Goal: Task Accomplishment & Management: Use online tool/utility

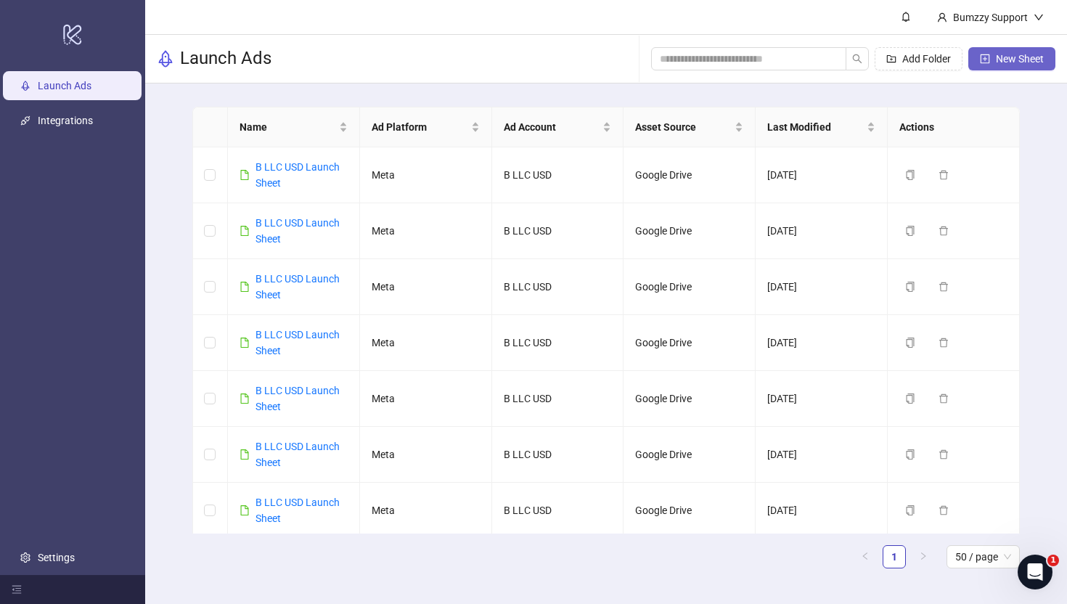
click at [1017, 67] on button "New Sheet" at bounding box center [1011, 58] width 87 height 23
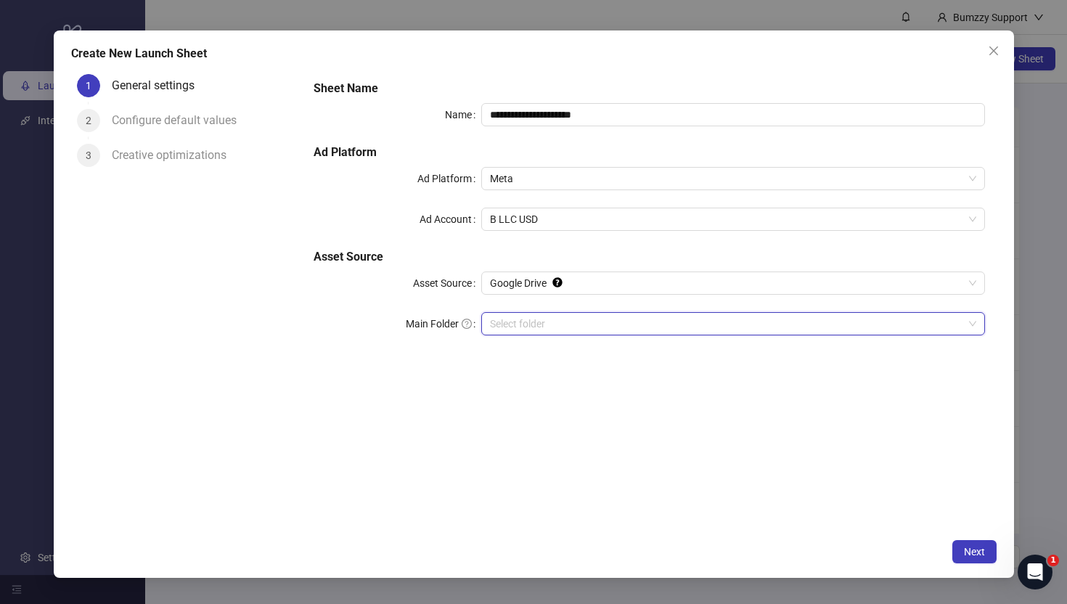
click at [528, 324] on input "Main Folder" at bounding box center [726, 324] width 473 height 22
click at [972, 559] on button "Next" at bounding box center [974, 551] width 44 height 23
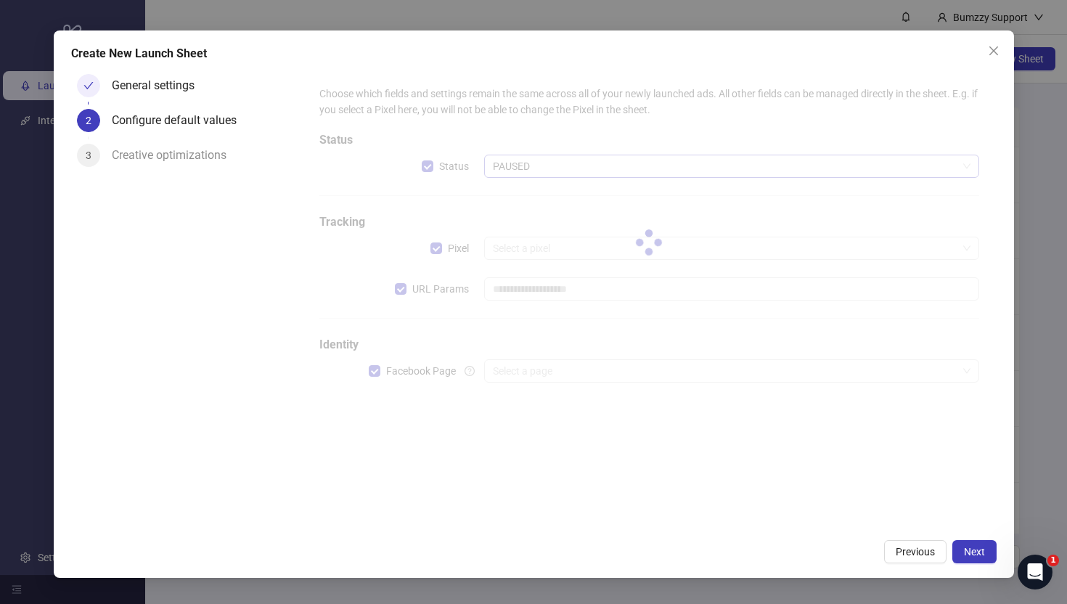
type input "**********"
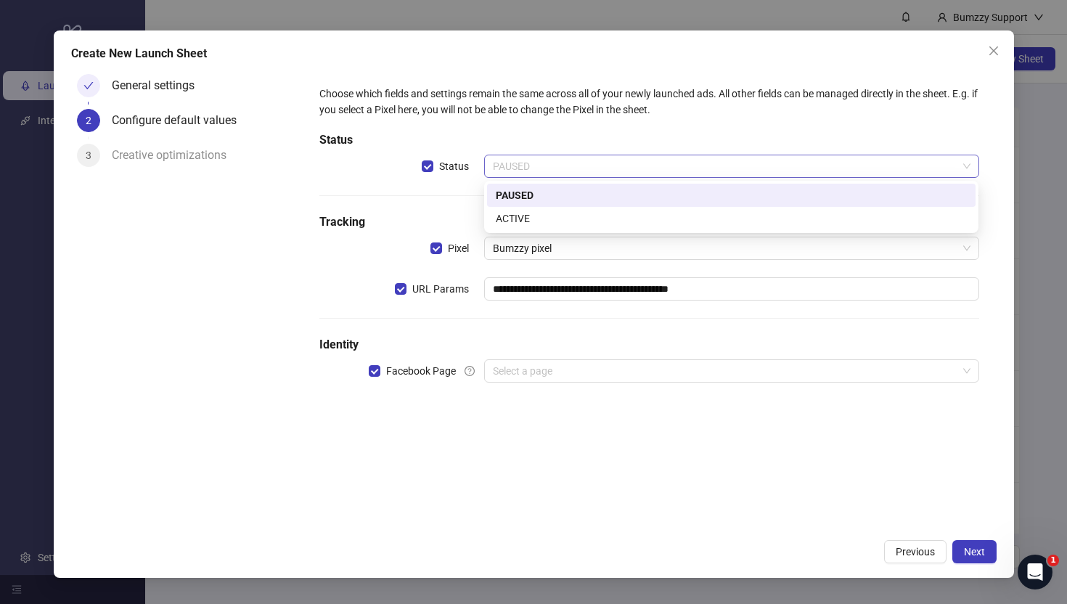
click at [544, 167] on span "PAUSED" at bounding box center [731, 166] width 477 height 22
click at [536, 214] on div "ACTIVE" at bounding box center [731, 219] width 471 height 16
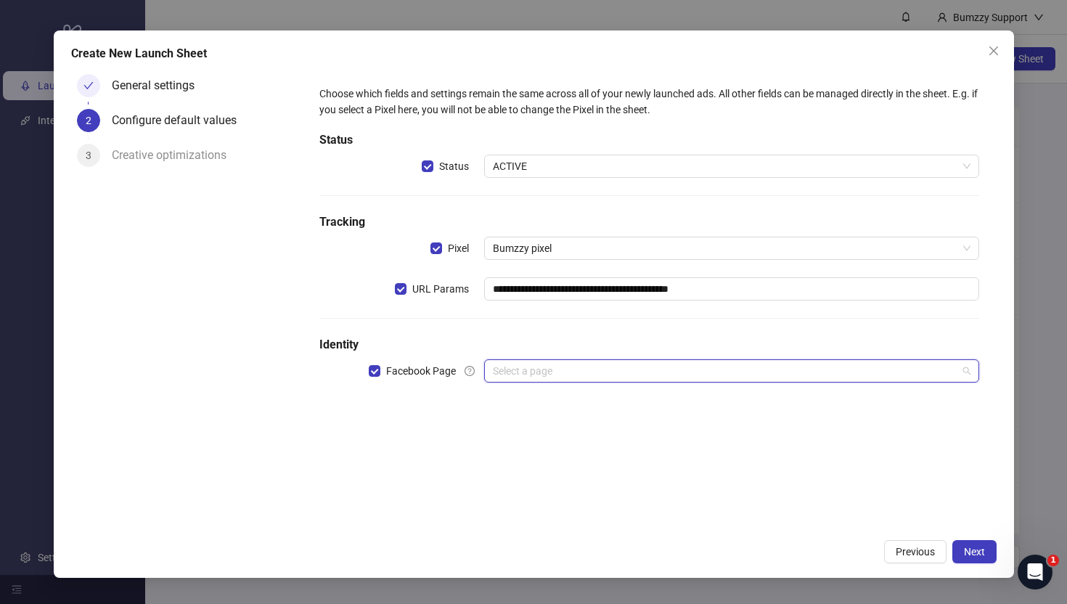
click at [550, 368] on input "search" at bounding box center [725, 371] width 464 height 22
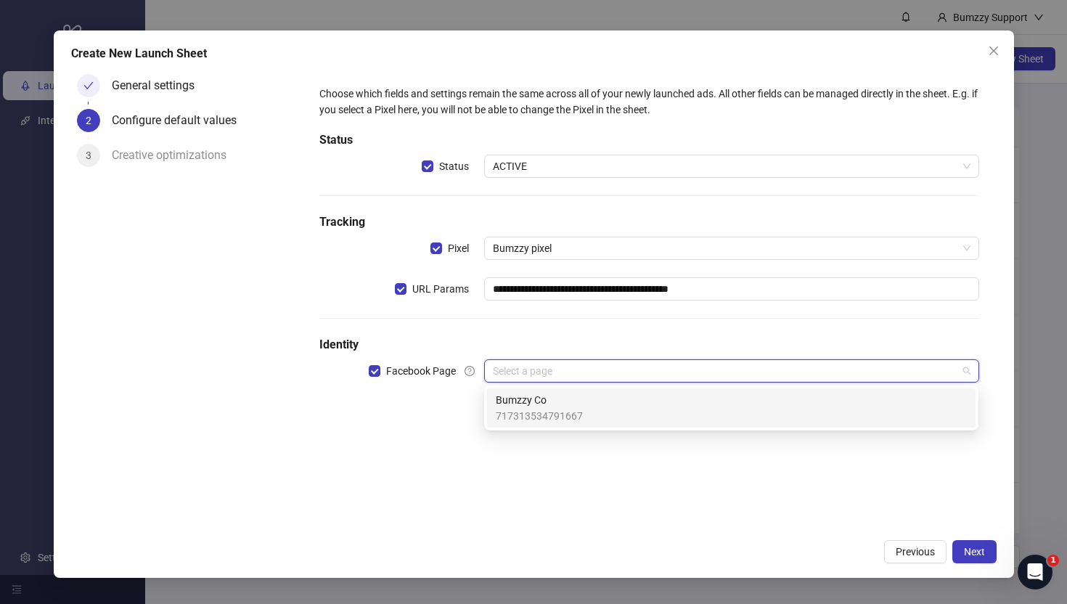
click at [544, 399] on span "Bumzzy Co" at bounding box center [539, 400] width 87 height 16
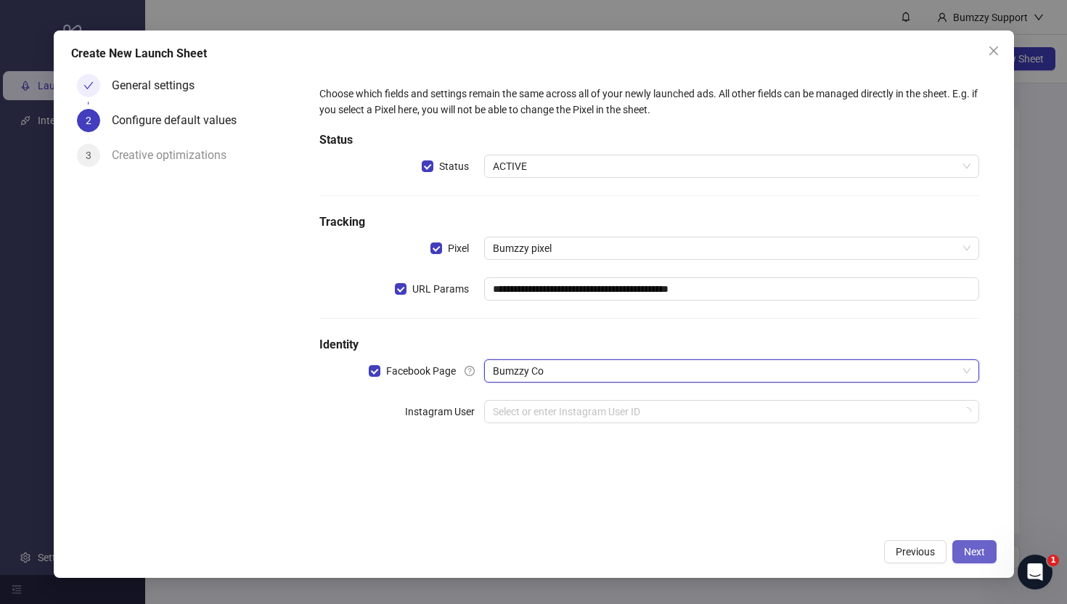
click at [976, 547] on span "Next" at bounding box center [974, 552] width 21 height 12
click at [646, 399] on div "**********" at bounding box center [649, 263] width 671 height 367
click at [639, 412] on input "search" at bounding box center [725, 412] width 464 height 22
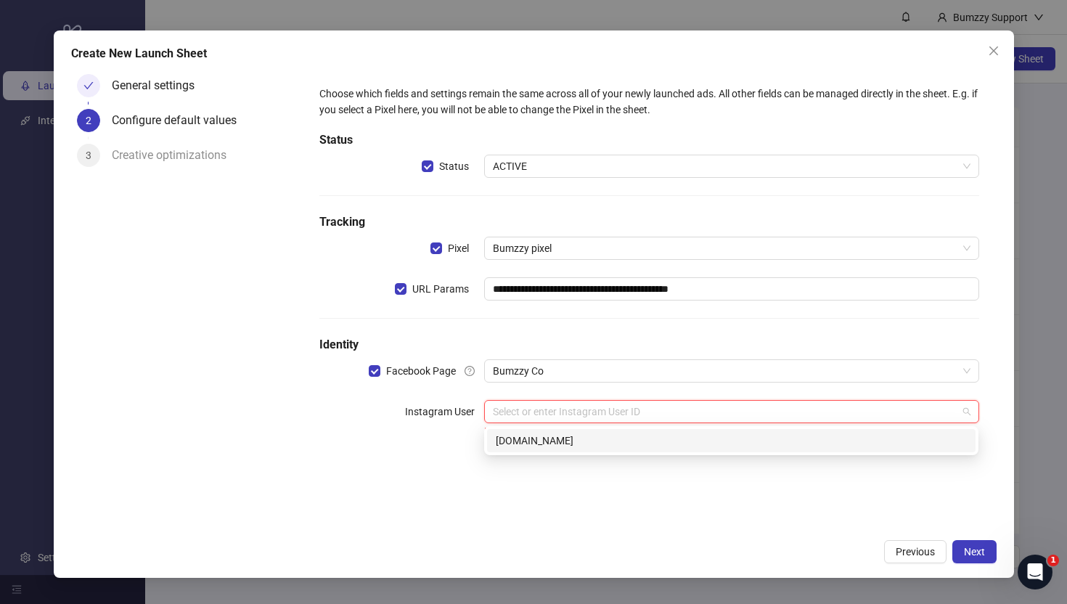
click at [594, 444] on div "[DOMAIN_NAME]" at bounding box center [731, 441] width 471 height 16
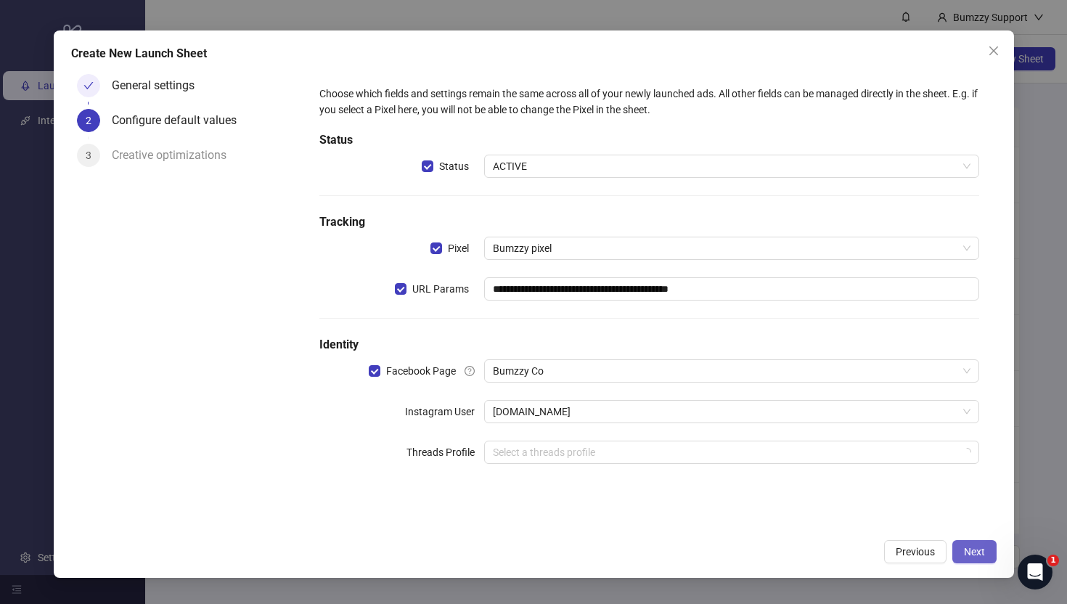
click at [983, 558] on button "Next" at bounding box center [974, 551] width 44 height 23
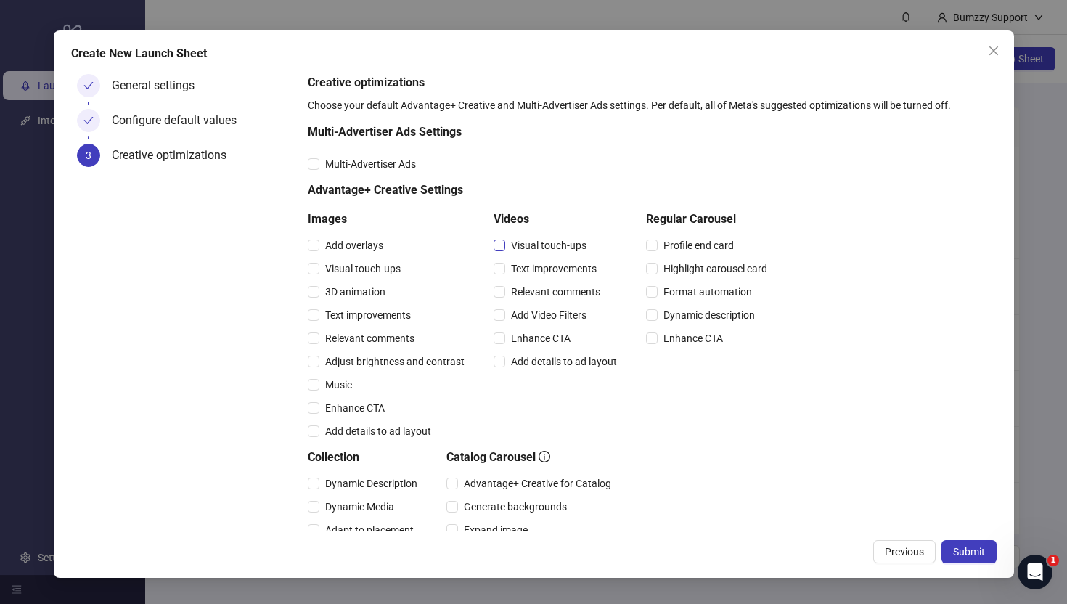
click at [509, 246] on span "Visual touch-ups" at bounding box center [548, 245] width 87 height 16
click at [966, 548] on span "Submit" at bounding box center [969, 552] width 32 height 12
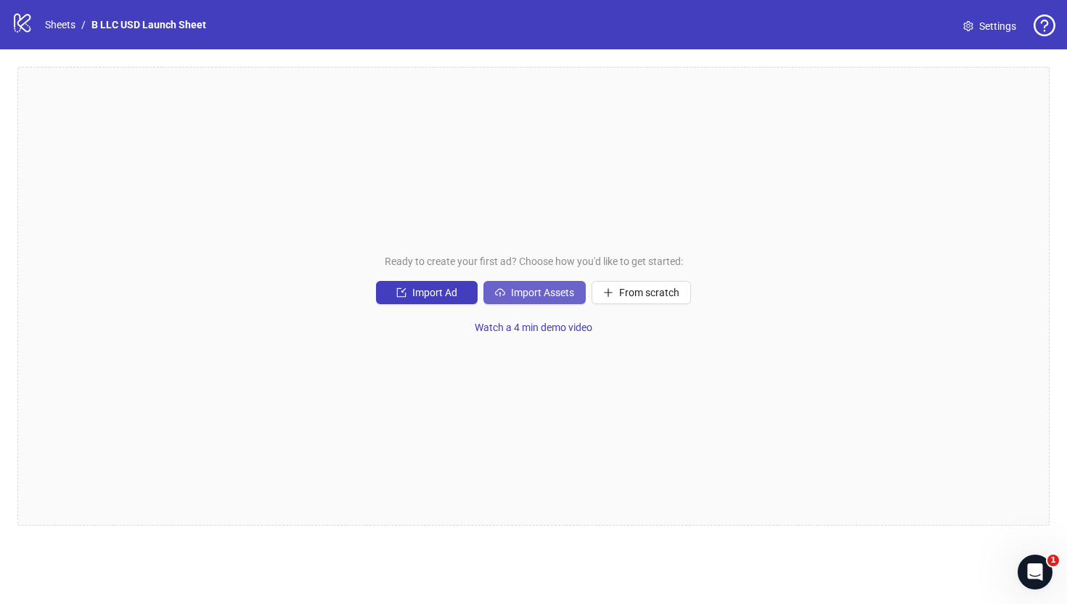
click at [505, 295] on button "Import Assets" at bounding box center [534, 292] width 102 height 23
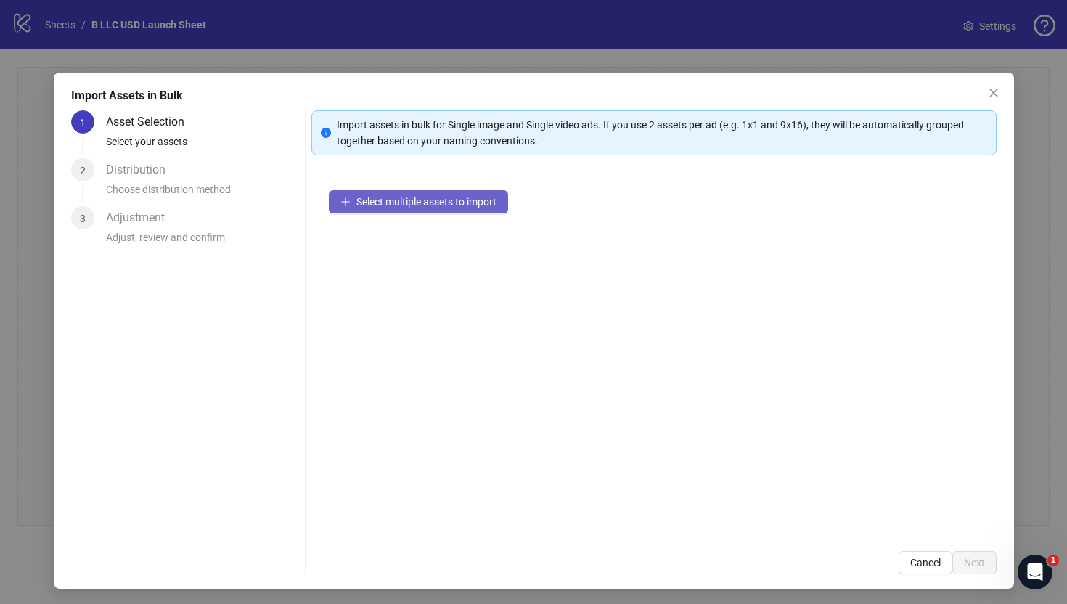
click at [387, 200] on span "Select multiple assets to import" at bounding box center [426, 202] width 140 height 12
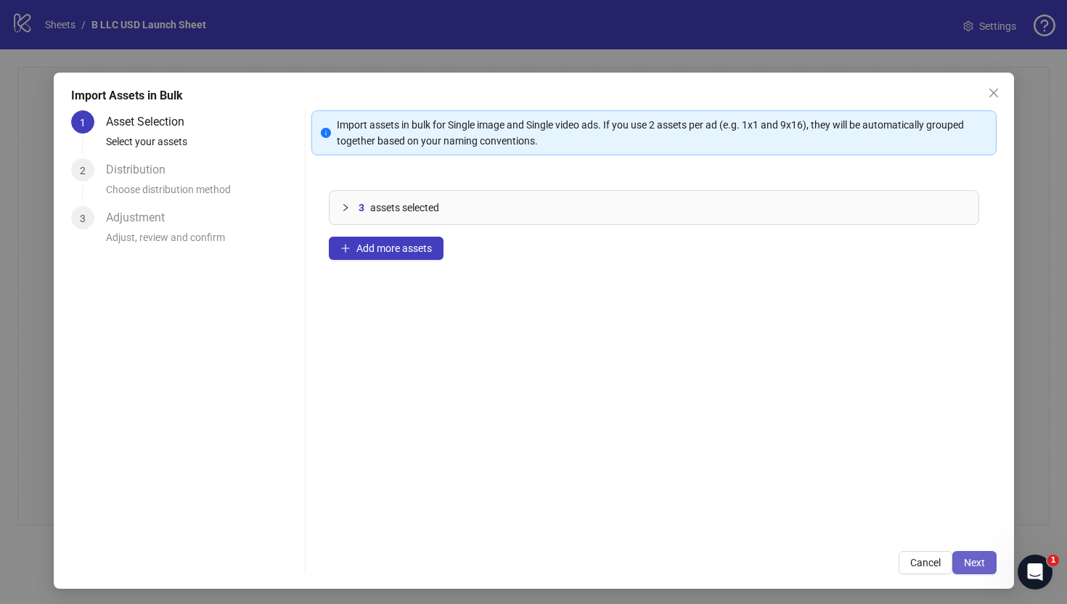
click at [992, 571] on button "Next" at bounding box center [974, 562] width 44 height 23
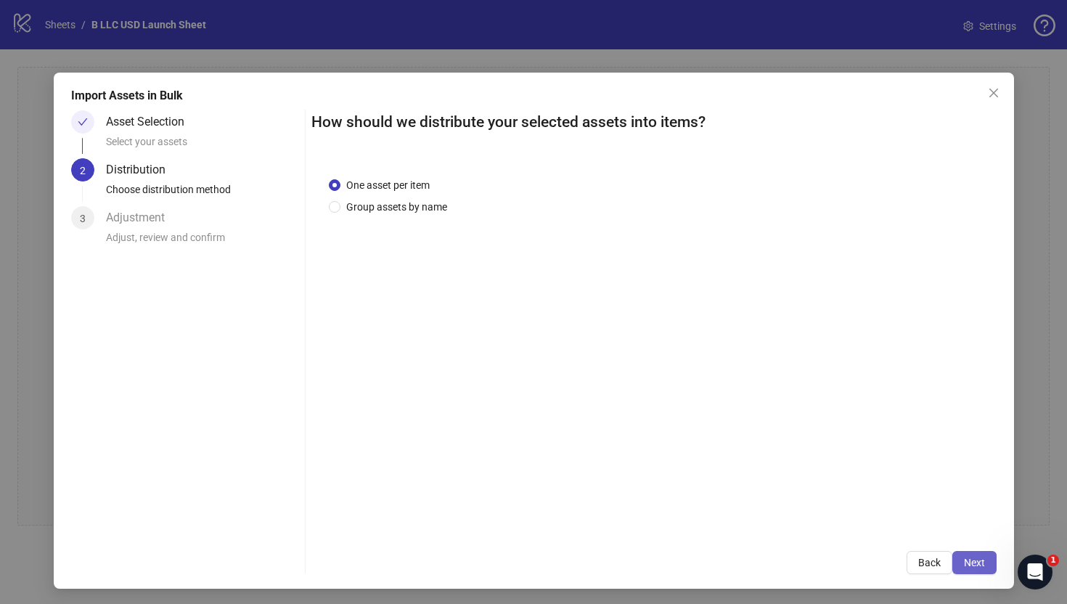
click at [981, 560] on span "Next" at bounding box center [974, 563] width 21 height 12
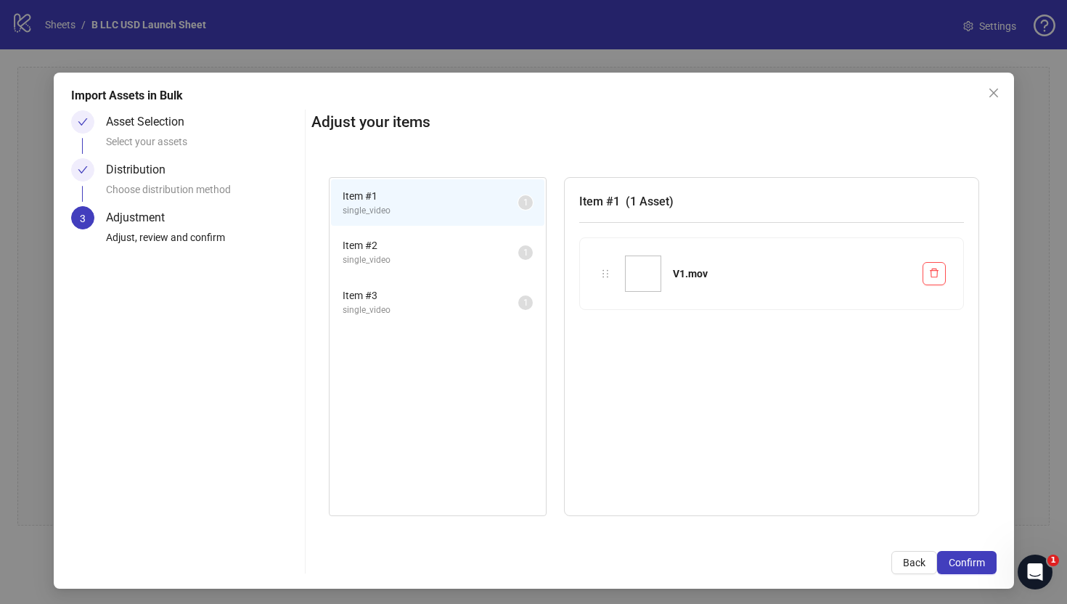
click at [981, 560] on span "Confirm" at bounding box center [967, 563] width 36 height 12
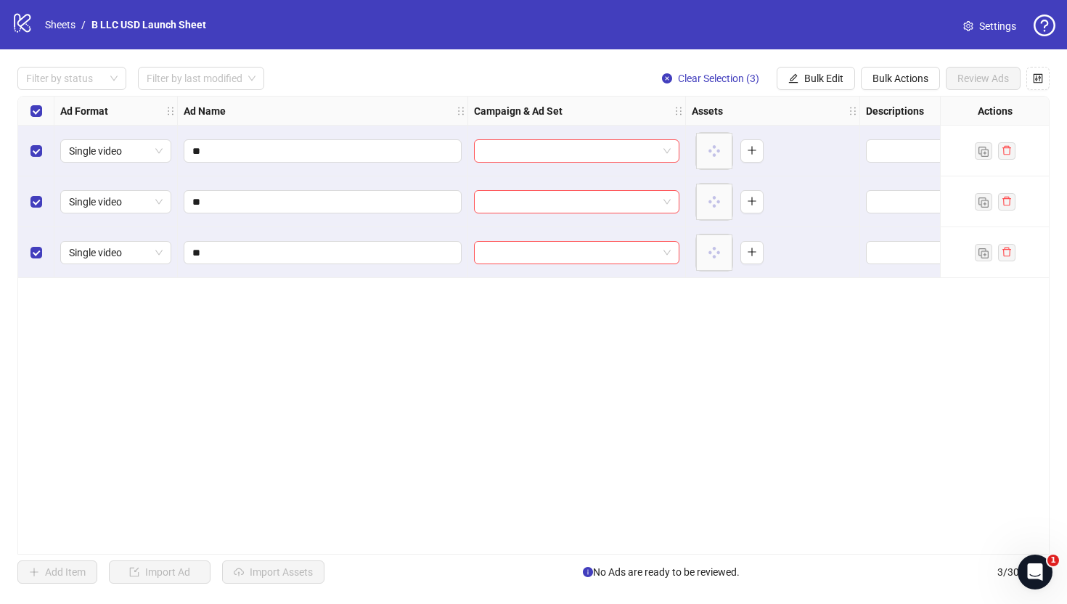
click at [597, 163] on div at bounding box center [577, 151] width 218 height 51
click at [597, 162] on div at bounding box center [576, 150] width 205 height 23
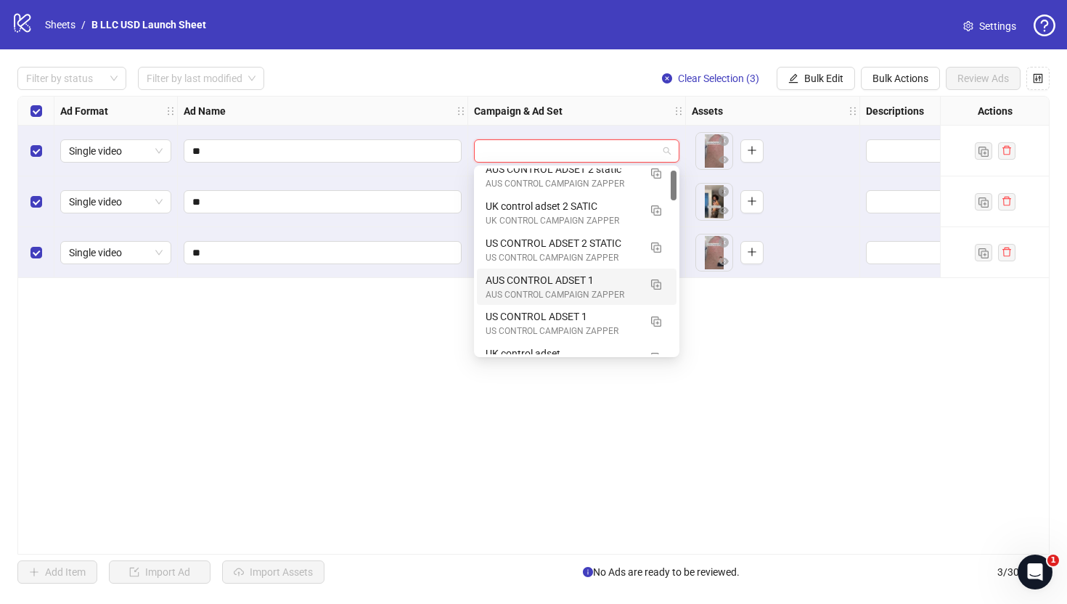
scroll to position [12, 0]
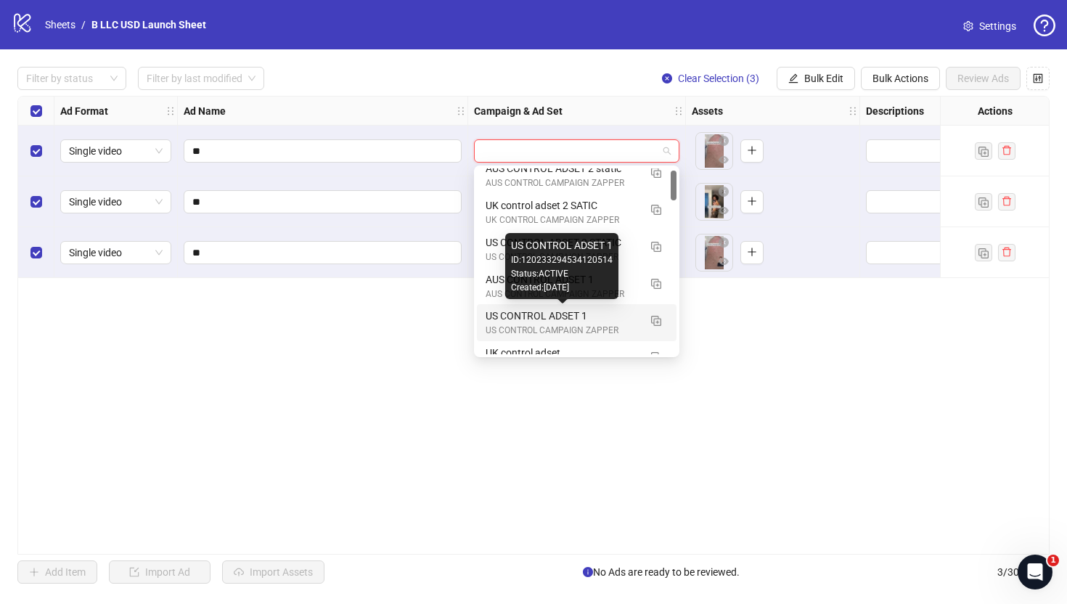
click at [577, 318] on div "US CONTROL ADSET 1" at bounding box center [562, 316] width 153 height 16
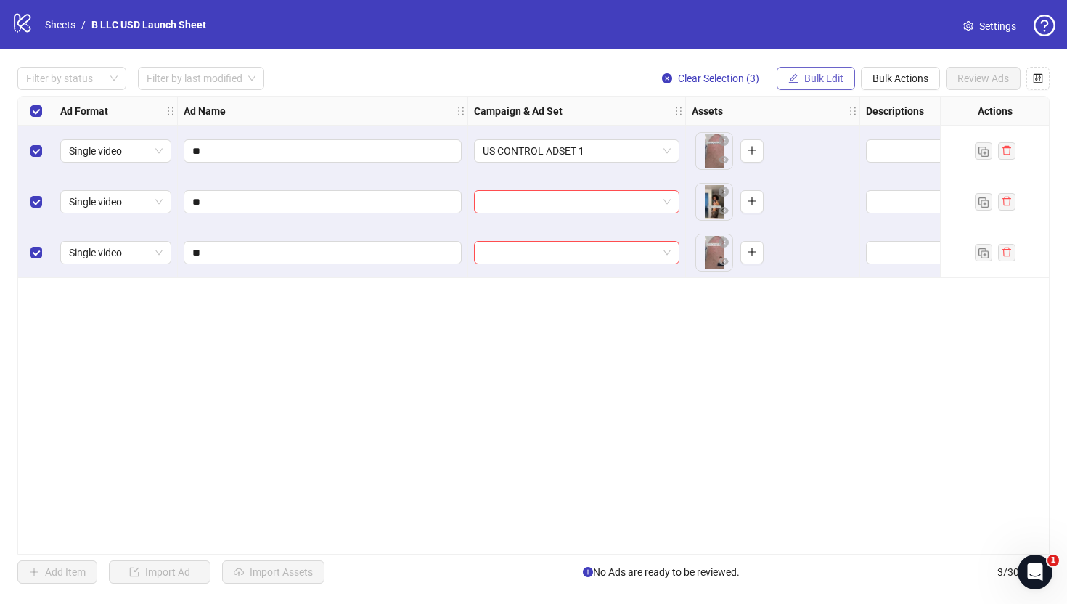
click at [791, 83] on icon "edit" at bounding box center [793, 78] width 10 height 10
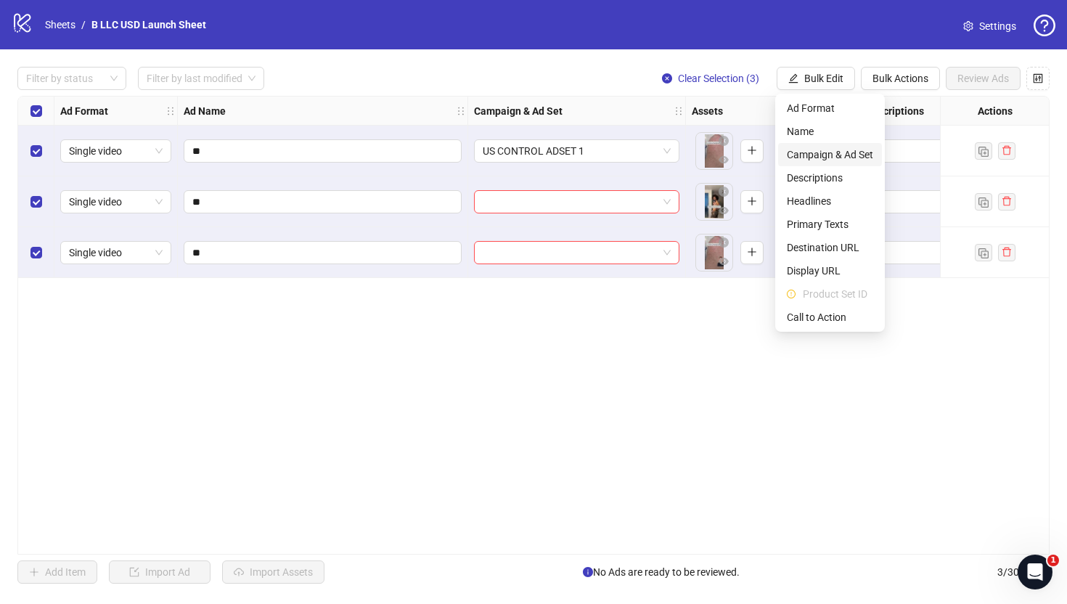
click at [811, 160] on span "Campaign & Ad Set" at bounding box center [830, 155] width 86 height 16
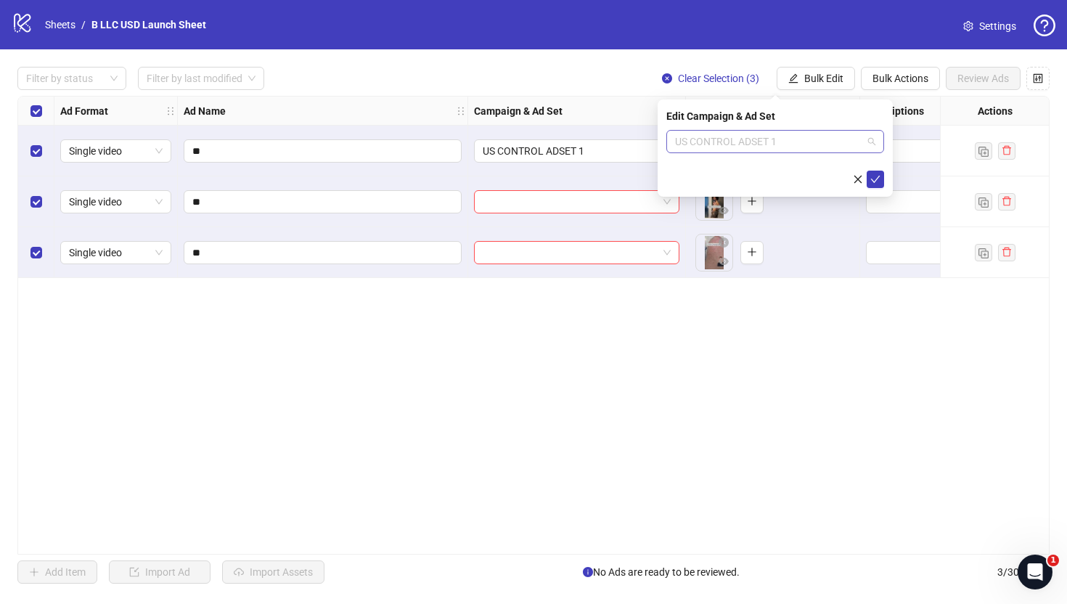
click at [724, 137] on span "US CONTROL ADSET 1" at bounding box center [775, 142] width 200 height 22
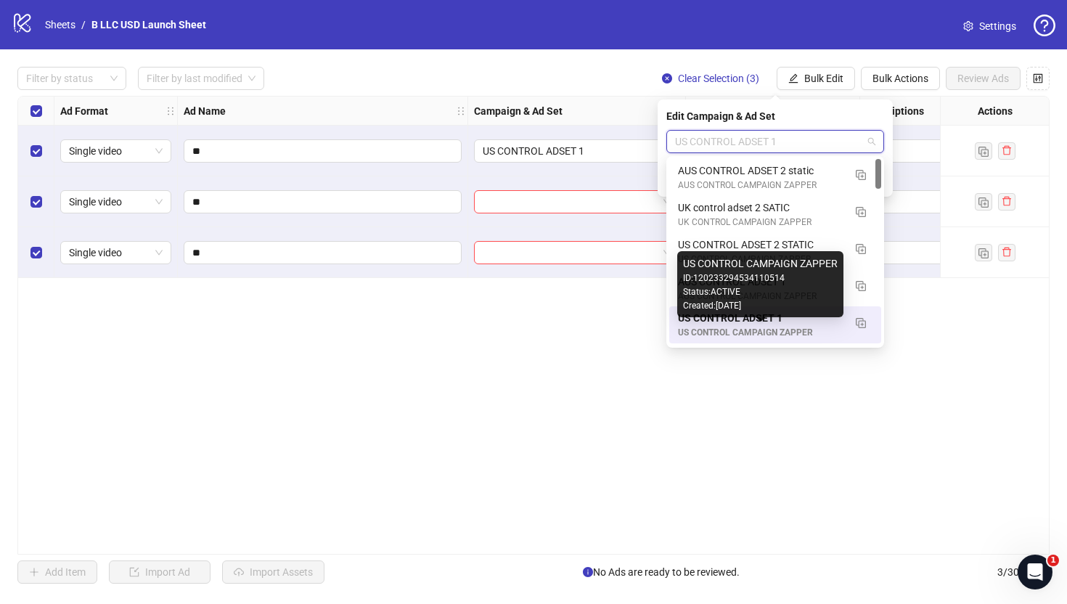
click at [743, 328] on div "US CONTROL CAMPAIGN ZAPPER" at bounding box center [761, 333] width 166 height 14
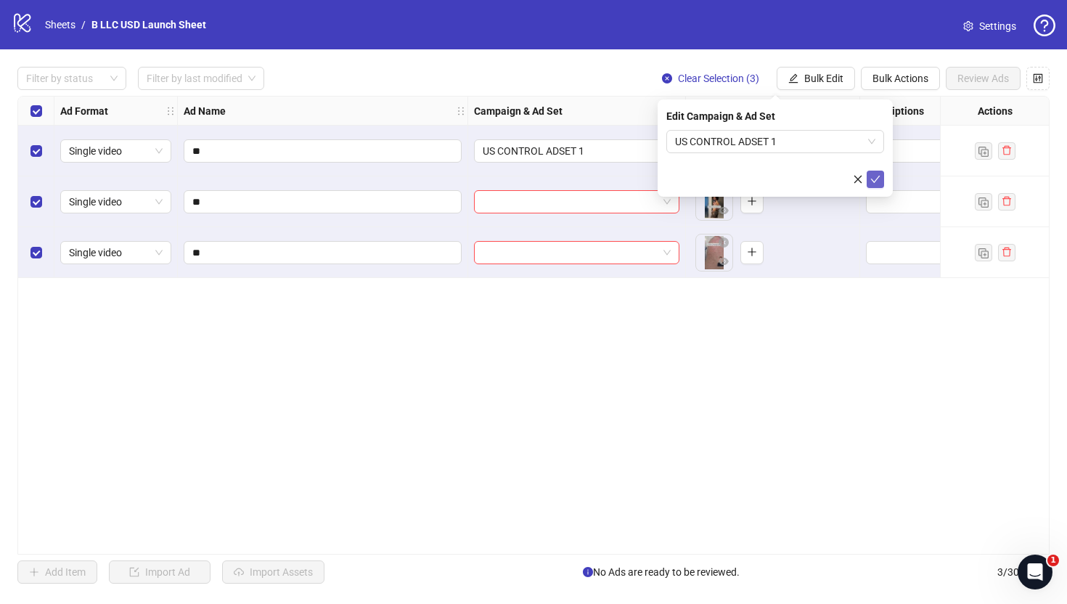
click at [871, 181] on icon "check" at bounding box center [875, 179] width 10 height 10
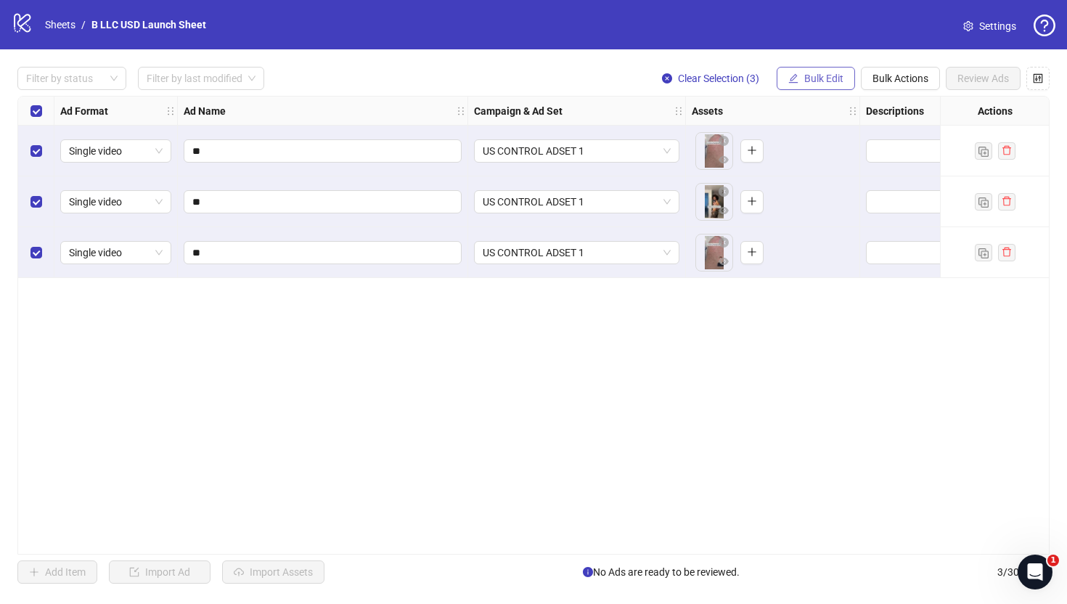
click at [816, 80] on span "Bulk Edit" at bounding box center [823, 79] width 39 height 12
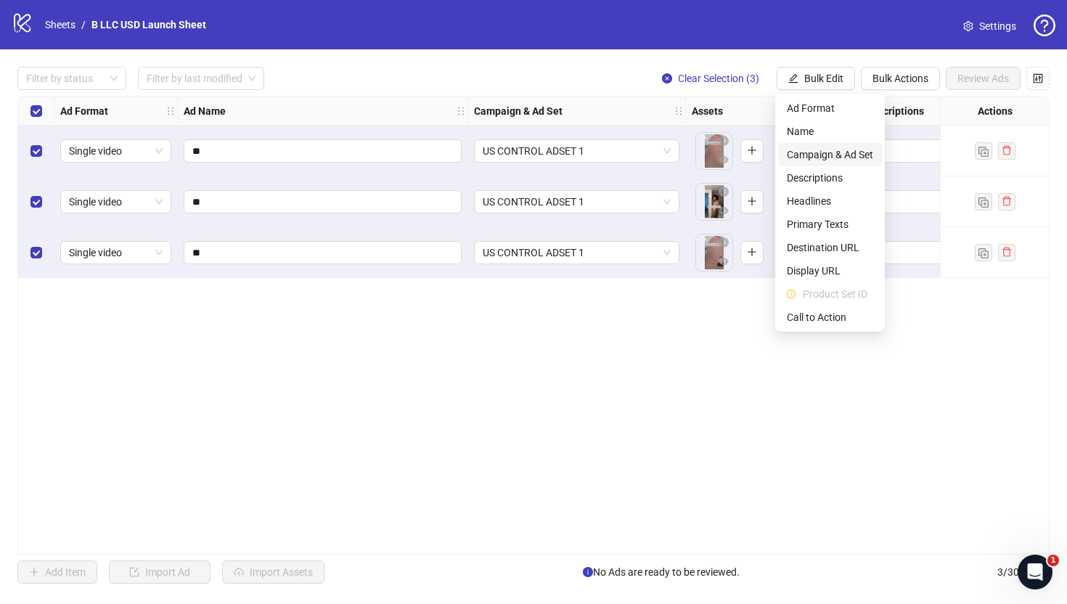
click at [819, 147] on span "Campaign & Ad Set" at bounding box center [830, 155] width 86 height 16
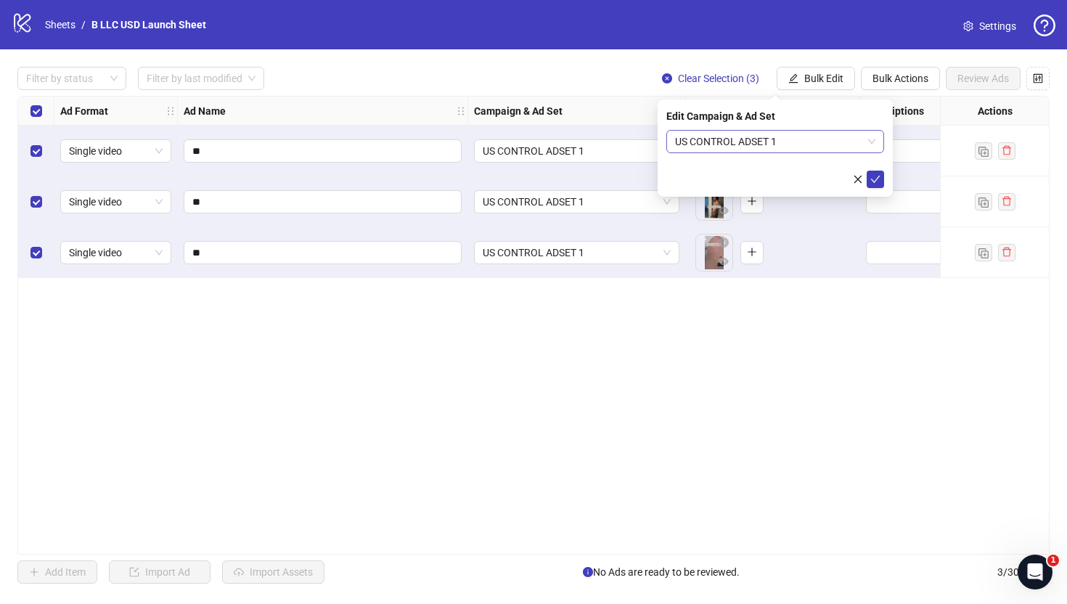
click at [814, 151] on span "US CONTROL ADSET 1" at bounding box center [775, 142] width 200 height 22
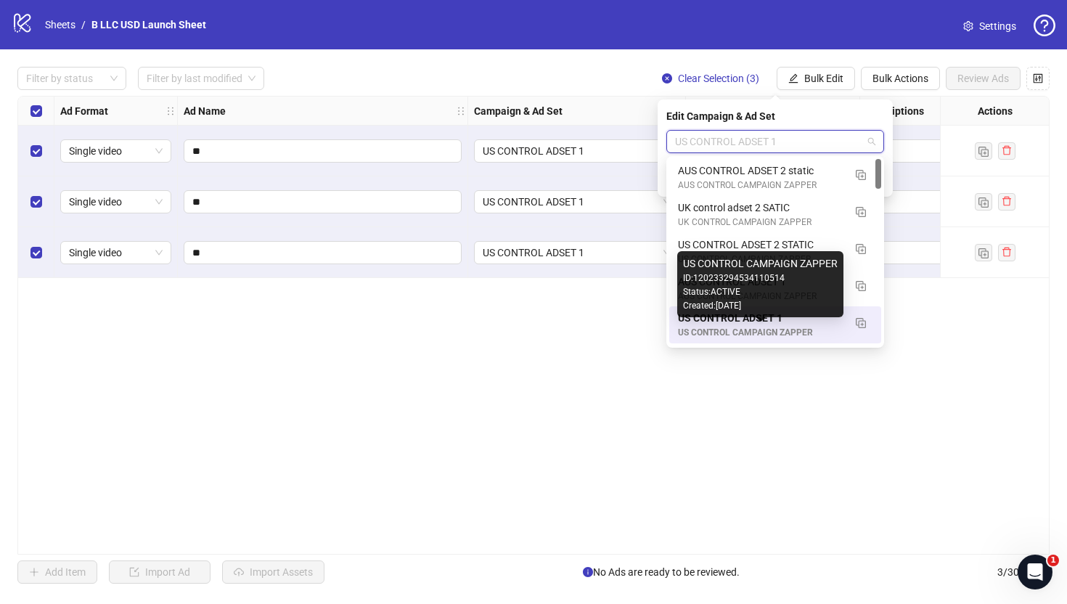
click at [804, 327] on div "US CONTROL CAMPAIGN ZAPPER" at bounding box center [761, 333] width 166 height 14
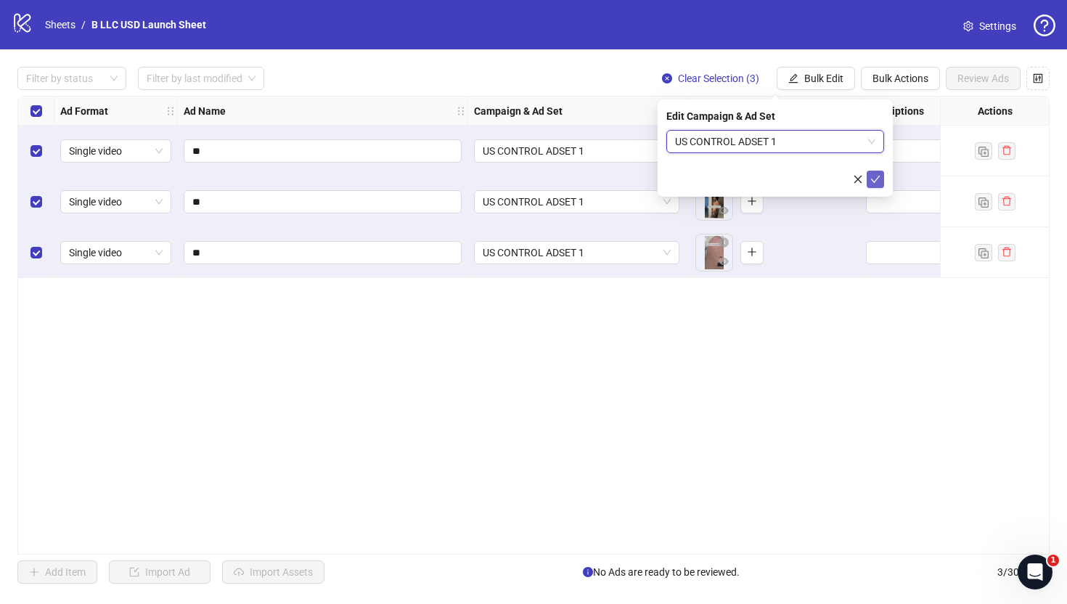
click at [881, 180] on button "submit" at bounding box center [875, 179] width 17 height 17
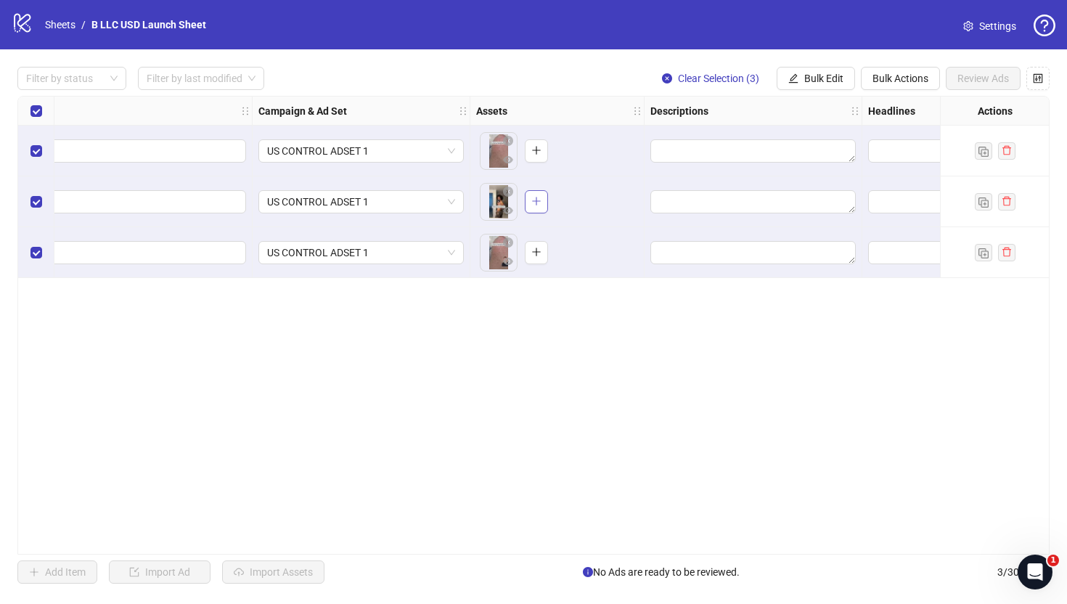
scroll to position [0, 322]
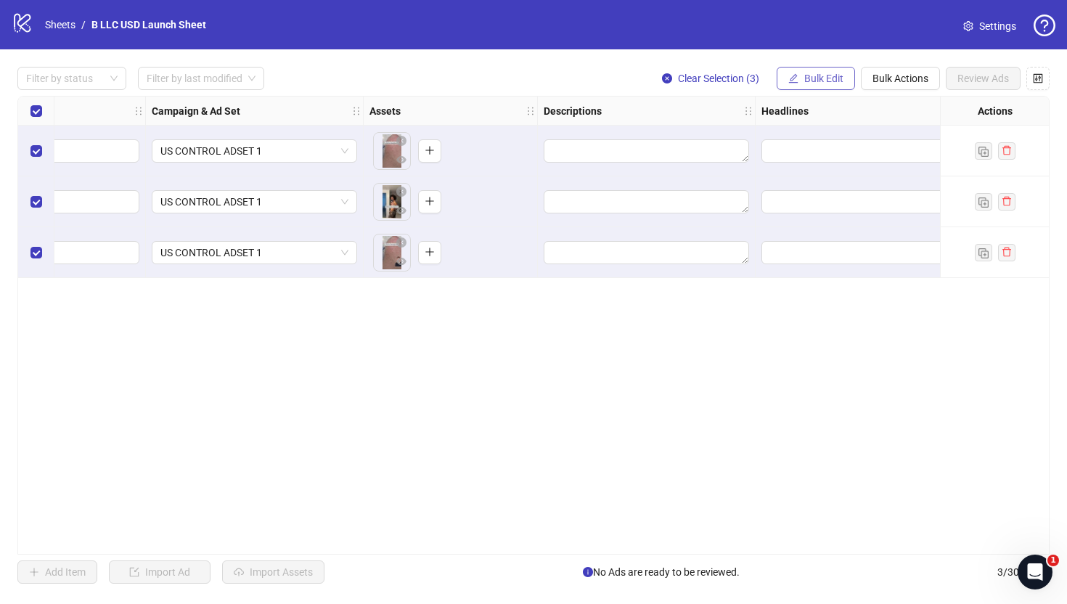
click at [826, 78] on span "Bulk Edit" at bounding box center [823, 79] width 39 height 12
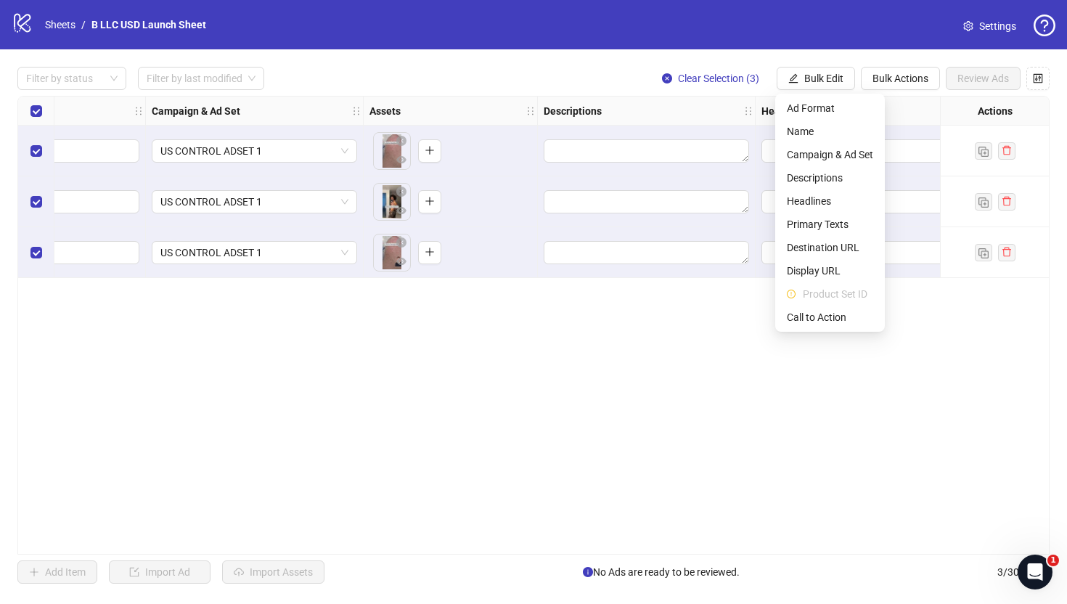
click at [650, 436] on div "Ad Format Ad Name Campaign & Ad Set Assets Descriptions Headlines Primary Texts…" at bounding box center [533, 325] width 1032 height 459
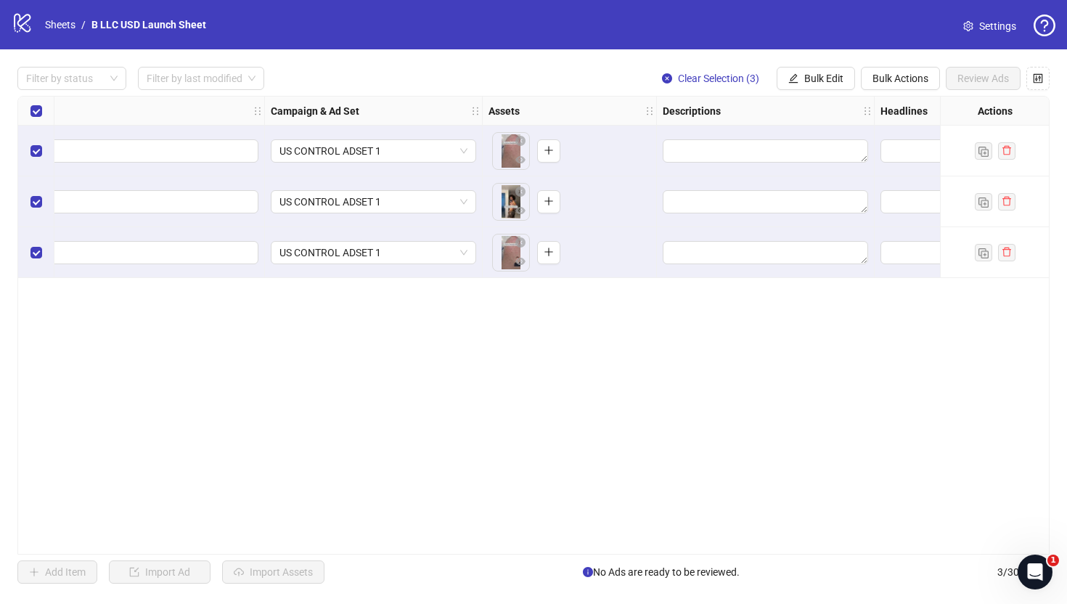
scroll to position [0, 0]
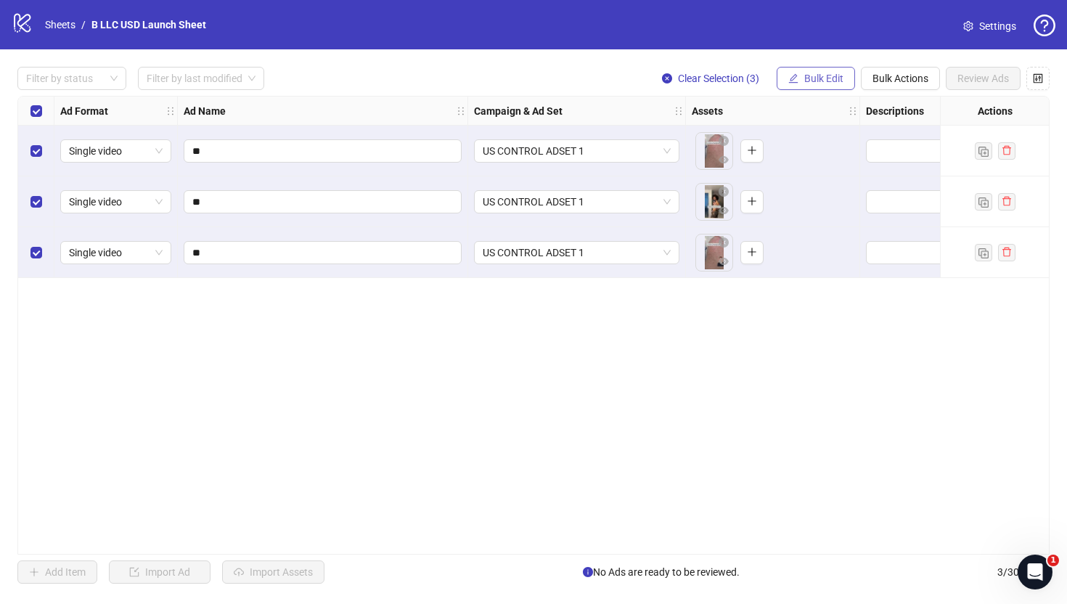
click at [822, 75] on span "Bulk Edit" at bounding box center [823, 79] width 39 height 12
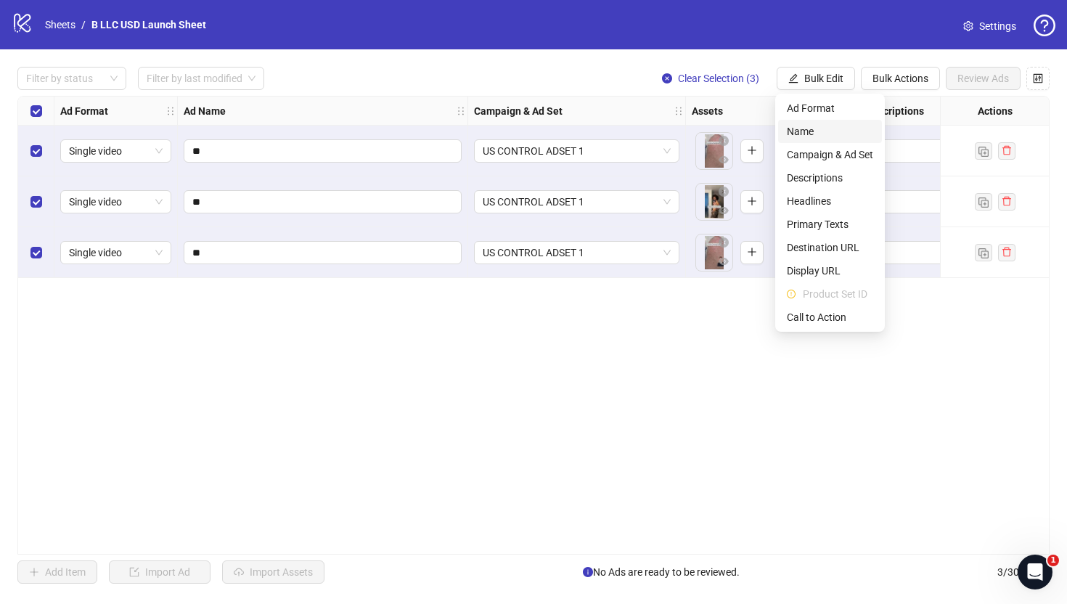
click at [825, 129] on span "Name" at bounding box center [830, 131] width 86 height 16
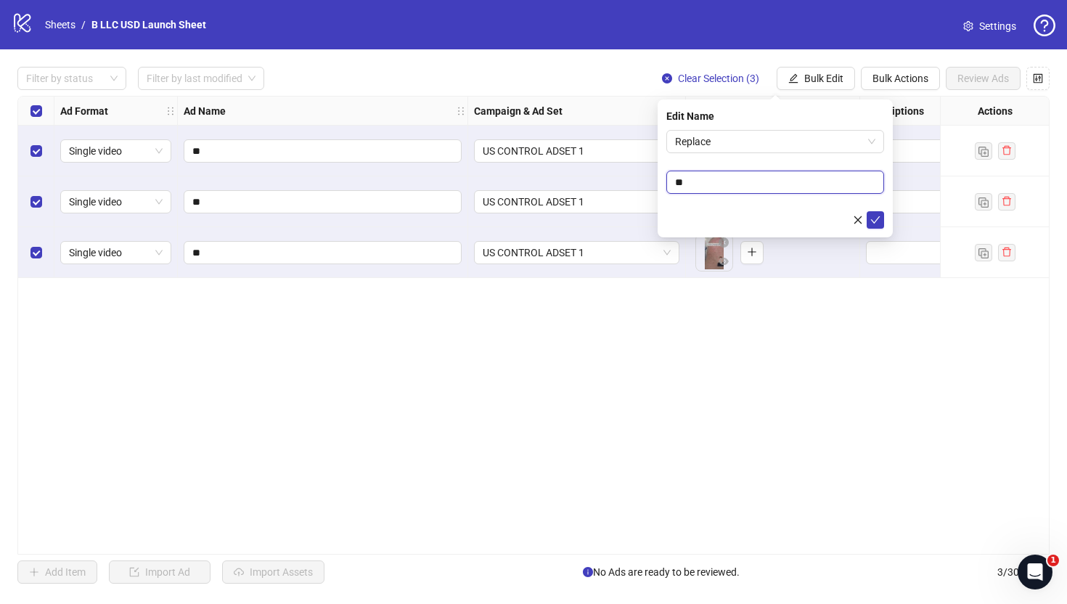
click at [780, 181] on input "**" at bounding box center [775, 182] width 218 height 23
type input "*****"
click at [875, 221] on icon "check" at bounding box center [875, 220] width 10 height 10
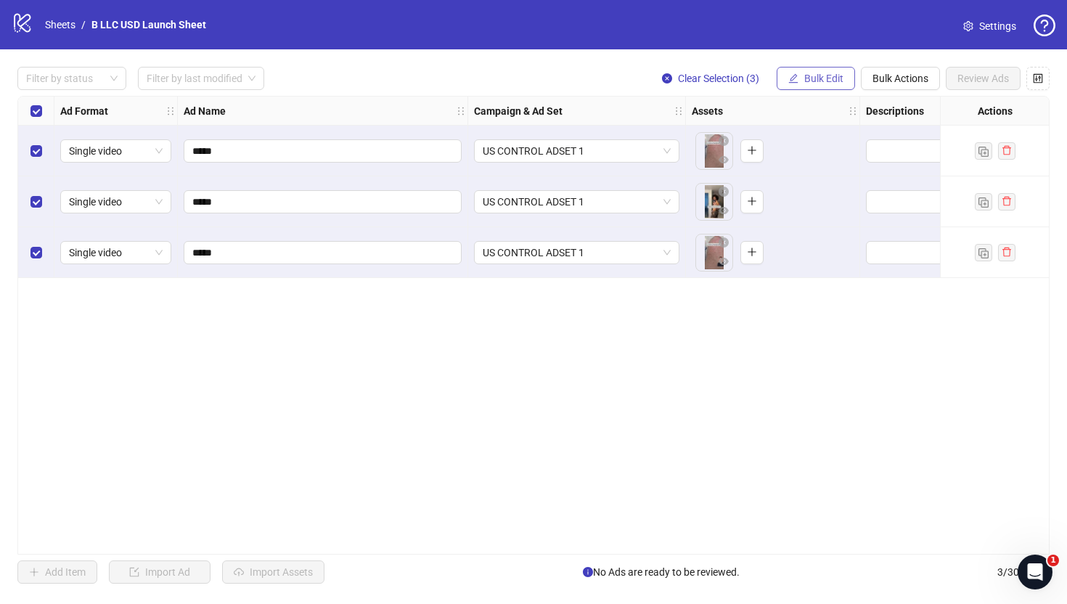
click at [838, 78] on span "Bulk Edit" at bounding box center [823, 79] width 39 height 12
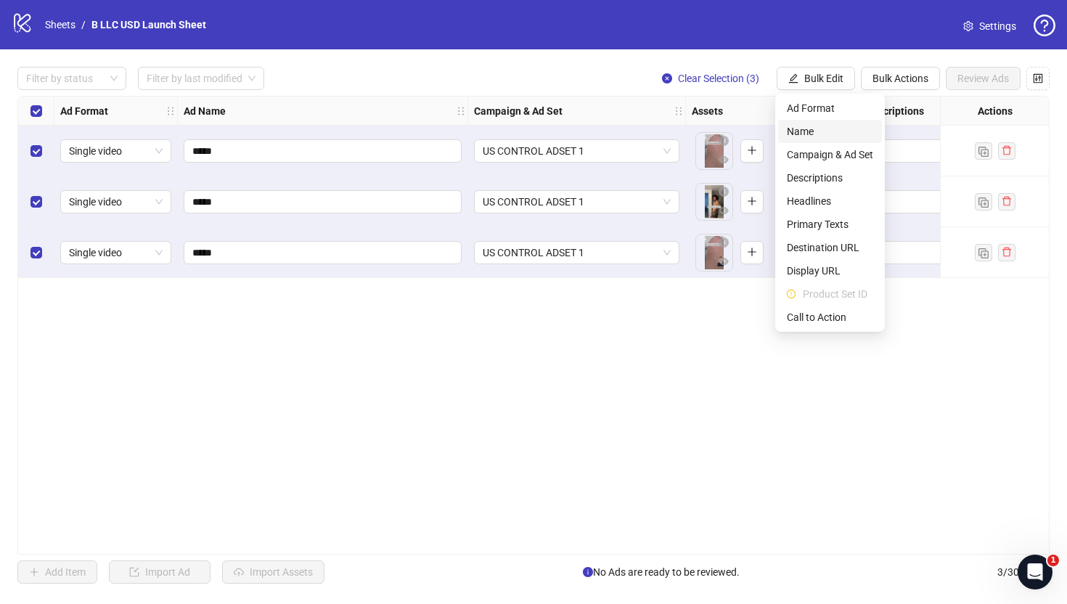
click at [820, 132] on span "Name" at bounding box center [830, 131] width 86 height 16
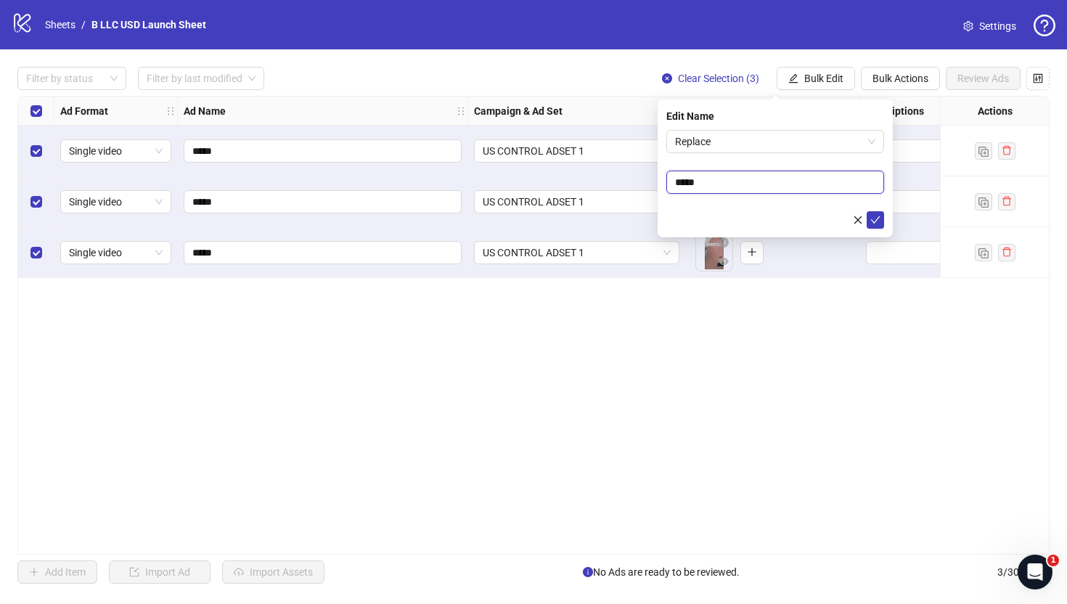
click at [736, 178] on input "*****" at bounding box center [775, 182] width 218 height 23
type input "**********"
click at [885, 216] on div "**********" at bounding box center [775, 168] width 235 height 138
click at [878, 216] on icon "check" at bounding box center [875, 219] width 9 height 7
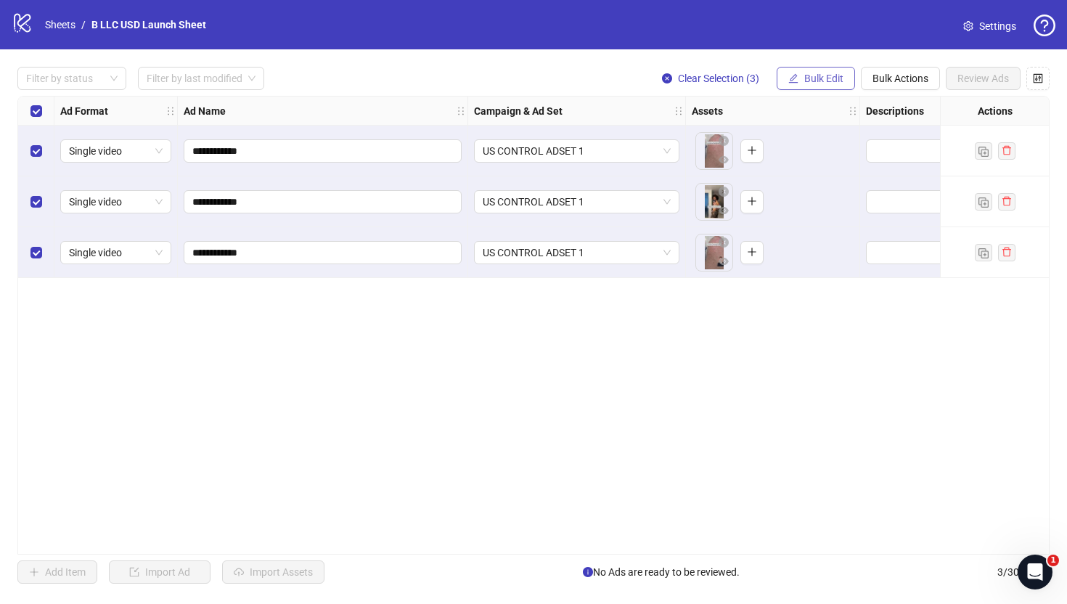
click at [815, 78] on span "Bulk Edit" at bounding box center [823, 79] width 39 height 12
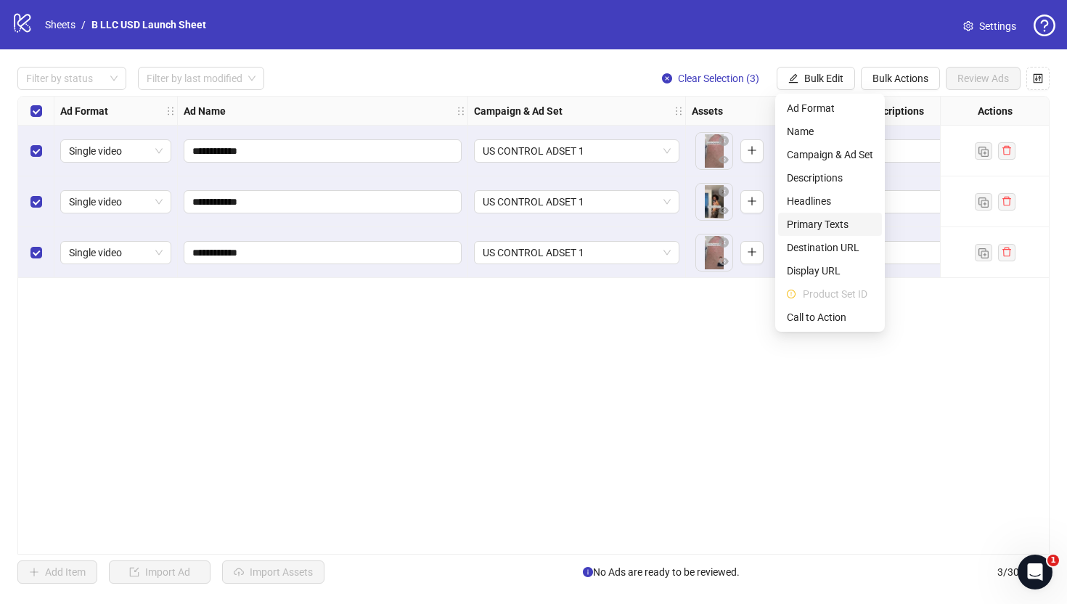
click at [825, 226] on span "Primary Texts" at bounding box center [830, 224] width 86 height 16
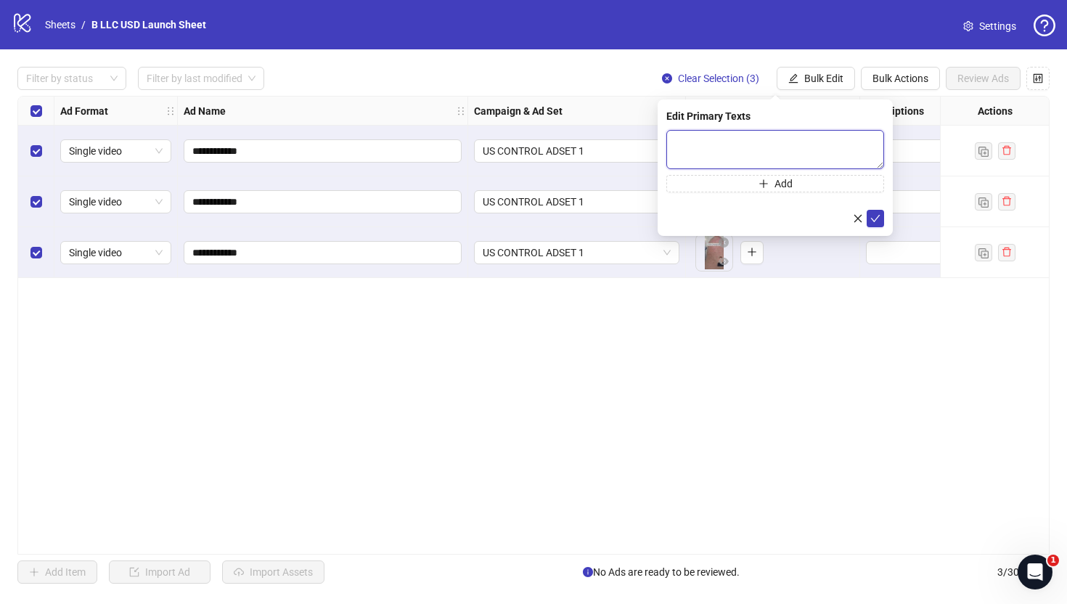
click at [724, 139] on textarea at bounding box center [775, 149] width 218 height 39
paste textarea "**********"
type textarea "**********"
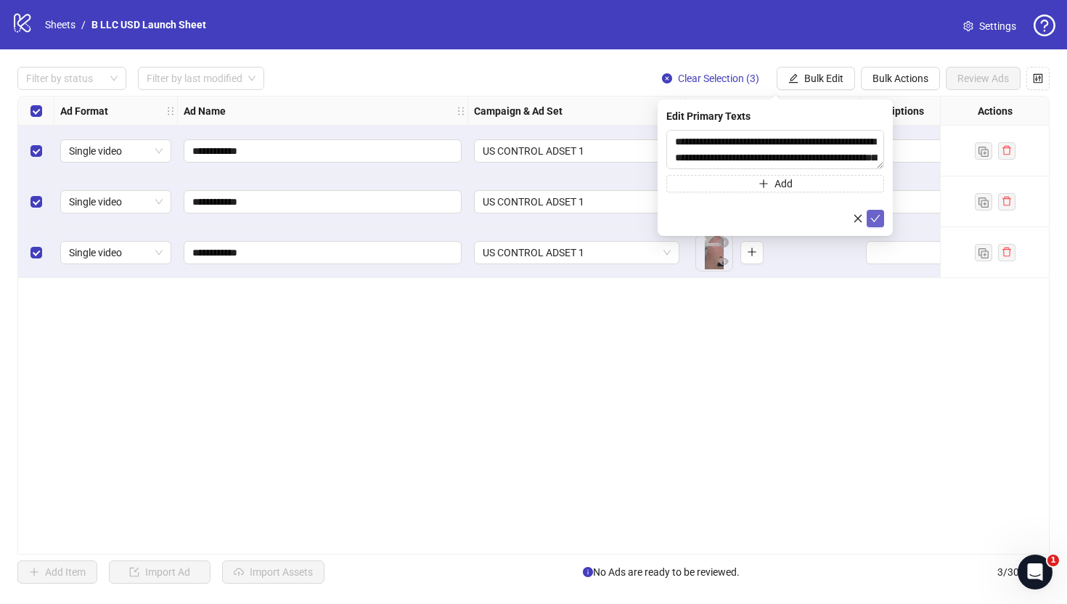
click at [876, 216] on icon "check" at bounding box center [875, 218] width 10 height 10
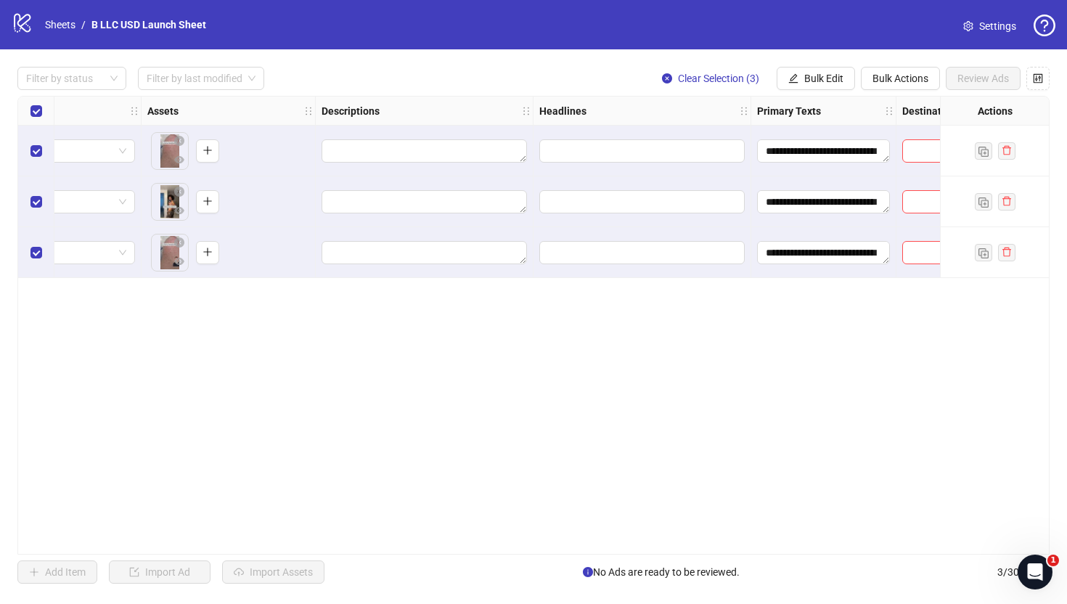
scroll to position [0, 592]
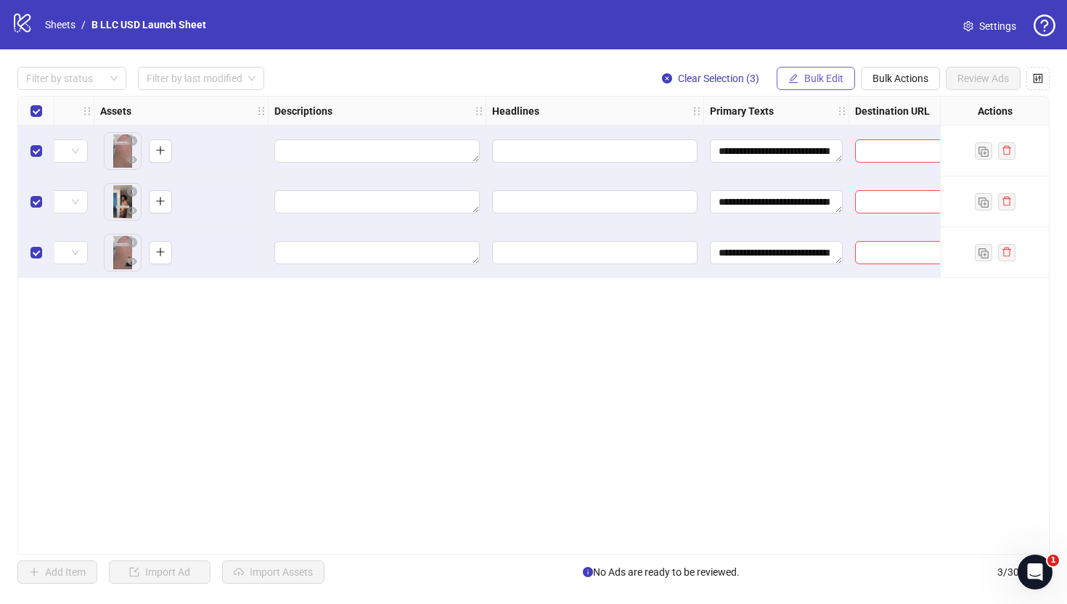
click at [827, 78] on span "Bulk Edit" at bounding box center [823, 79] width 39 height 12
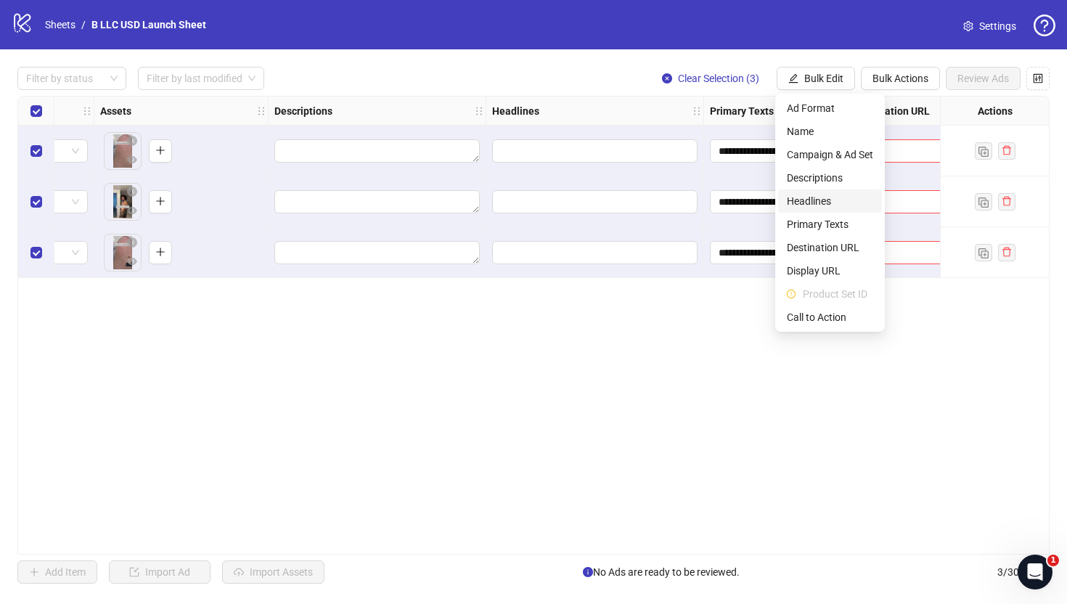
click at [822, 189] on li "Headlines" at bounding box center [830, 200] width 104 height 23
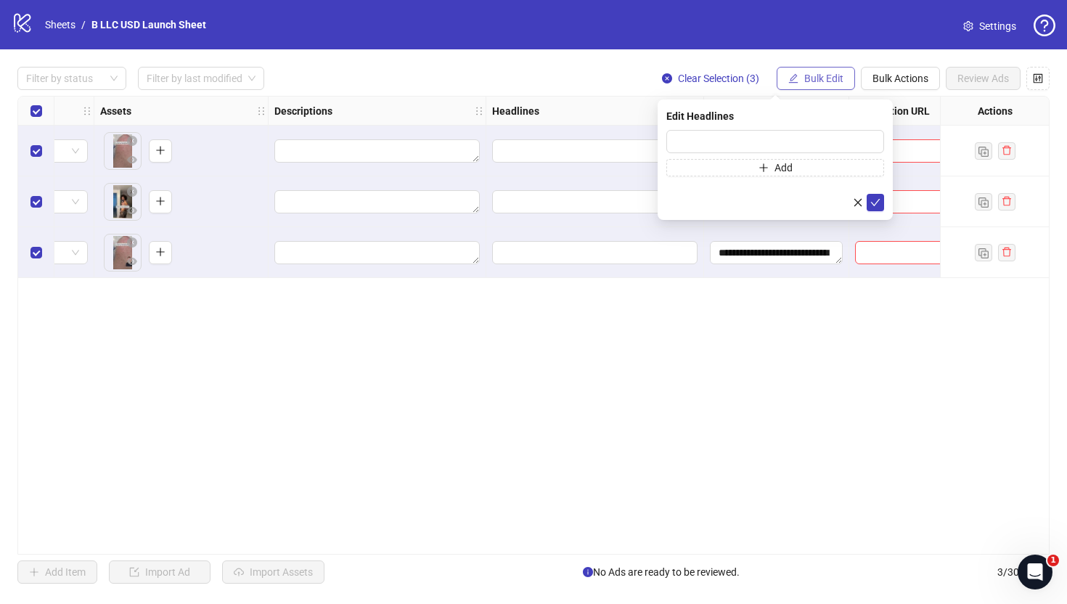
click at [808, 77] on span "Bulk Edit" at bounding box center [823, 79] width 39 height 12
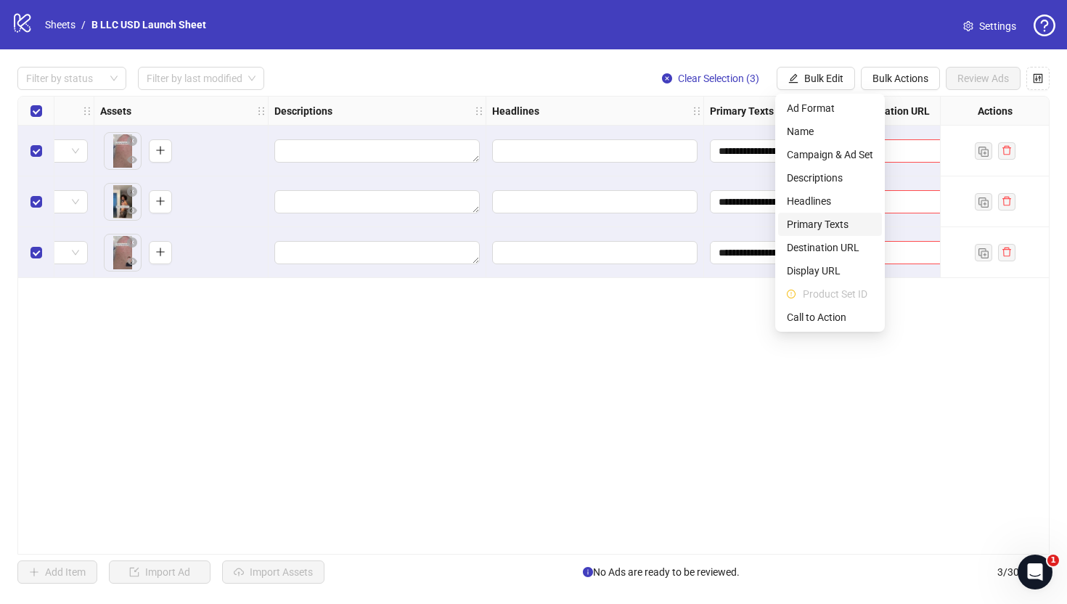
click at [809, 224] on span "Primary Texts" at bounding box center [830, 224] width 86 height 16
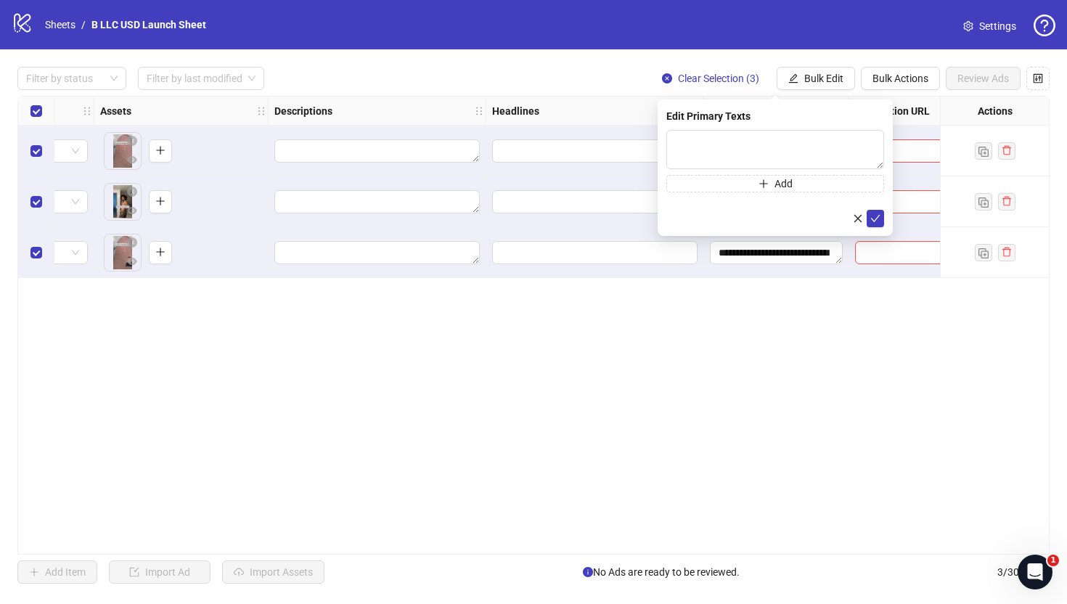
click at [725, 301] on div "**********" at bounding box center [533, 325] width 1032 height 459
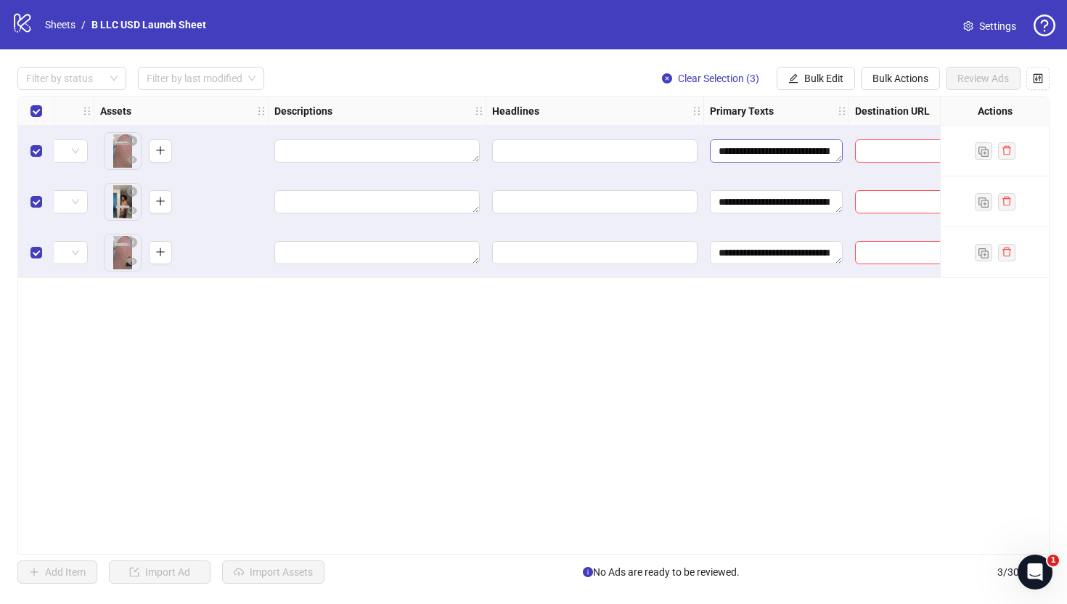
scroll to position [0, 0]
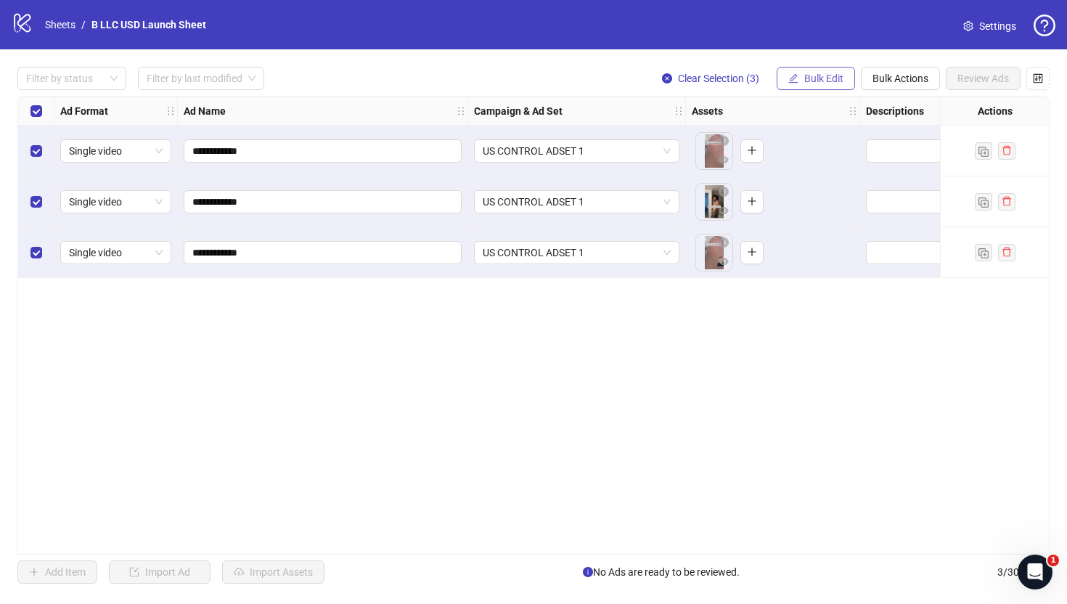
click at [810, 85] on button "Bulk Edit" at bounding box center [816, 78] width 78 height 23
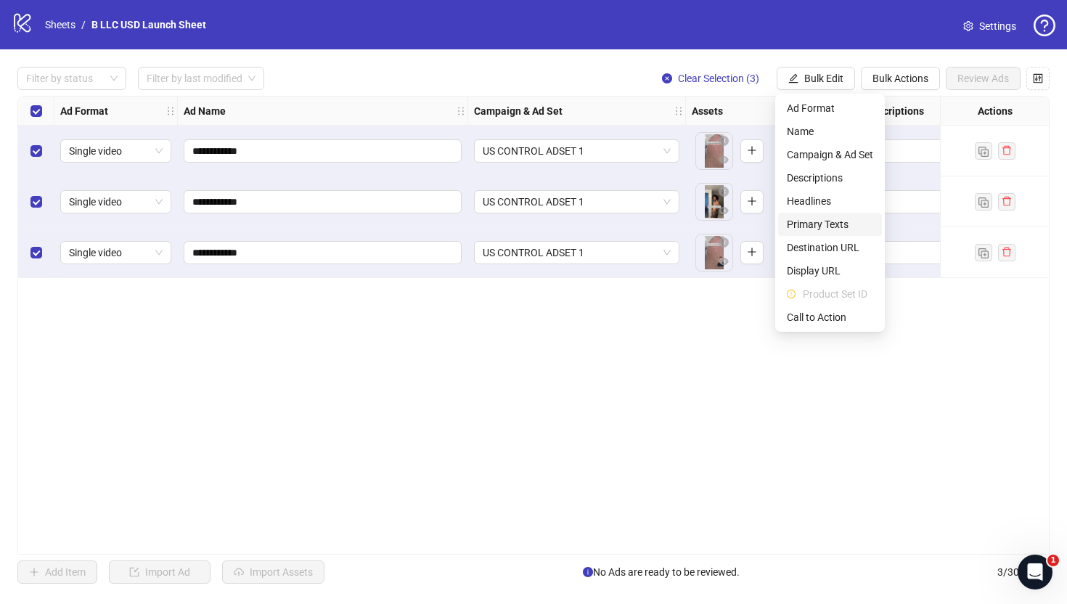
click at [817, 219] on span "Primary Texts" at bounding box center [830, 224] width 86 height 16
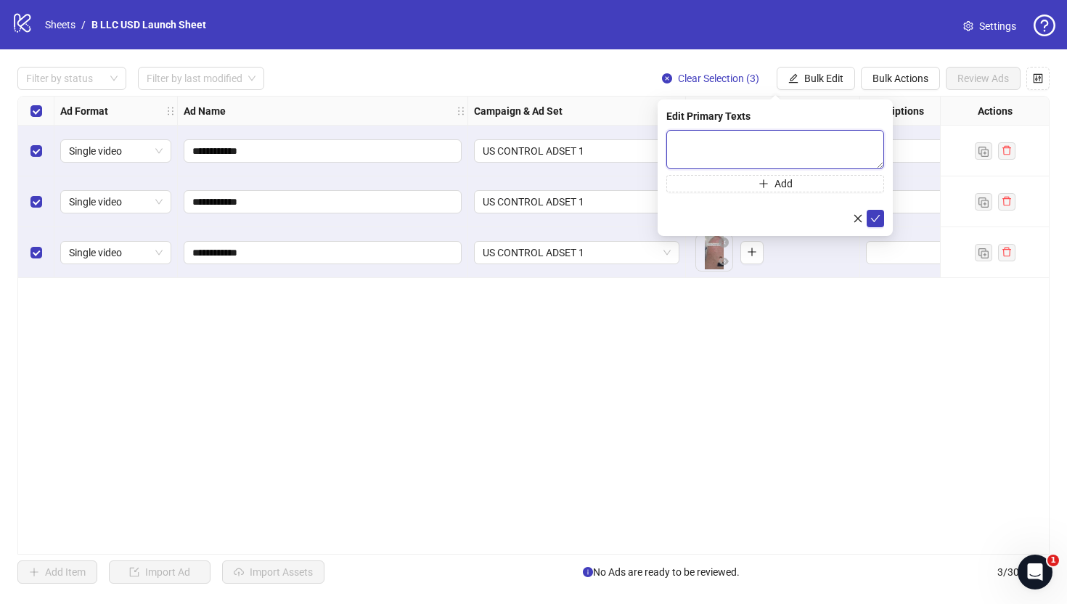
click at [777, 137] on textarea at bounding box center [775, 149] width 218 height 39
paste textarea "**********"
type textarea "**********"
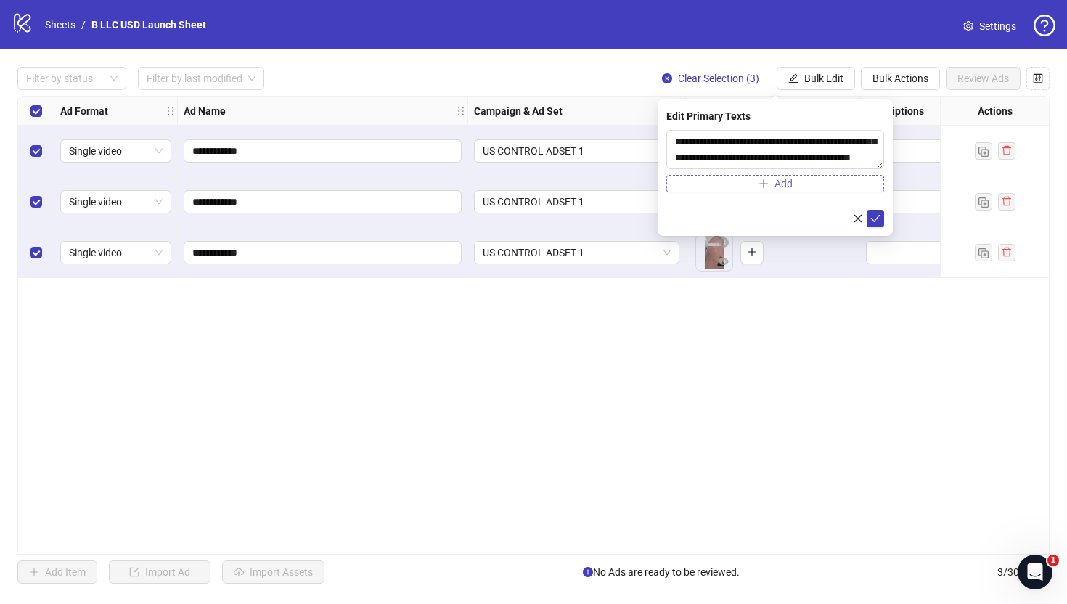
click at [767, 190] on button "Add" at bounding box center [775, 183] width 218 height 17
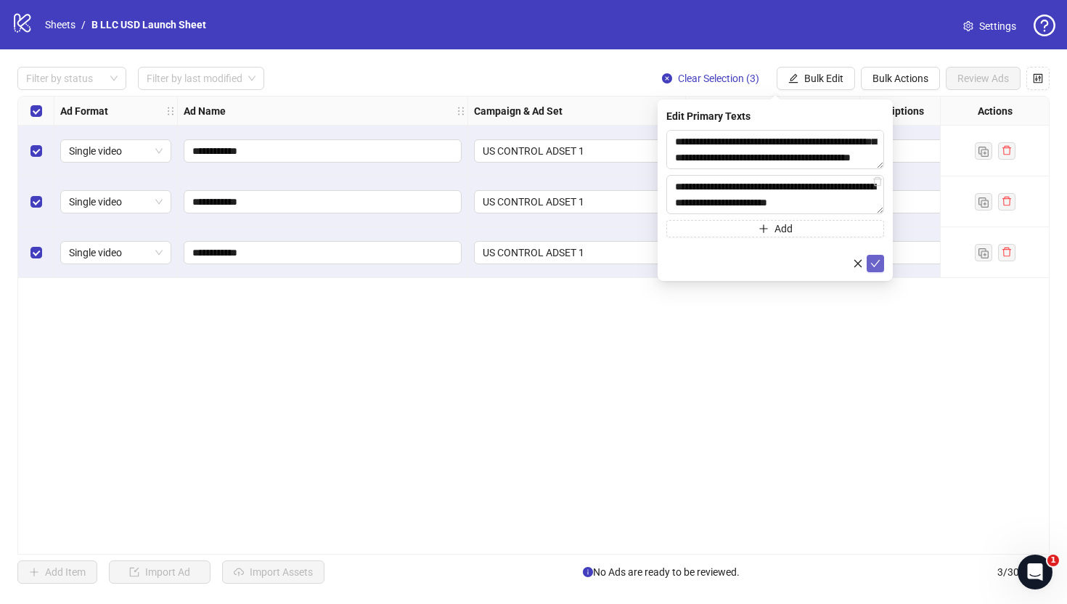
type textarea "**********"
click at [881, 262] on button "submit" at bounding box center [875, 263] width 17 height 17
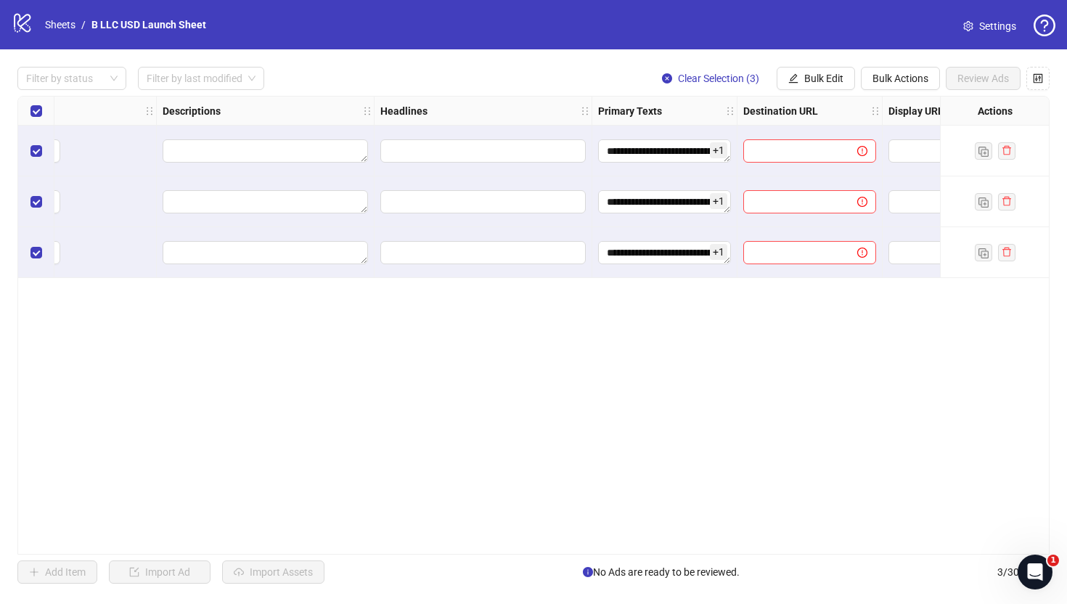
scroll to position [0, 783]
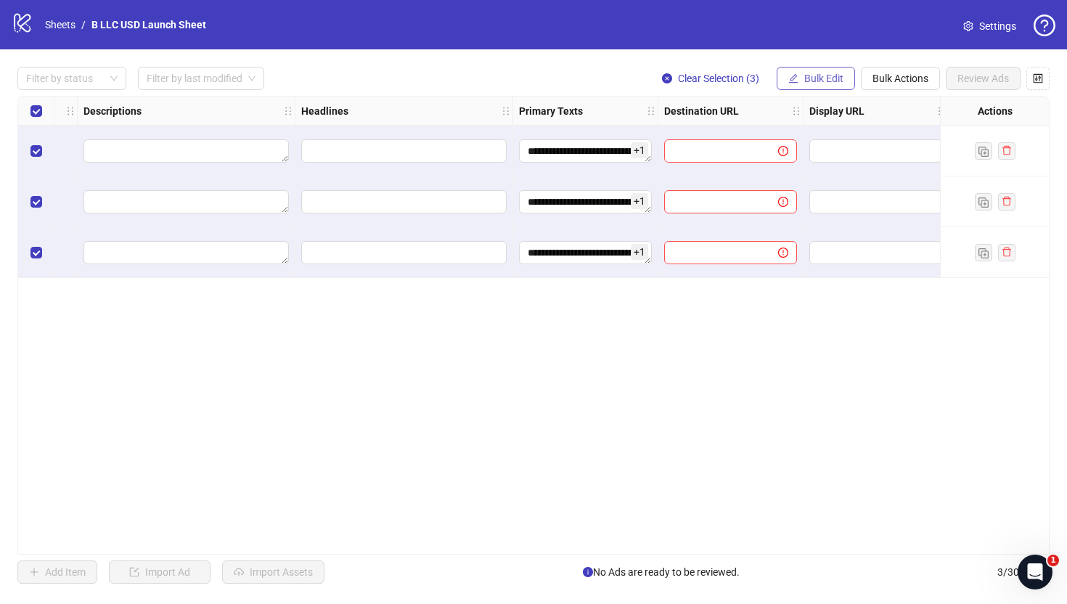
click at [810, 73] on span "Bulk Edit" at bounding box center [823, 79] width 39 height 12
click at [644, 155] on span "+ 1" at bounding box center [639, 150] width 17 height 16
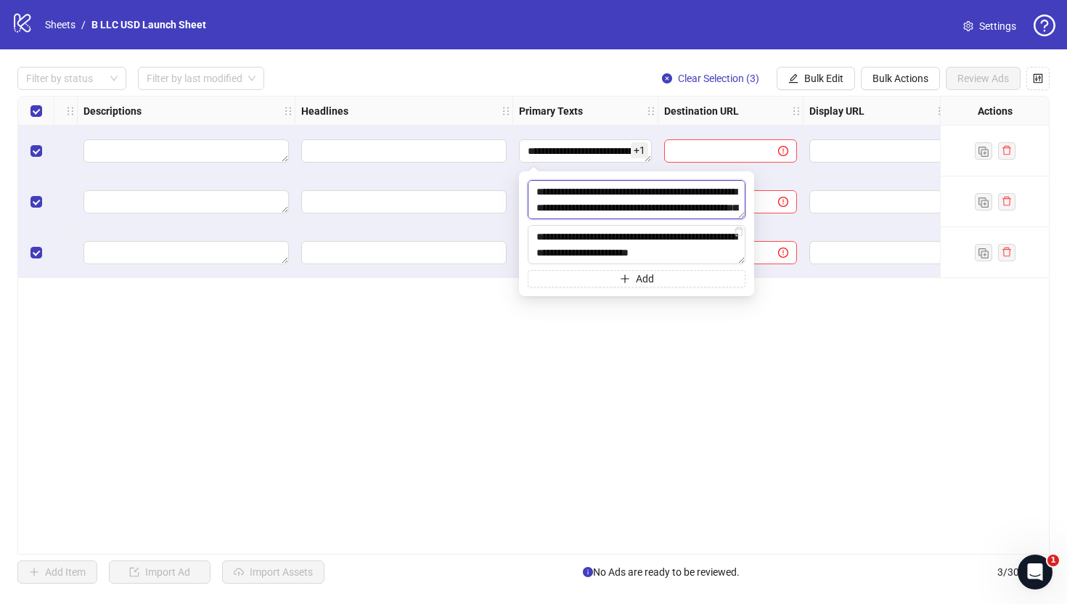
click at [577, 188] on textarea "**********" at bounding box center [637, 199] width 218 height 39
paste textarea "****"
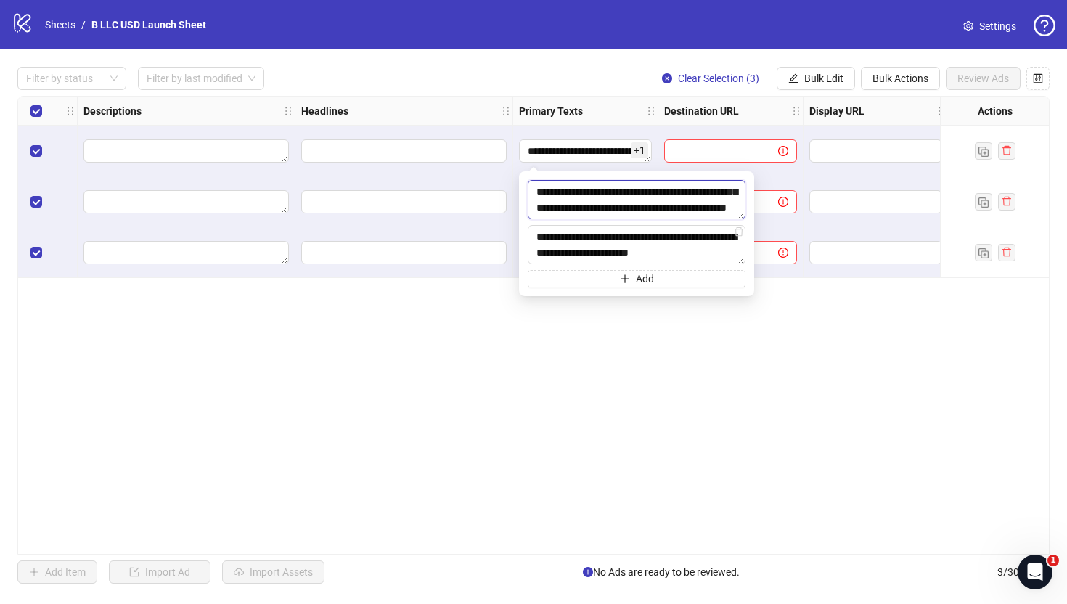
scroll to position [32, 0]
type textarea "**********"
click at [730, 256] on textarea "**********" at bounding box center [637, 244] width 218 height 39
click at [709, 285] on button "Add" at bounding box center [637, 278] width 218 height 17
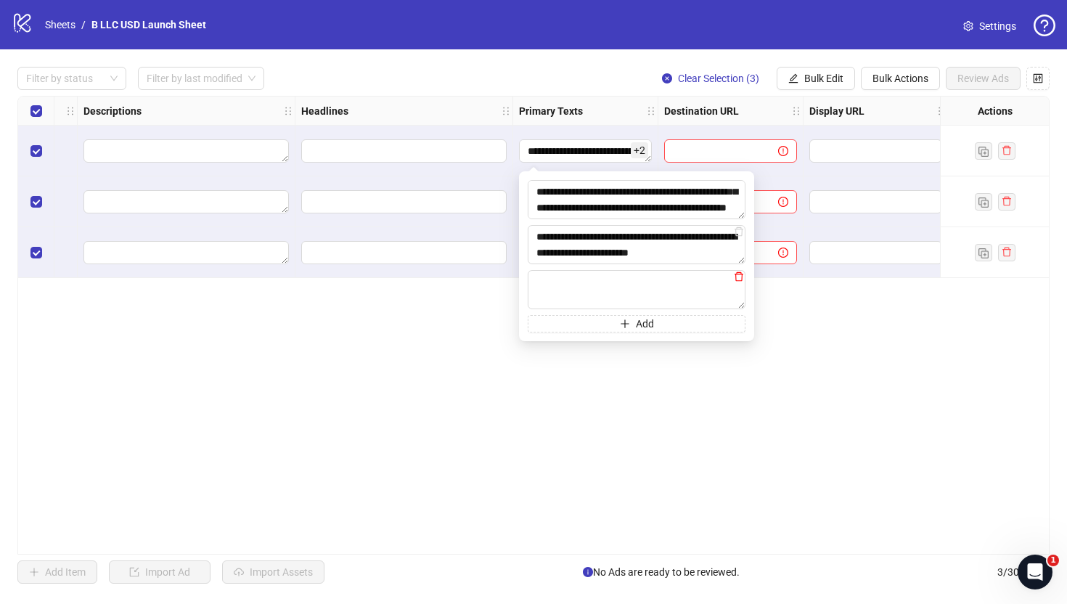
click at [741, 274] on icon "delete" at bounding box center [739, 276] width 9 height 9
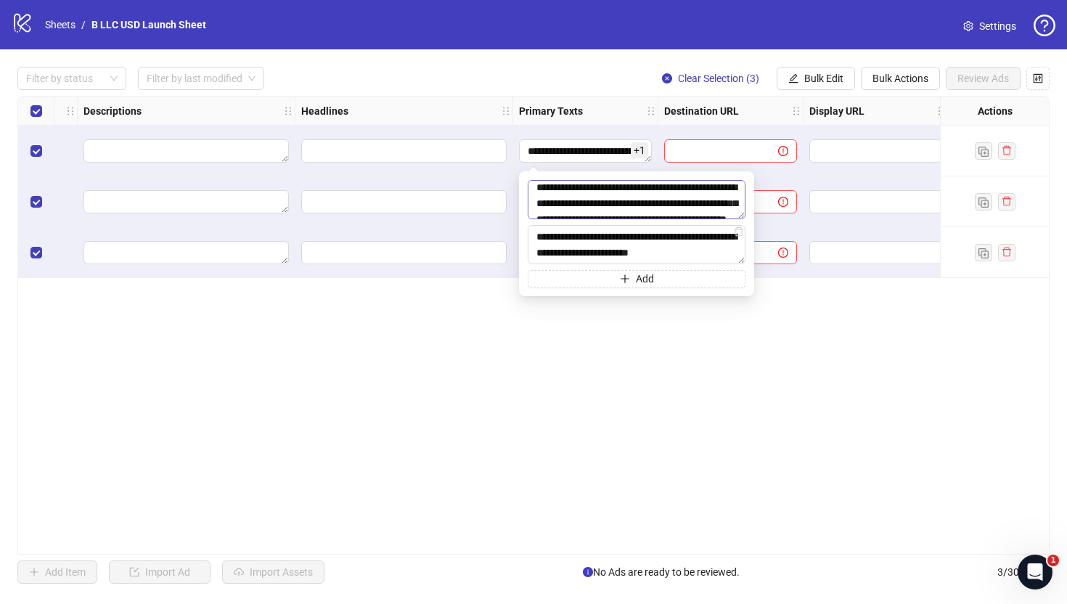
scroll to position [0, 0]
click at [710, 313] on div "**********" at bounding box center [533, 325] width 1032 height 459
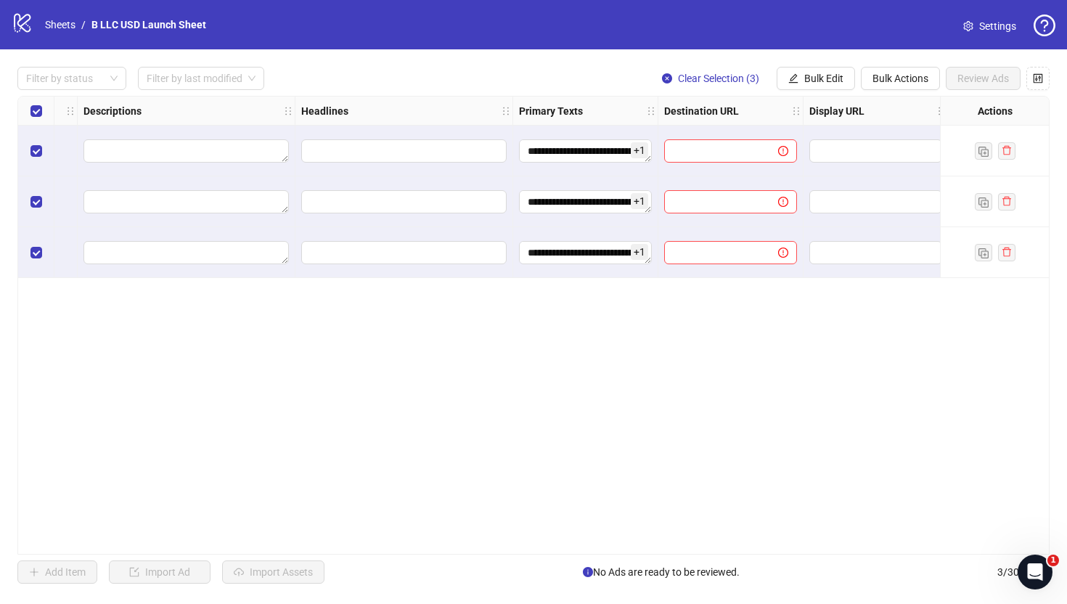
click at [645, 152] on span "+ 1" at bounding box center [639, 150] width 17 height 16
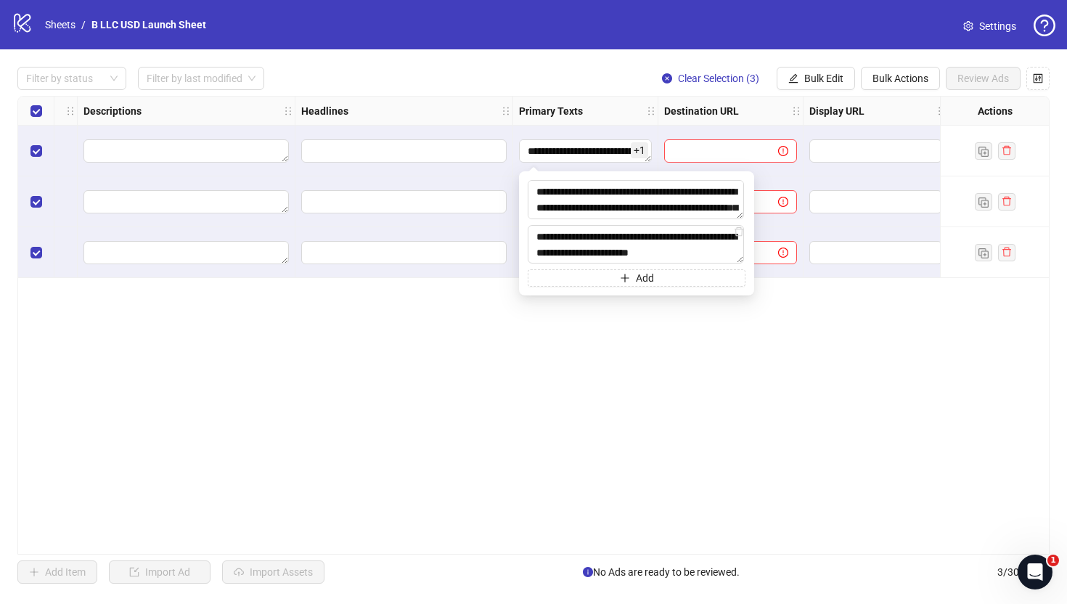
click at [822, 355] on div "**********" at bounding box center [533, 325] width 1032 height 459
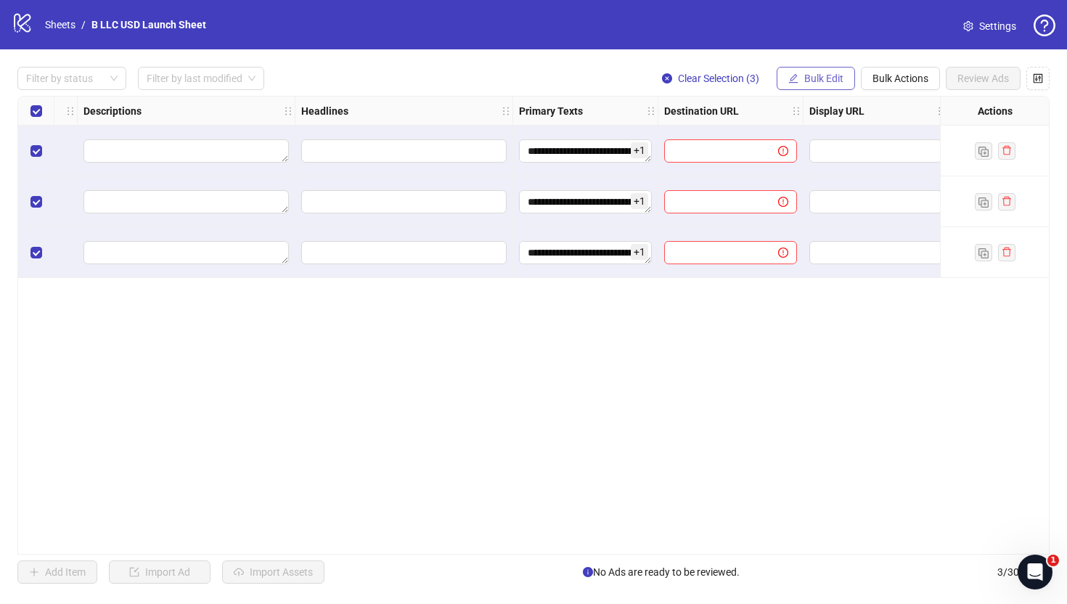
click at [814, 80] on span "Bulk Edit" at bounding box center [823, 79] width 39 height 12
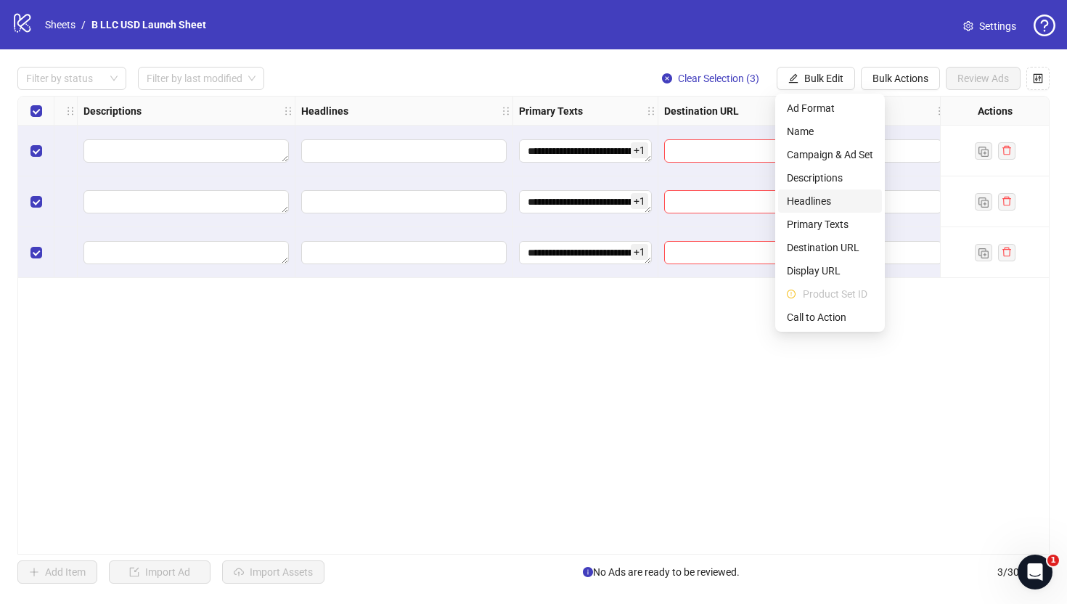
click at [809, 205] on span "Headlines" at bounding box center [830, 201] width 86 height 16
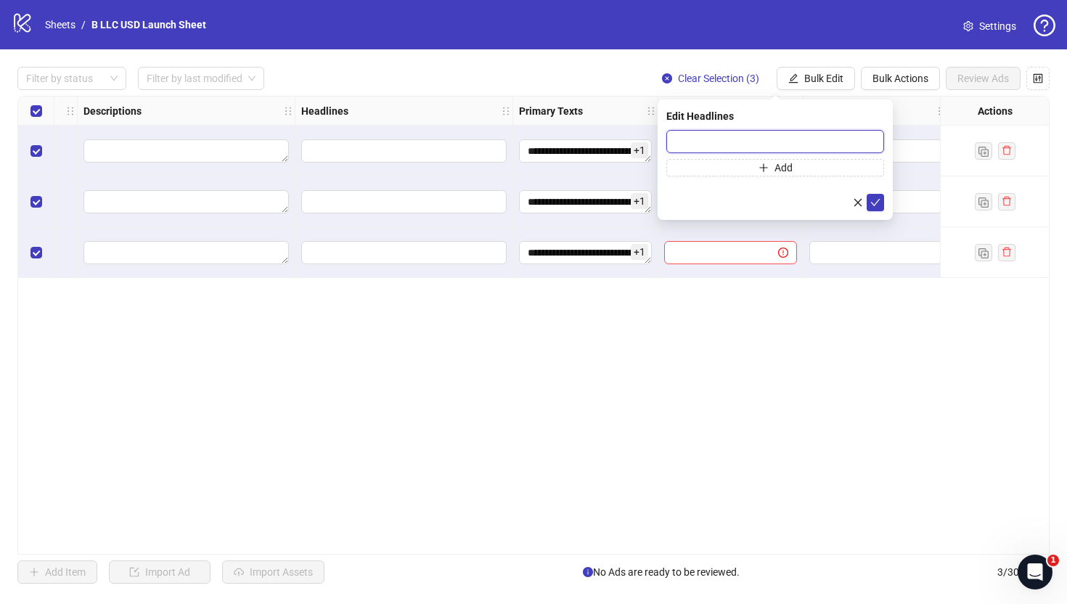
click at [737, 143] on input "text" at bounding box center [775, 141] width 218 height 23
paste input "**********"
click at [711, 139] on input "**********" at bounding box center [775, 141] width 218 height 23
type input "**********"
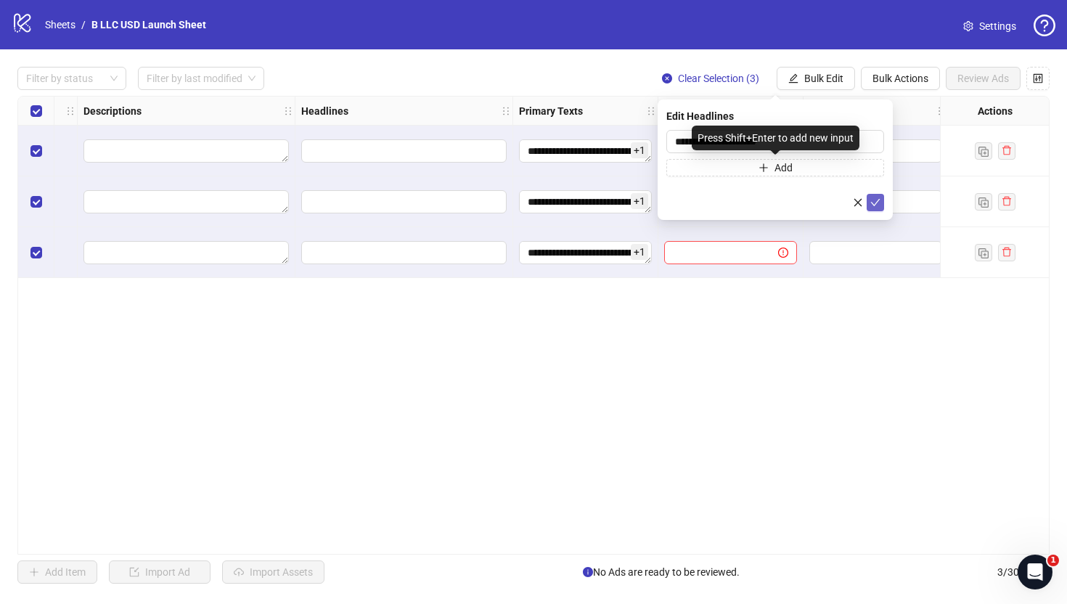
click at [876, 203] on icon "check" at bounding box center [875, 202] width 10 height 10
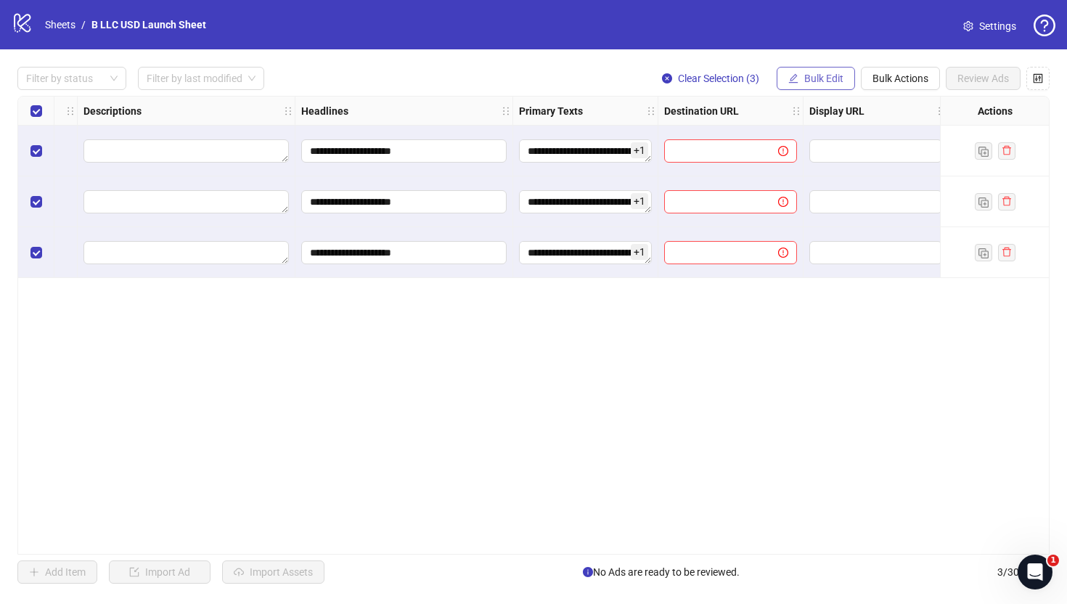
click at [810, 78] on span "Bulk Edit" at bounding box center [823, 79] width 39 height 12
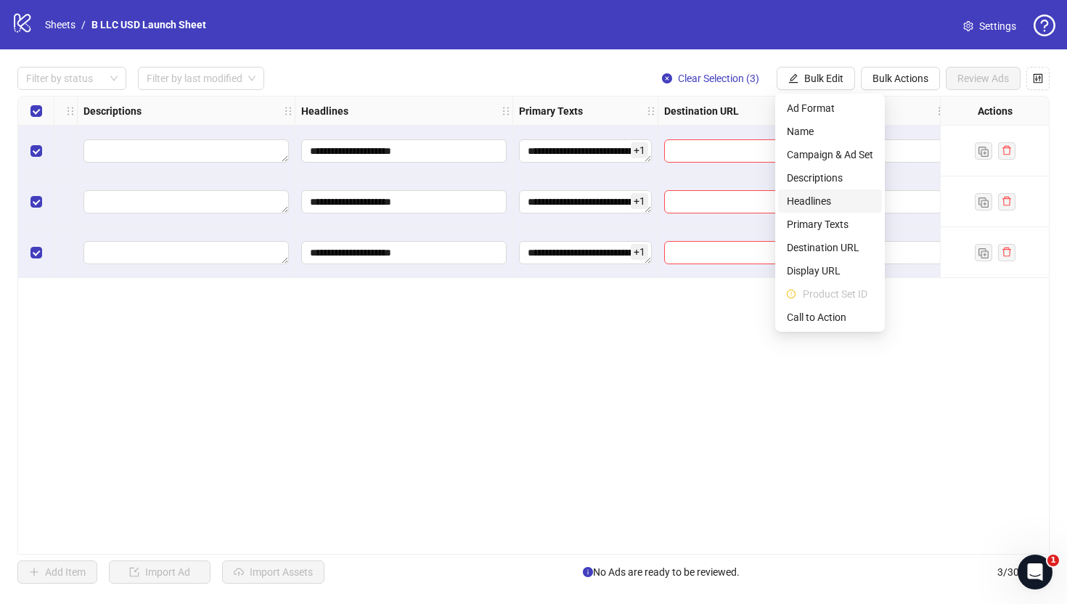
click at [837, 197] on span "Headlines" at bounding box center [830, 201] width 86 height 16
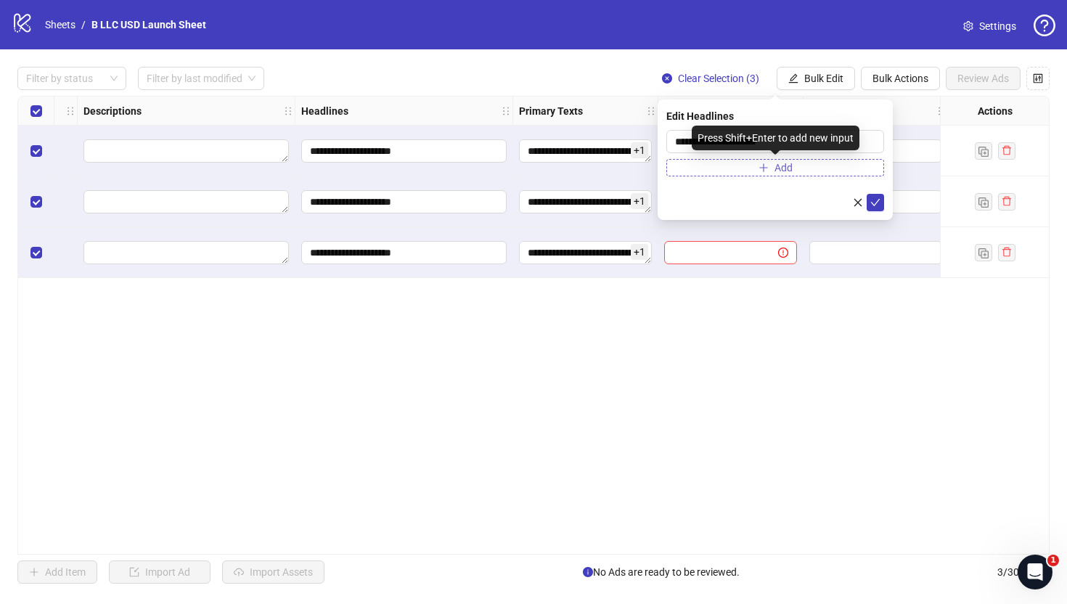
click at [777, 165] on span "Add" at bounding box center [784, 168] width 18 height 12
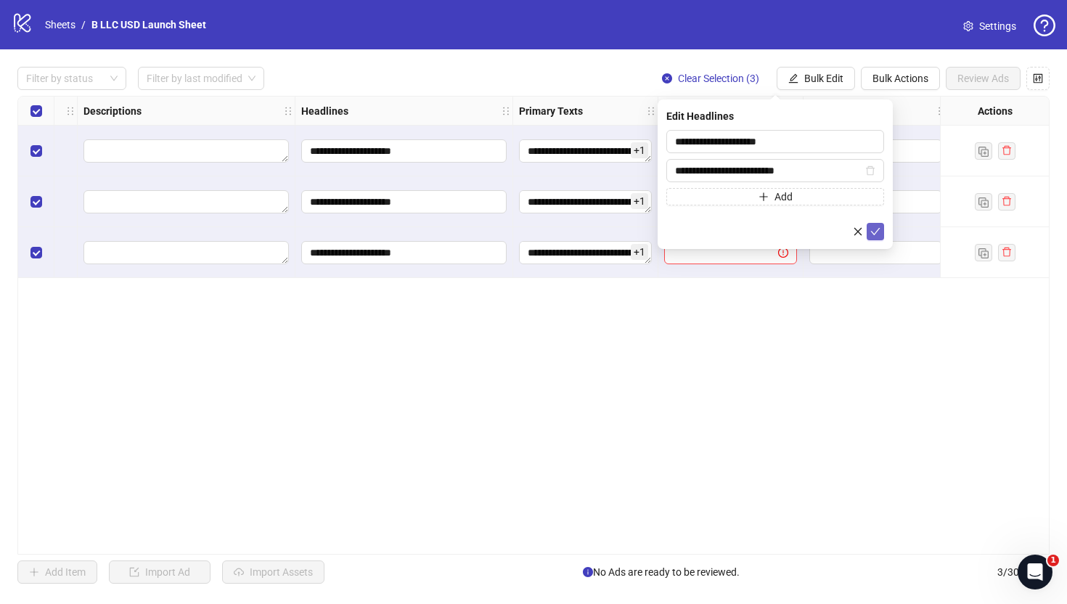
type input "**********"
click at [882, 232] on button "submit" at bounding box center [875, 231] width 17 height 17
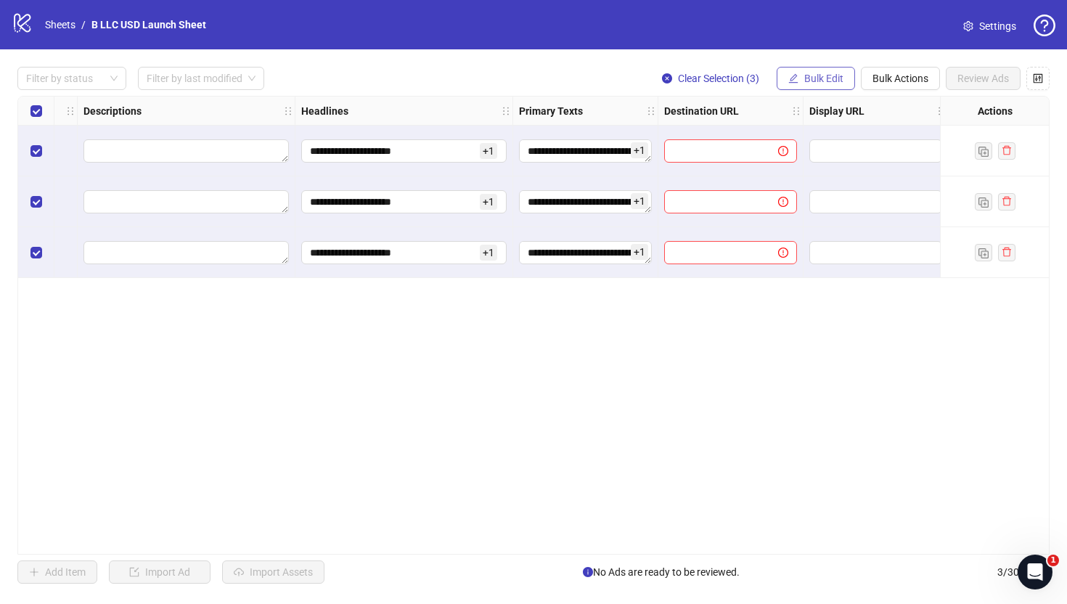
click at [807, 70] on button "Bulk Edit" at bounding box center [816, 78] width 78 height 23
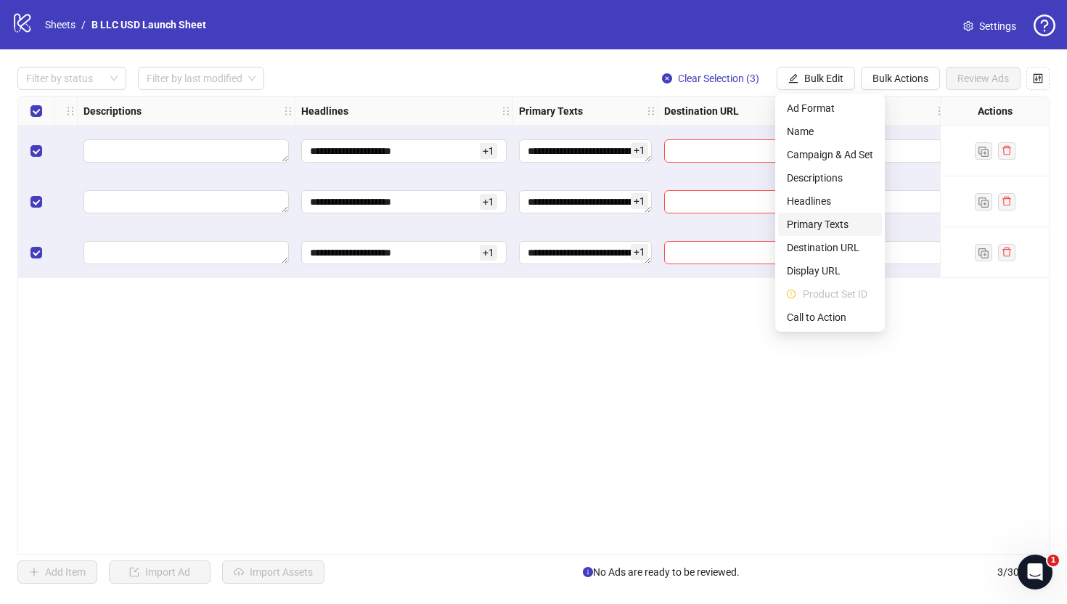
click at [824, 218] on span "Primary Texts" at bounding box center [830, 224] width 86 height 16
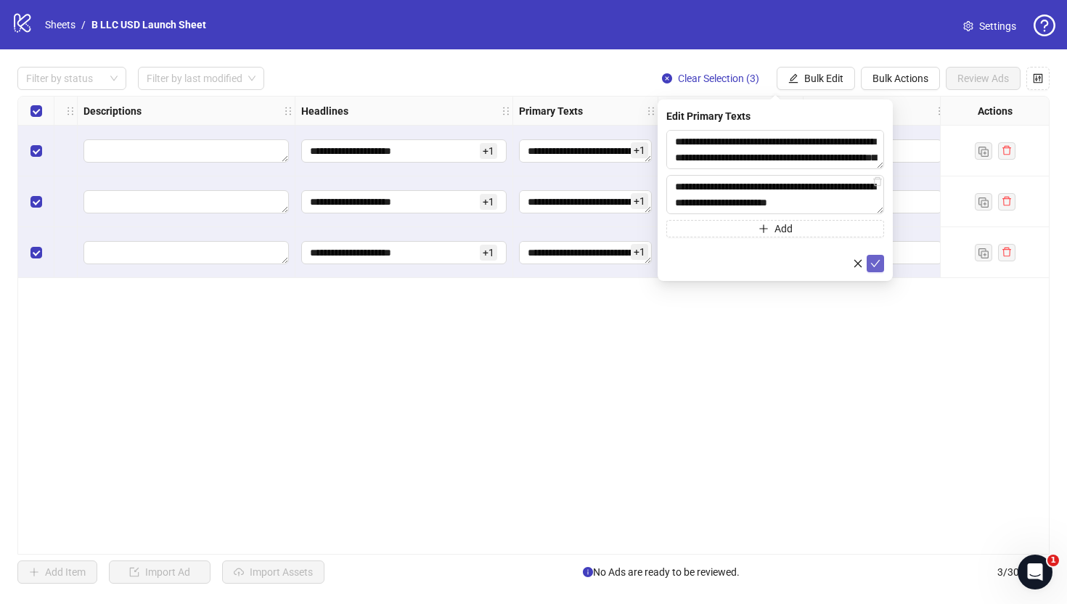
click at [873, 260] on icon "check" at bounding box center [875, 263] width 10 height 10
click at [873, 257] on button "submit" at bounding box center [875, 263] width 17 height 17
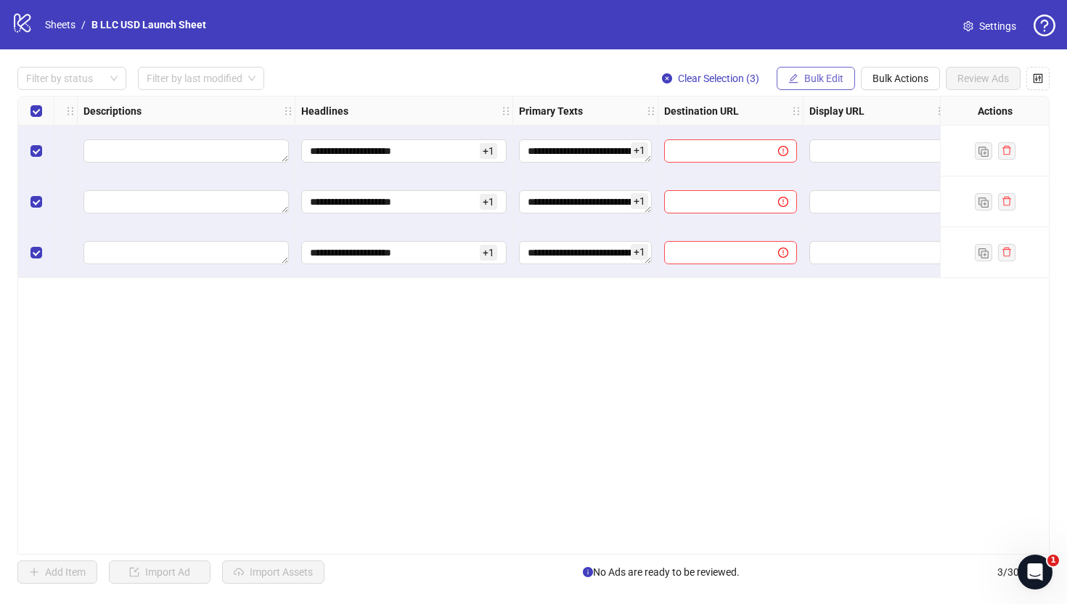
click at [814, 80] on span "Bulk Edit" at bounding box center [823, 79] width 39 height 12
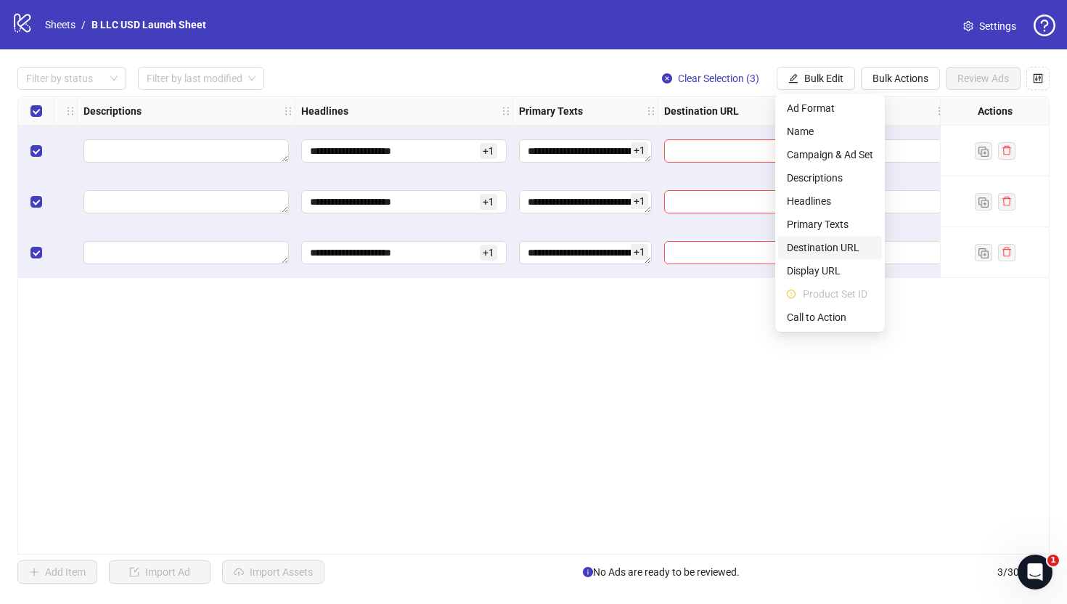
click at [823, 251] on span "Destination URL" at bounding box center [830, 248] width 86 height 16
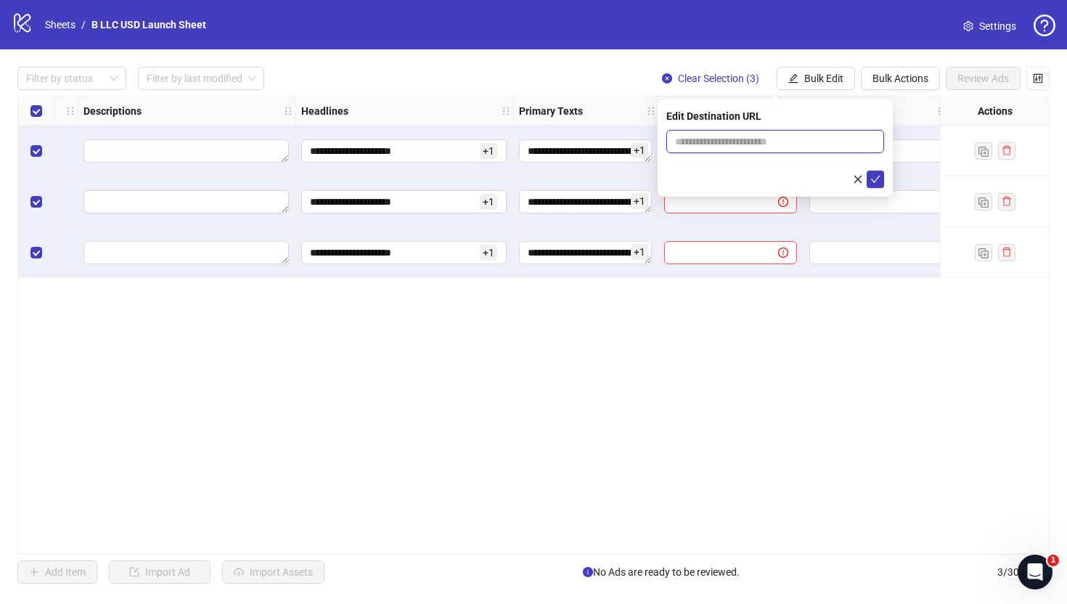
click at [706, 136] on input "text" at bounding box center [769, 142] width 189 height 16
paste input "**********"
type input "**********"
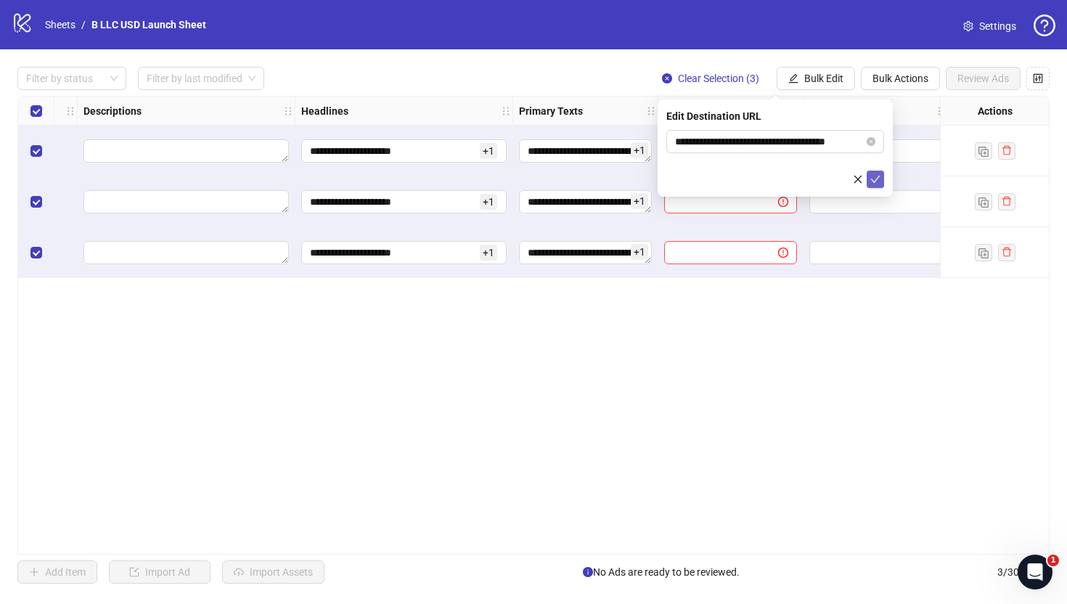
click at [874, 179] on icon "check" at bounding box center [875, 179] width 10 height 10
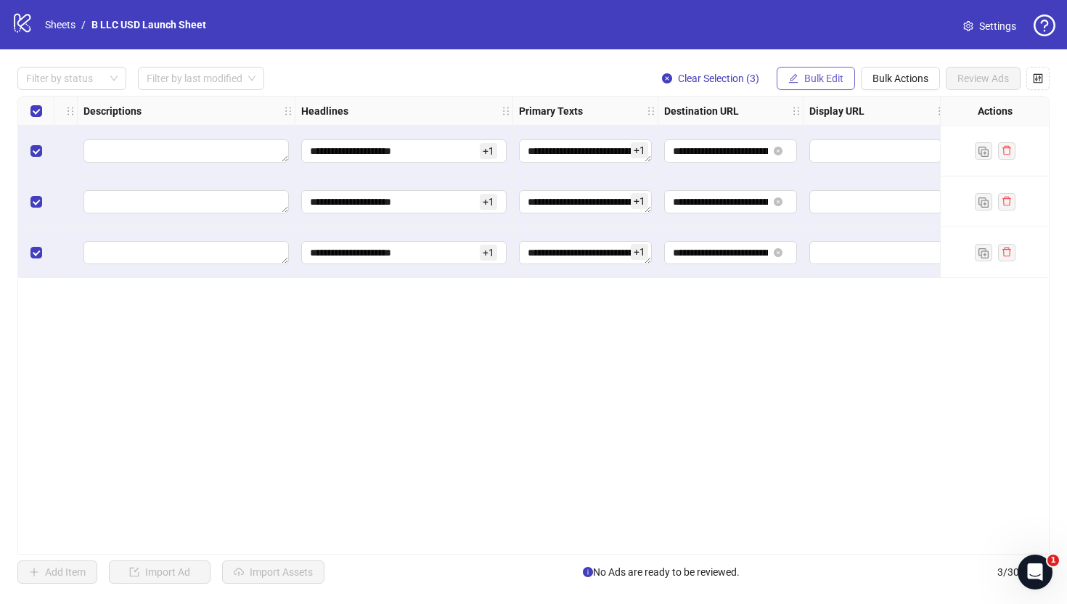
click at [813, 70] on button "Bulk Edit" at bounding box center [816, 78] width 78 height 23
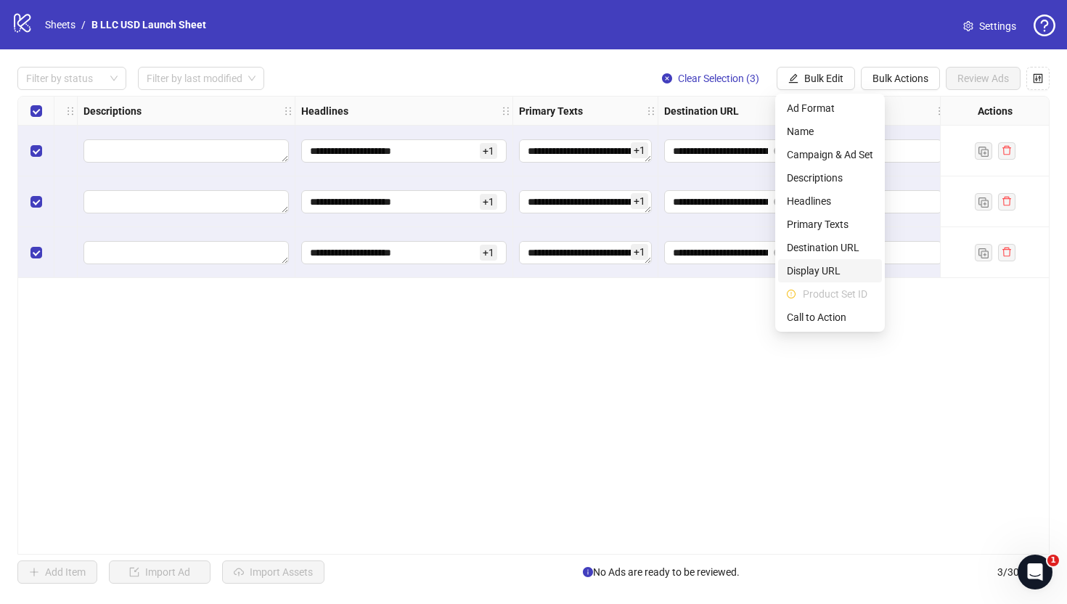
click at [847, 268] on span "Display URL" at bounding box center [830, 271] width 86 height 16
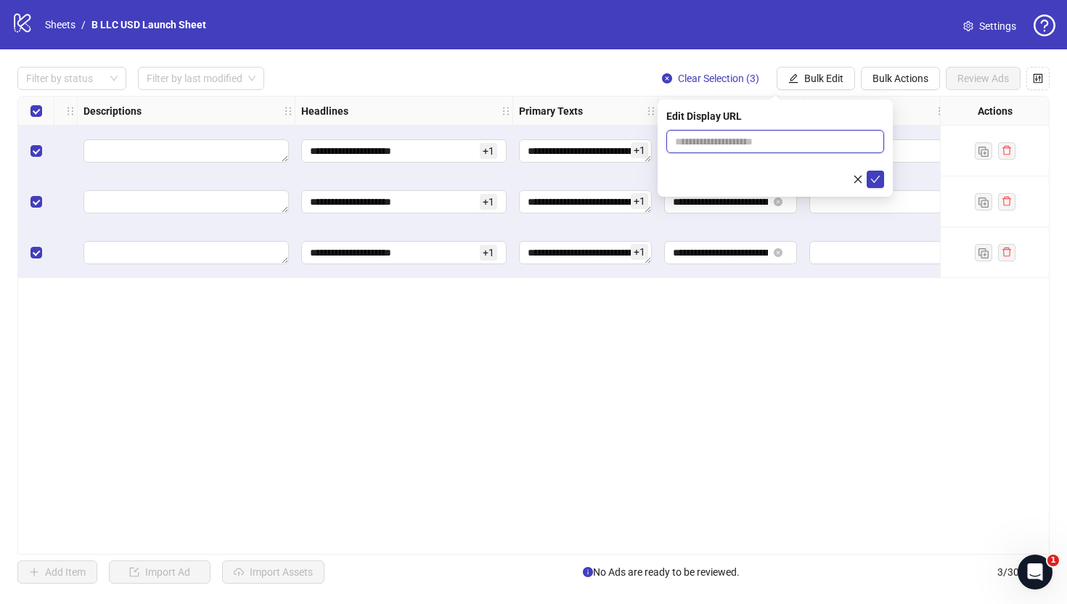
click at [729, 150] on input "text" at bounding box center [775, 141] width 218 height 23
paste input "**********"
type input "**********"
click at [881, 174] on button "submit" at bounding box center [875, 179] width 17 height 17
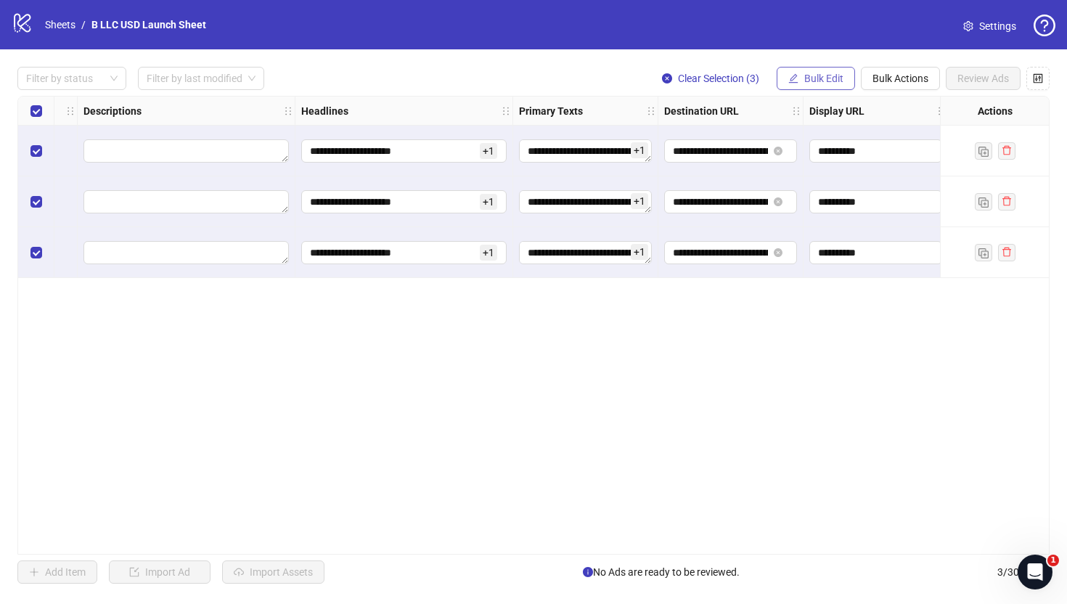
click at [830, 77] on span "Bulk Edit" at bounding box center [823, 79] width 39 height 12
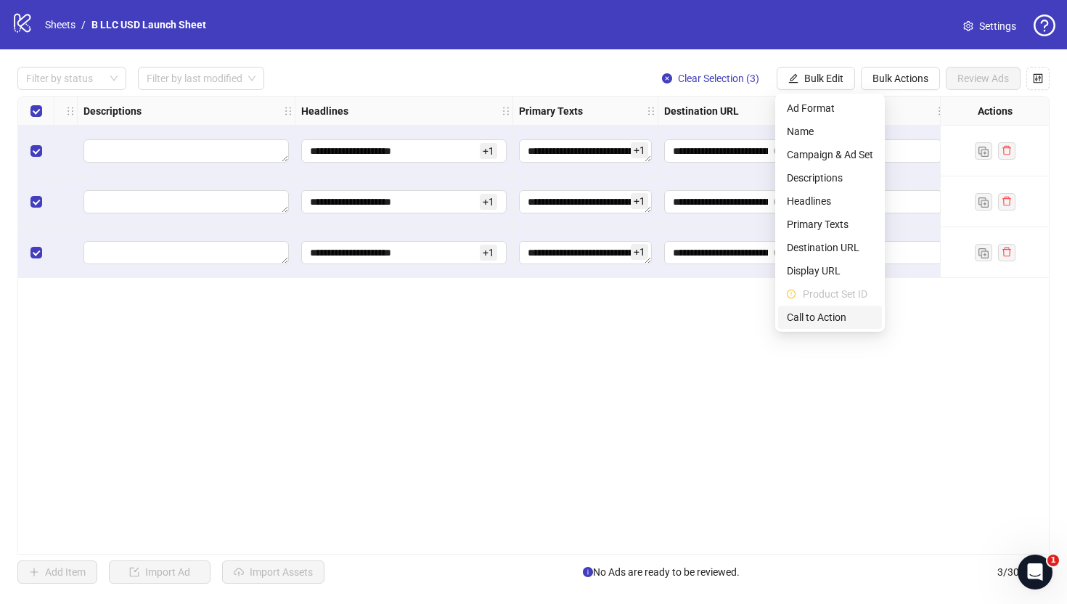
click at [831, 314] on span "Call to Action" at bounding box center [830, 317] width 86 height 16
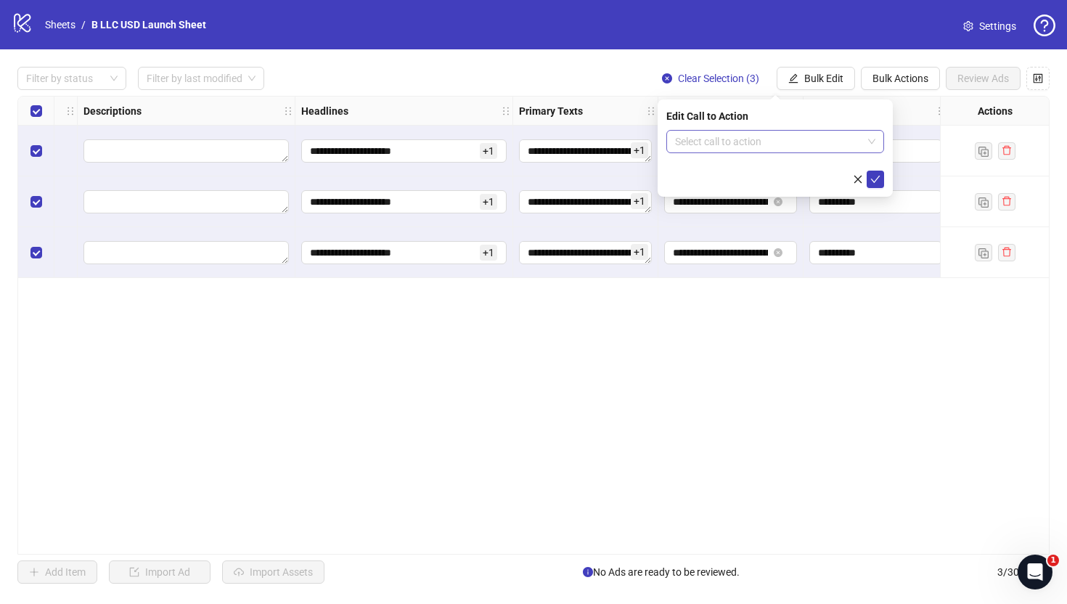
click at [778, 143] on input "search" at bounding box center [768, 142] width 187 height 22
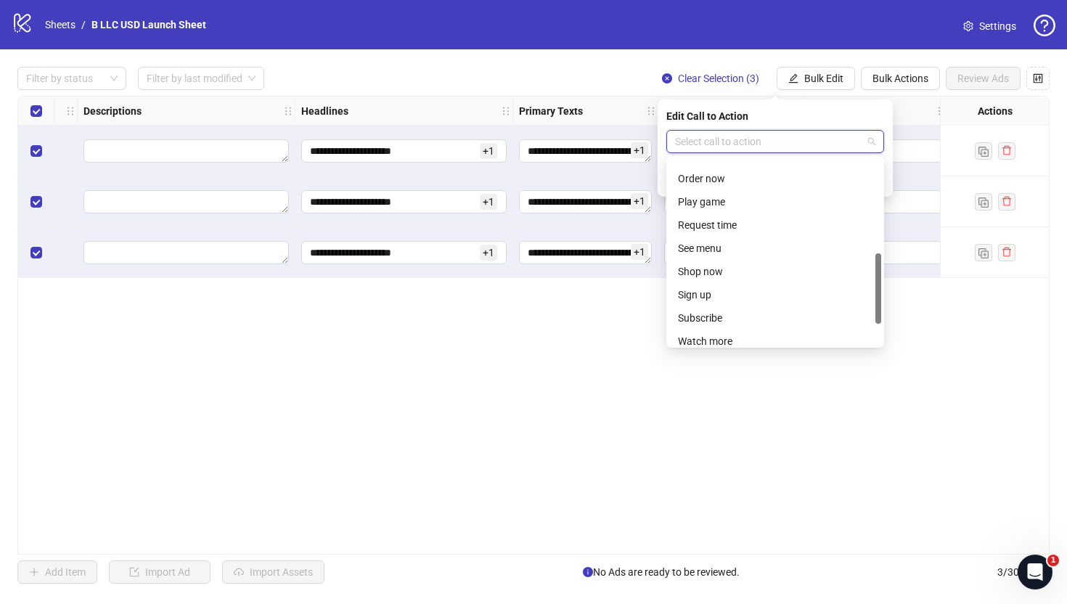
scroll to position [302, 0]
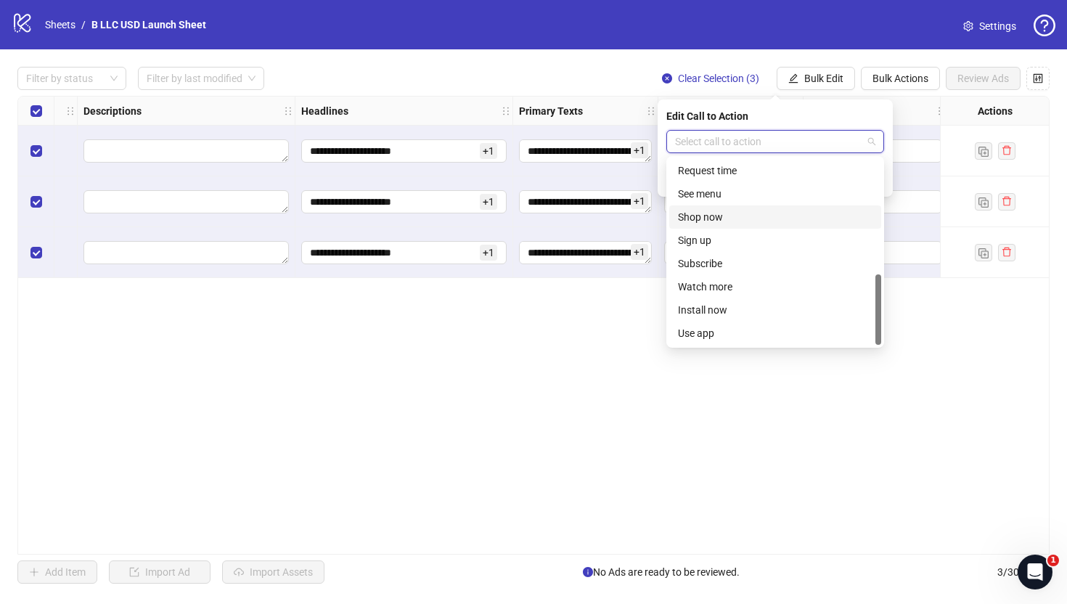
click at [743, 219] on div "Shop now" at bounding box center [775, 217] width 195 height 16
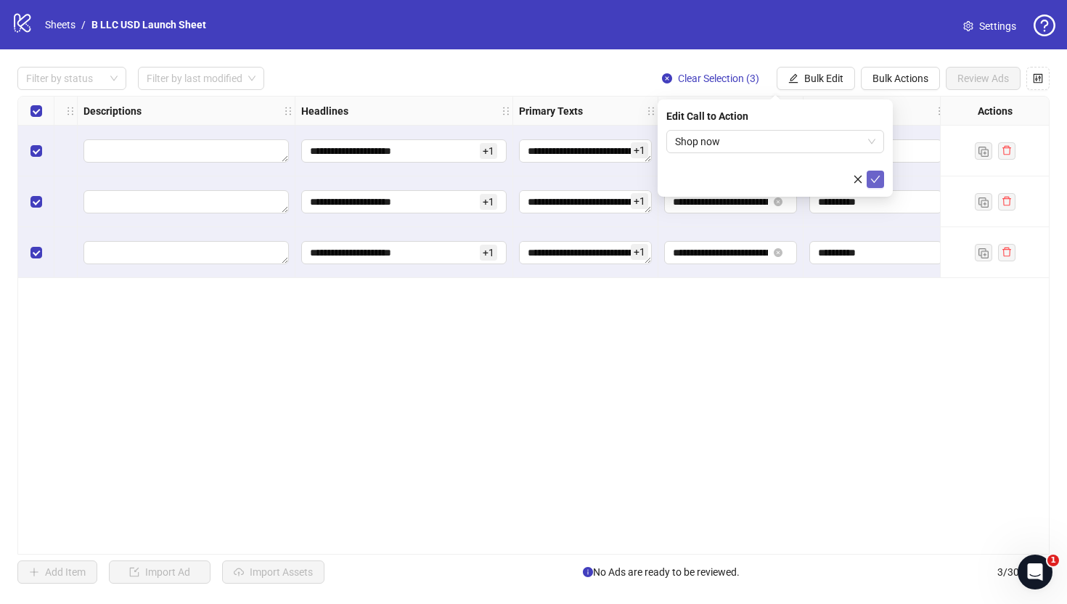
click at [875, 171] on button "submit" at bounding box center [875, 179] width 17 height 17
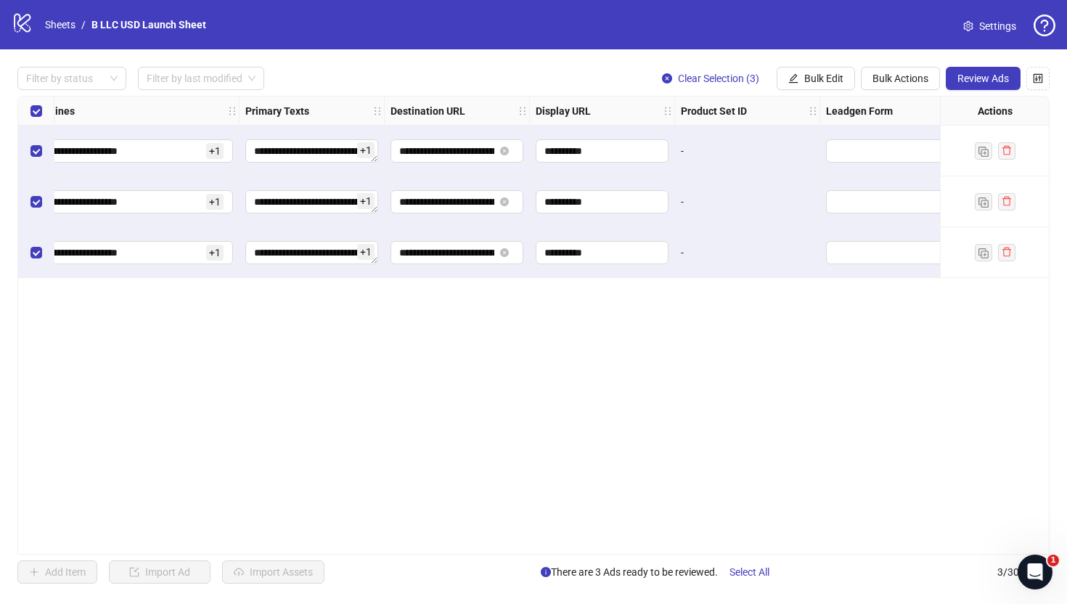
scroll to position [0, 1343]
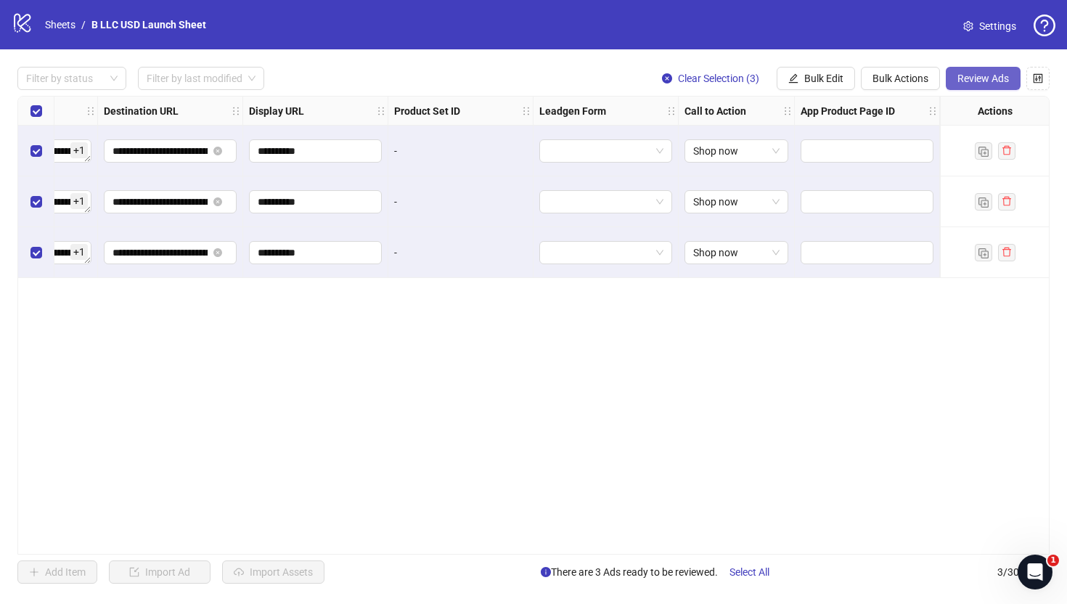
click at [987, 75] on span "Review Ads" at bounding box center [984, 79] width 52 height 12
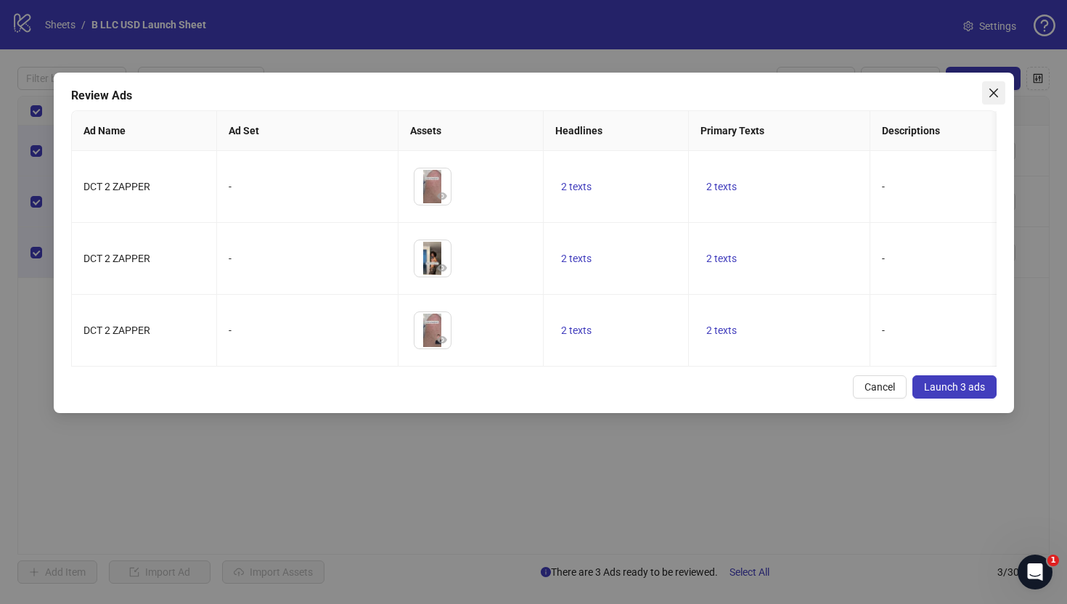
click at [989, 82] on button "Close" at bounding box center [993, 92] width 23 height 23
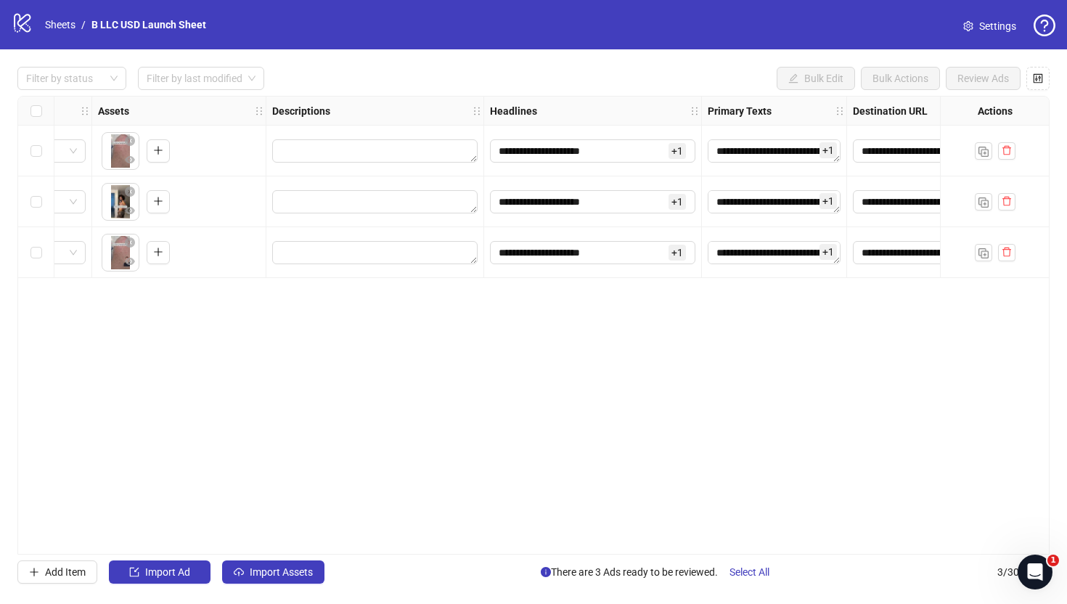
scroll to position [0, 375]
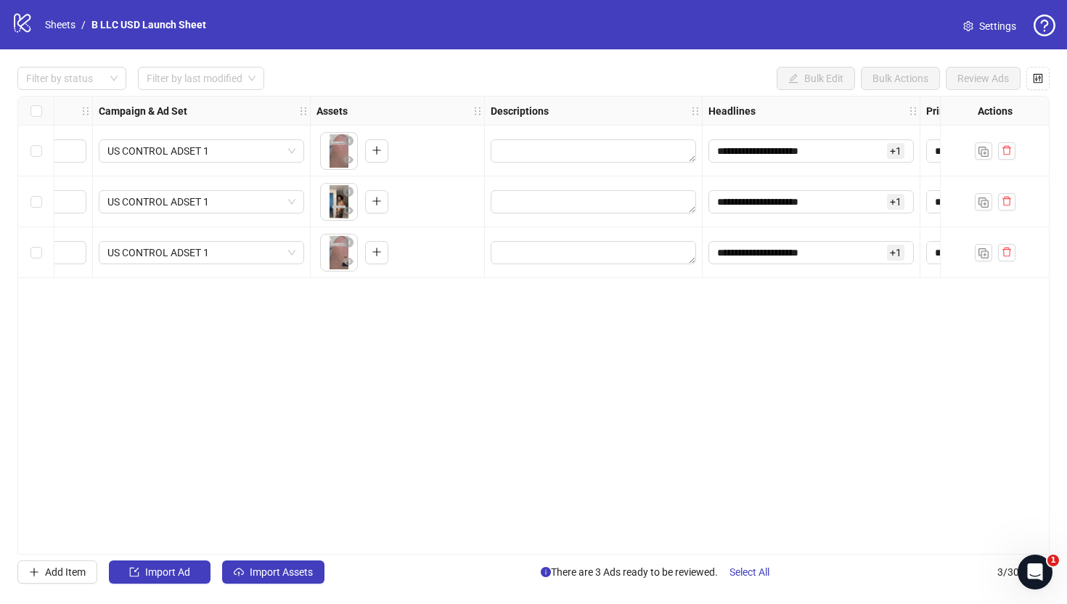
click at [25, 105] on div "Select all rows" at bounding box center [36, 111] width 36 height 29
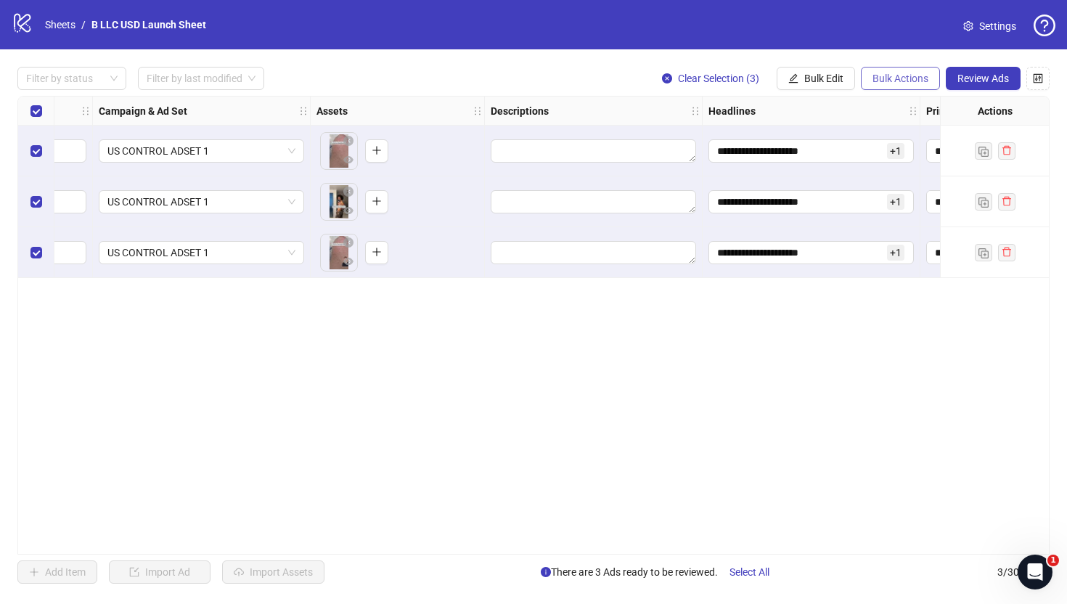
click at [873, 77] on span "Bulk Actions" at bounding box center [901, 79] width 56 height 12
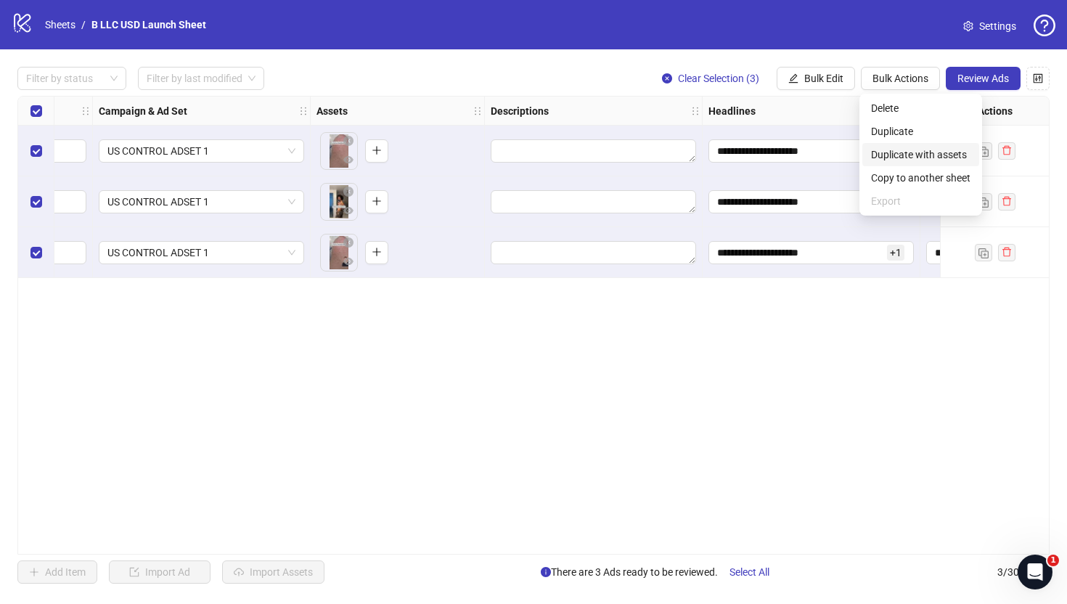
click at [899, 152] on span "Duplicate with assets" at bounding box center [920, 155] width 99 height 16
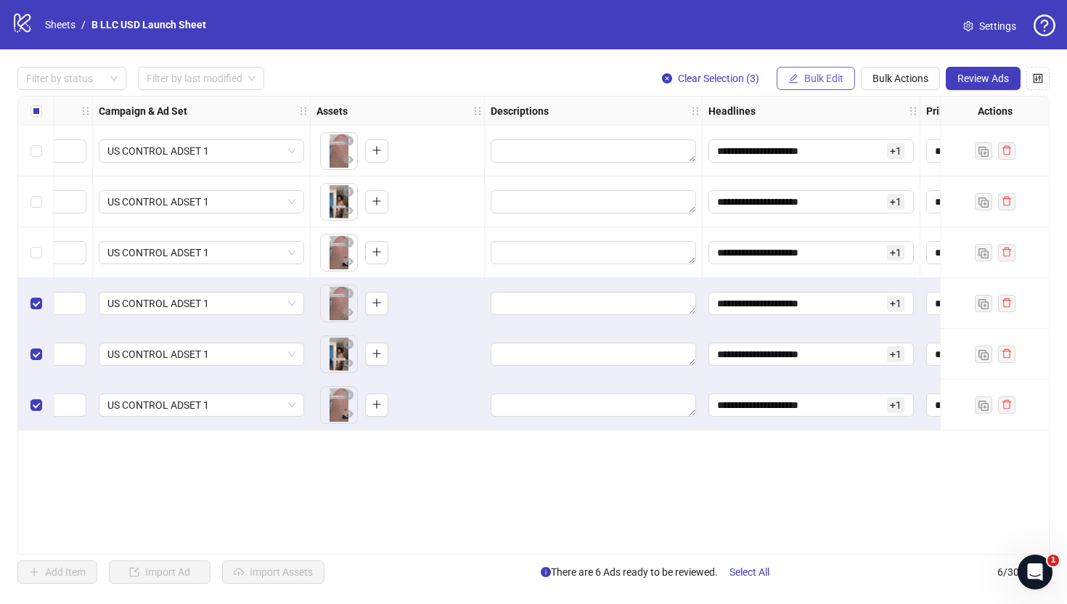
click at [821, 78] on span "Bulk Edit" at bounding box center [823, 79] width 39 height 12
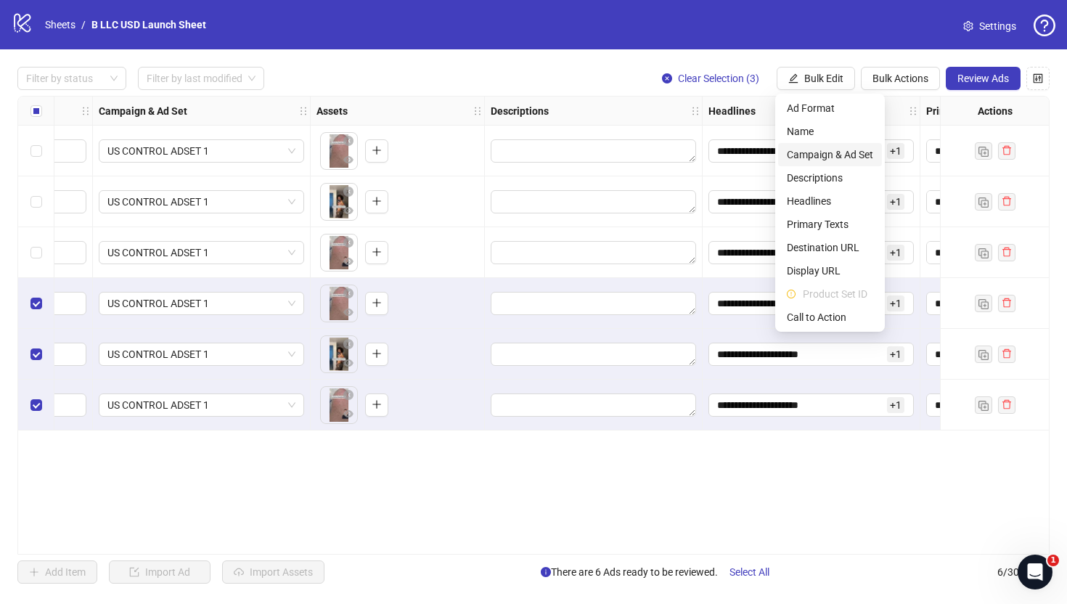
click at [829, 147] on span "Campaign & Ad Set" at bounding box center [830, 155] width 86 height 16
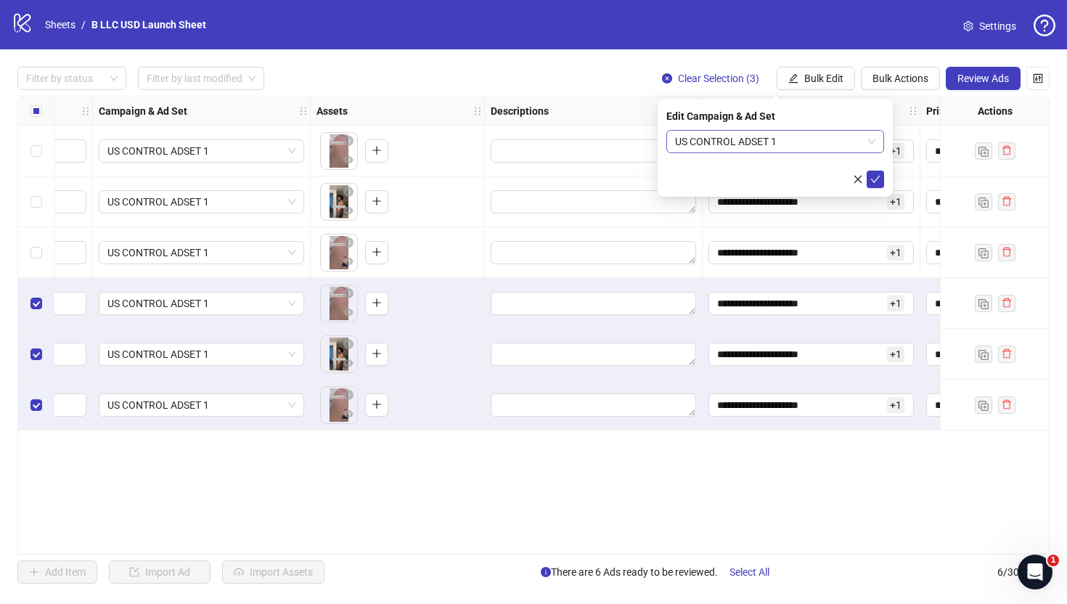
click at [737, 138] on span "US CONTROL ADSET 1" at bounding box center [775, 142] width 200 height 22
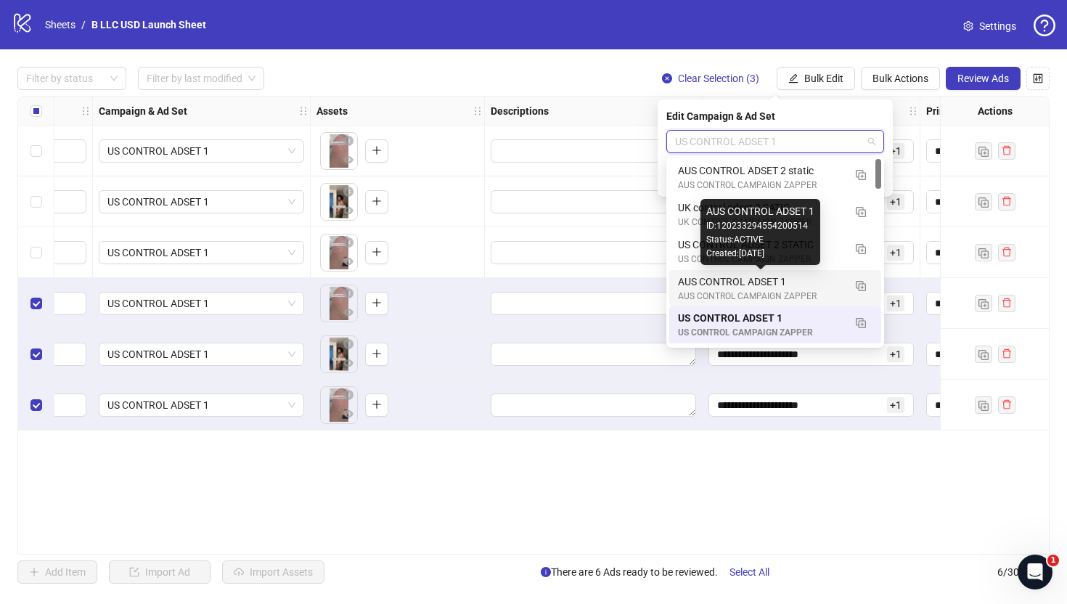
click at [726, 279] on div "AUS CONTROL ADSET 1" at bounding box center [761, 282] width 166 height 16
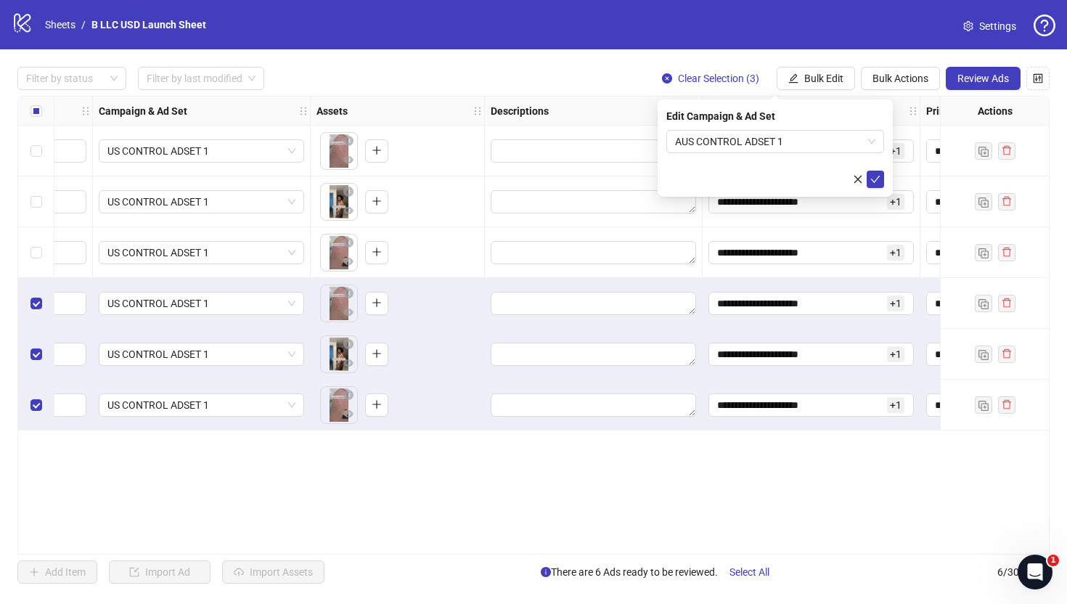
click at [884, 182] on div "Edit Campaign & Ad Set AUS CONTROL ADSET 1" at bounding box center [775, 147] width 235 height 97
click at [882, 182] on button "submit" at bounding box center [875, 179] width 17 height 17
click at [799, 81] on button "Bulk Edit" at bounding box center [816, 78] width 78 height 23
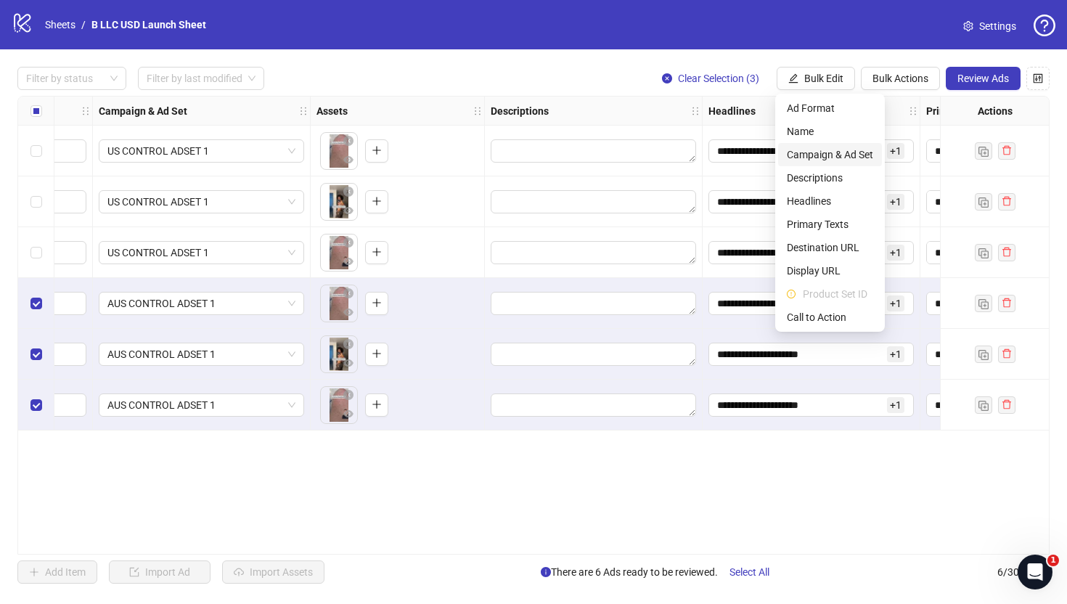
click at [829, 152] on span "Campaign & Ad Set" at bounding box center [830, 155] width 86 height 16
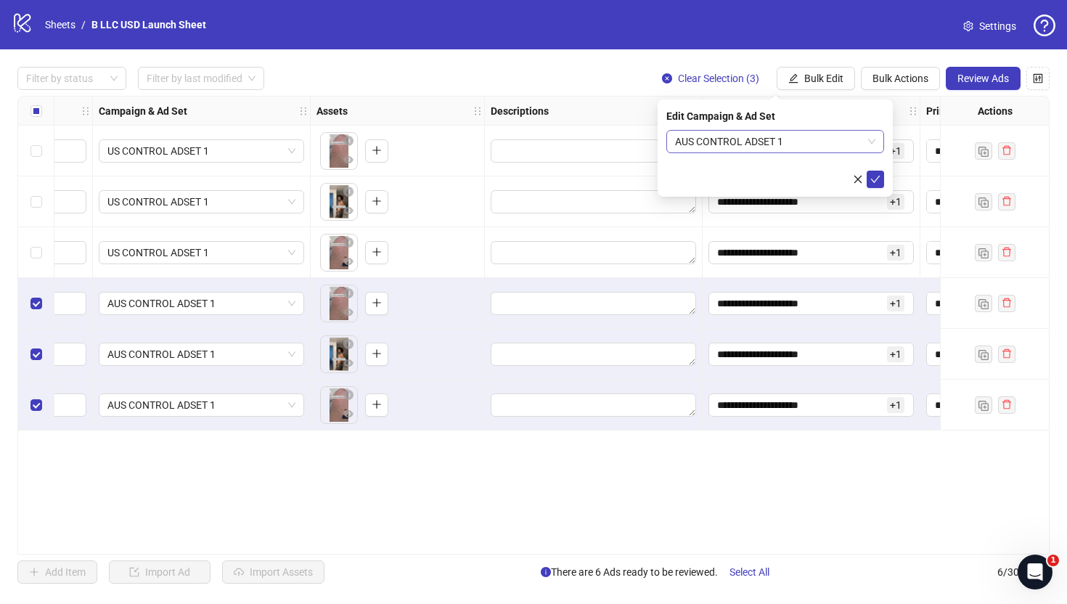
click at [771, 134] on span "AUS CONTROL ADSET 1" at bounding box center [775, 142] width 200 height 22
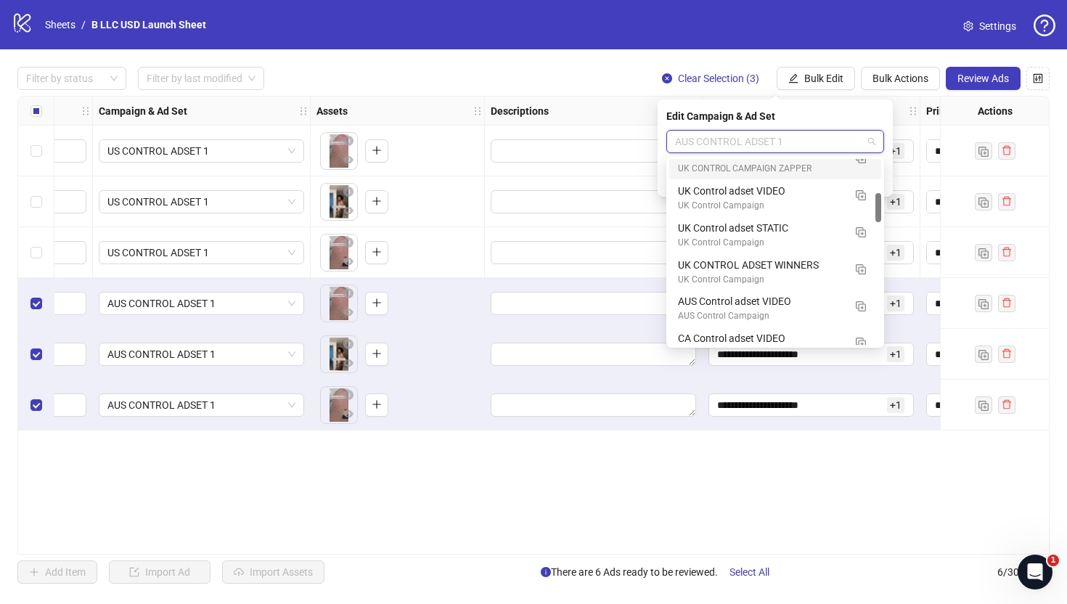
scroll to position [0, 0]
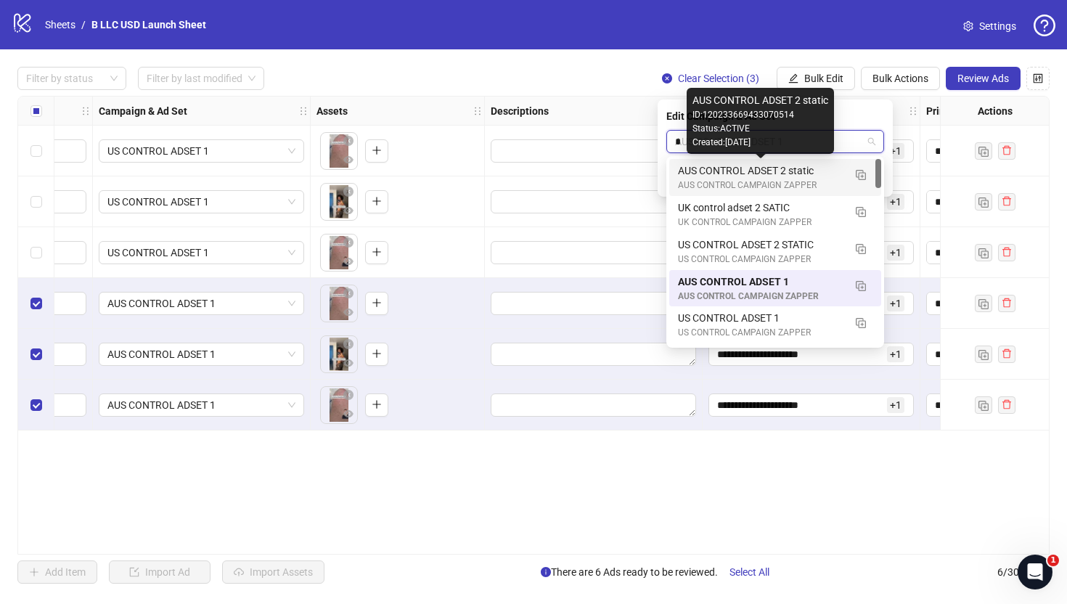
type input "**"
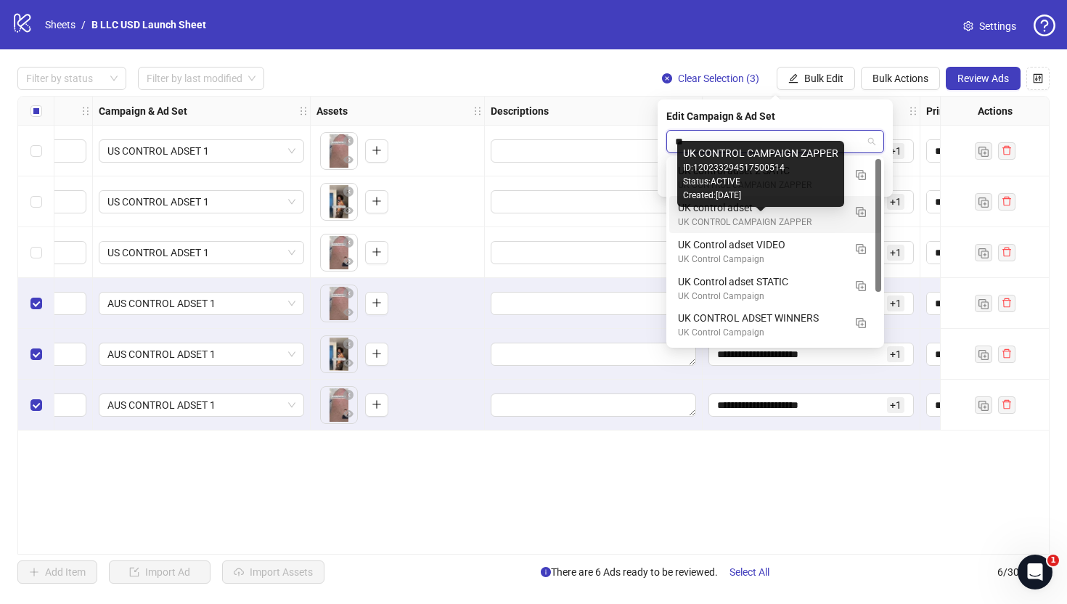
click at [808, 217] on div "UK CONTROL CAMPAIGN ZAPPER" at bounding box center [761, 223] width 166 height 14
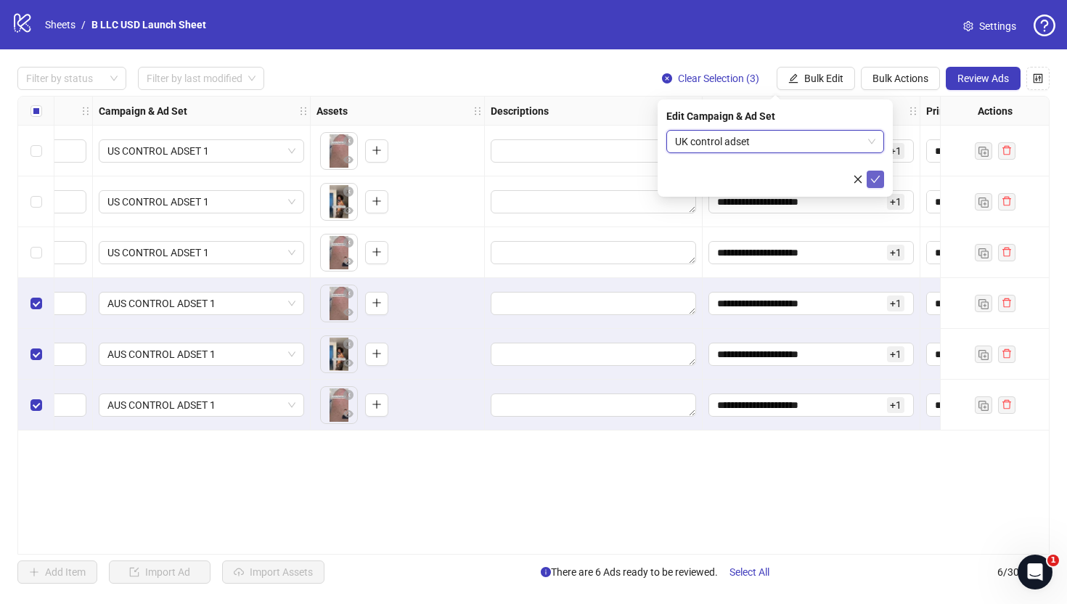
click at [872, 175] on icon "check" at bounding box center [875, 179] width 10 height 10
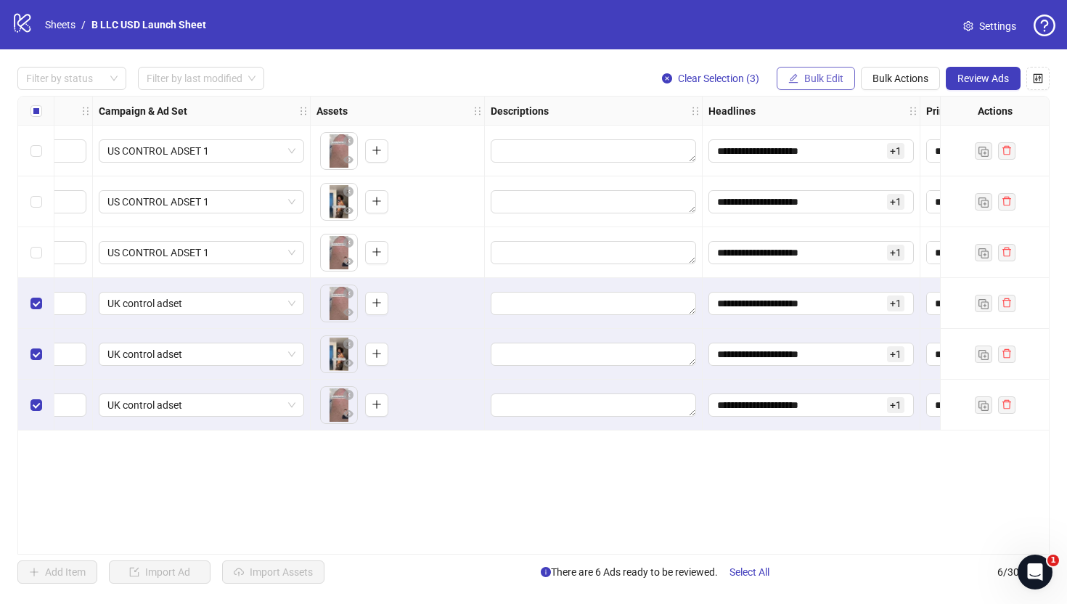
click at [822, 69] on button "Bulk Edit" at bounding box center [816, 78] width 78 height 23
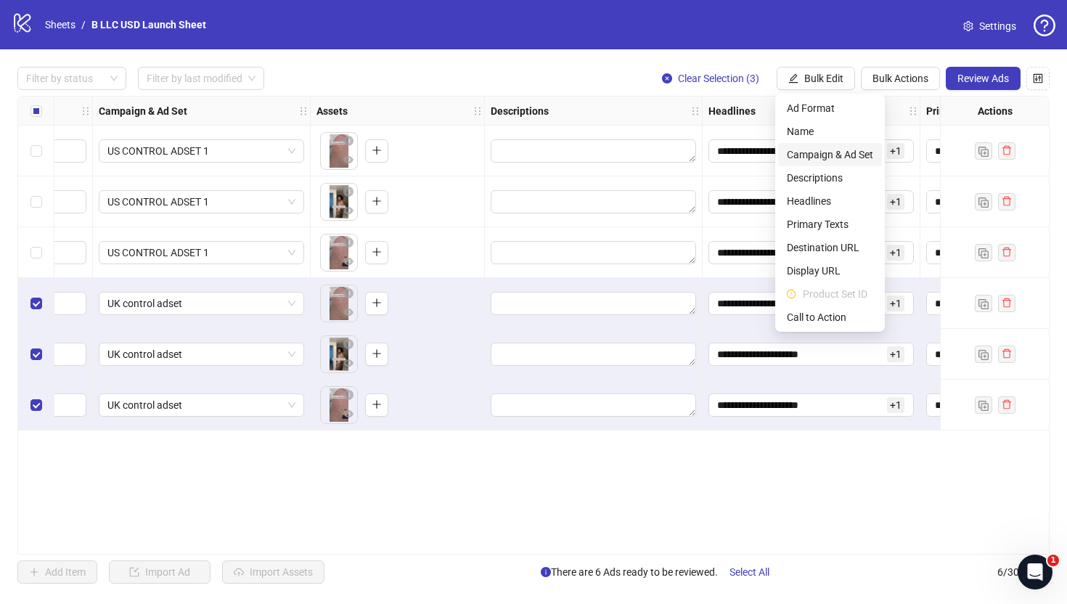
click at [837, 152] on span "Campaign & Ad Set" at bounding box center [830, 155] width 86 height 16
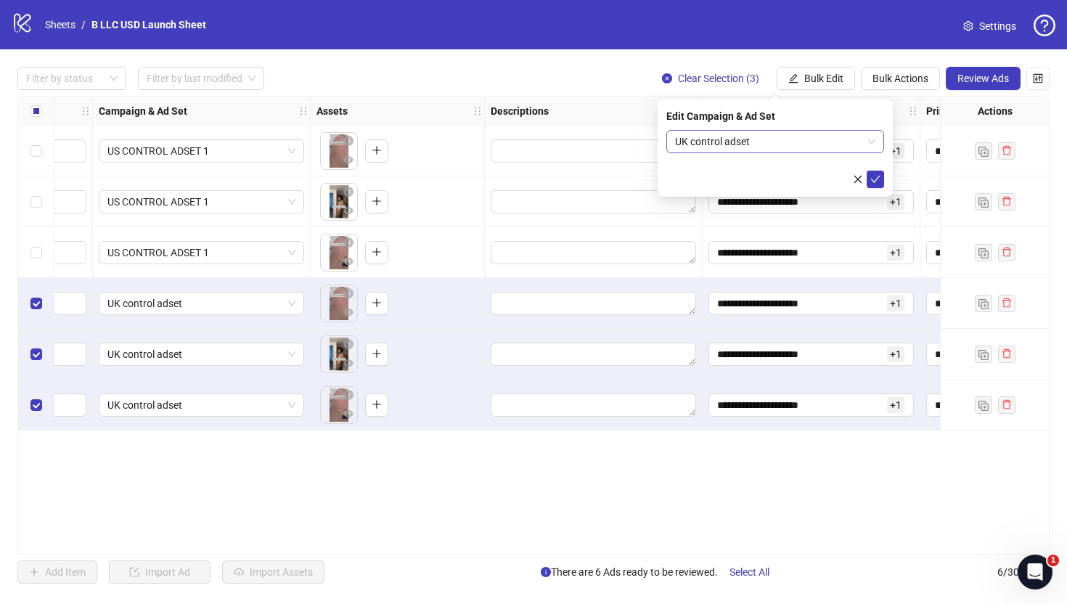
click at [806, 137] on span "UK control adset" at bounding box center [775, 142] width 200 height 22
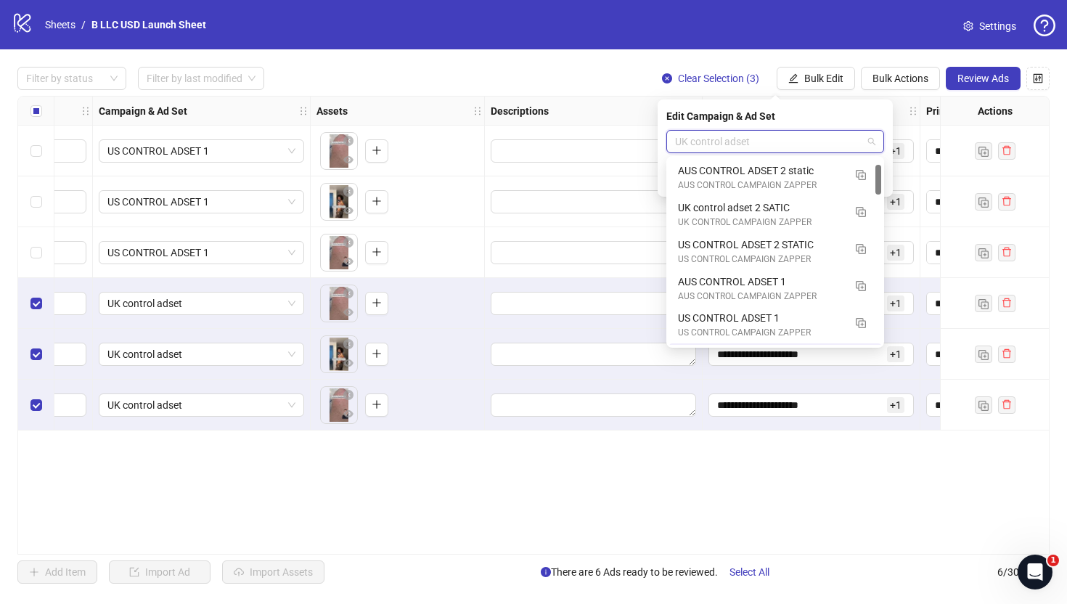
scroll to position [36, 0]
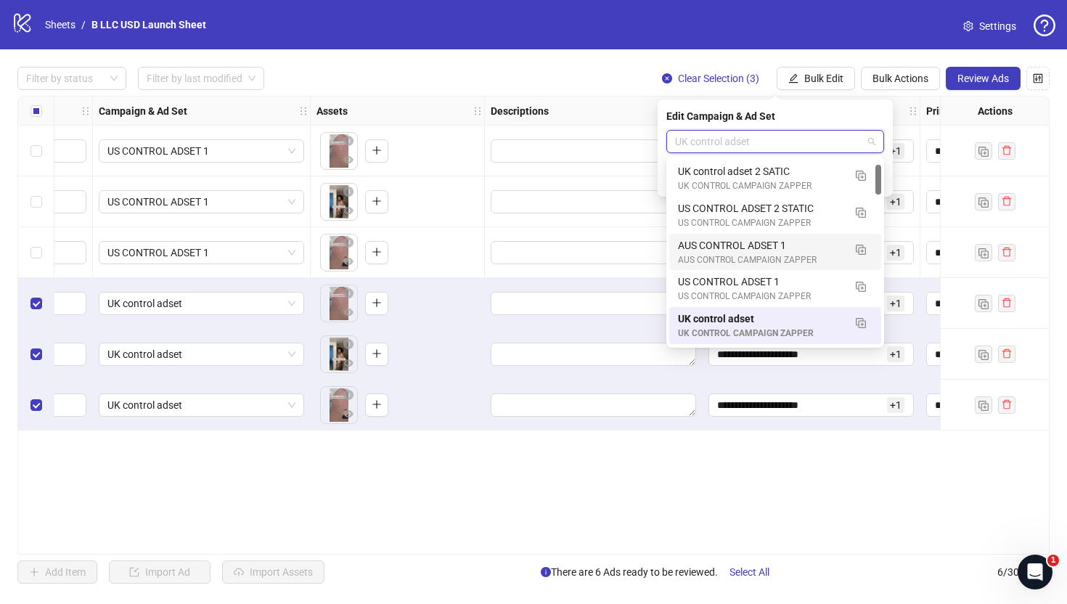
click at [791, 256] on div "AUS CONTROL CAMPAIGN ZAPPER" at bounding box center [761, 260] width 166 height 14
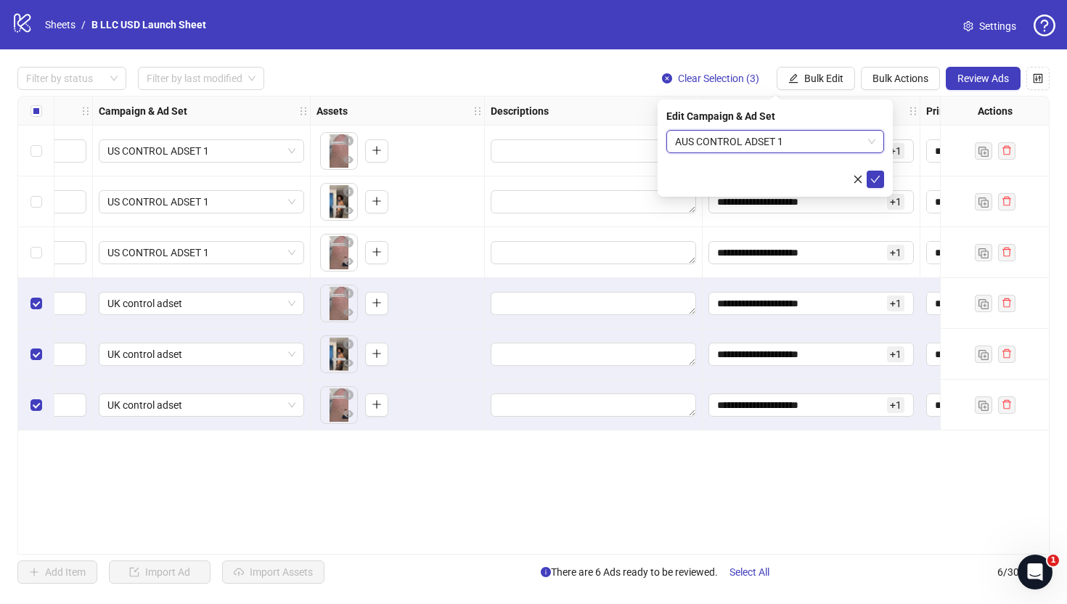
click at [834, 141] on span "AUS CONTROL ADSET 1" at bounding box center [775, 142] width 200 height 22
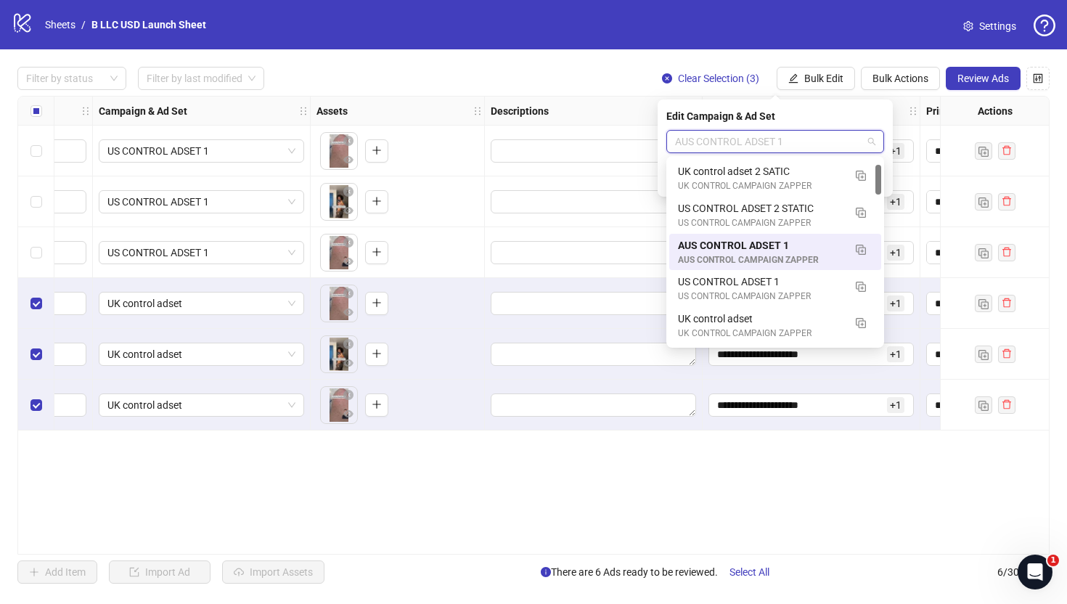
click at [813, 244] on div "AUS CONTROL ADSET 1" at bounding box center [761, 245] width 166 height 16
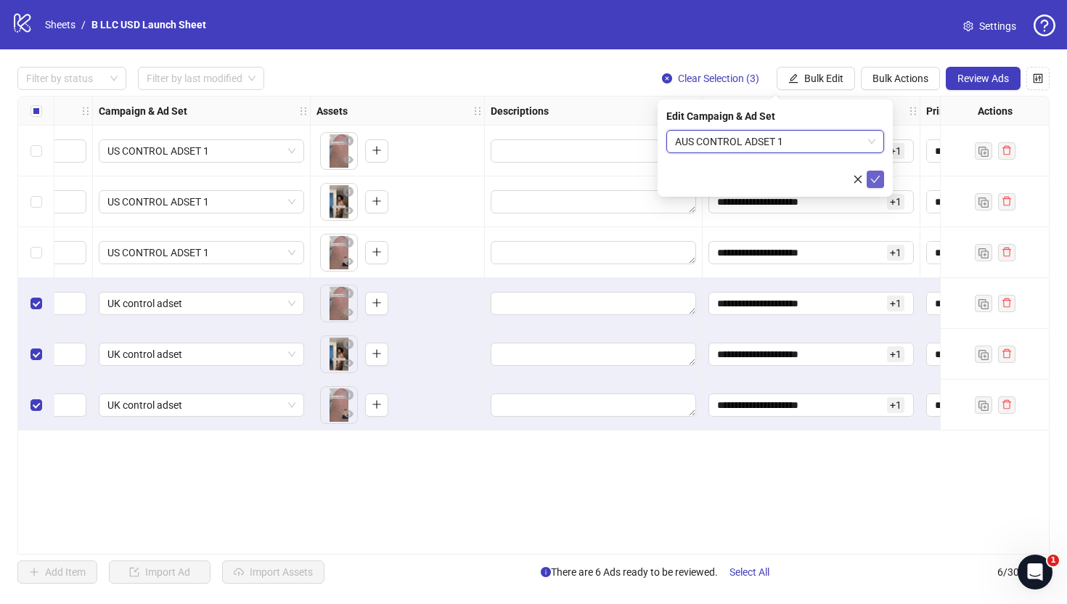
click at [878, 177] on icon "check" at bounding box center [875, 179] width 9 height 7
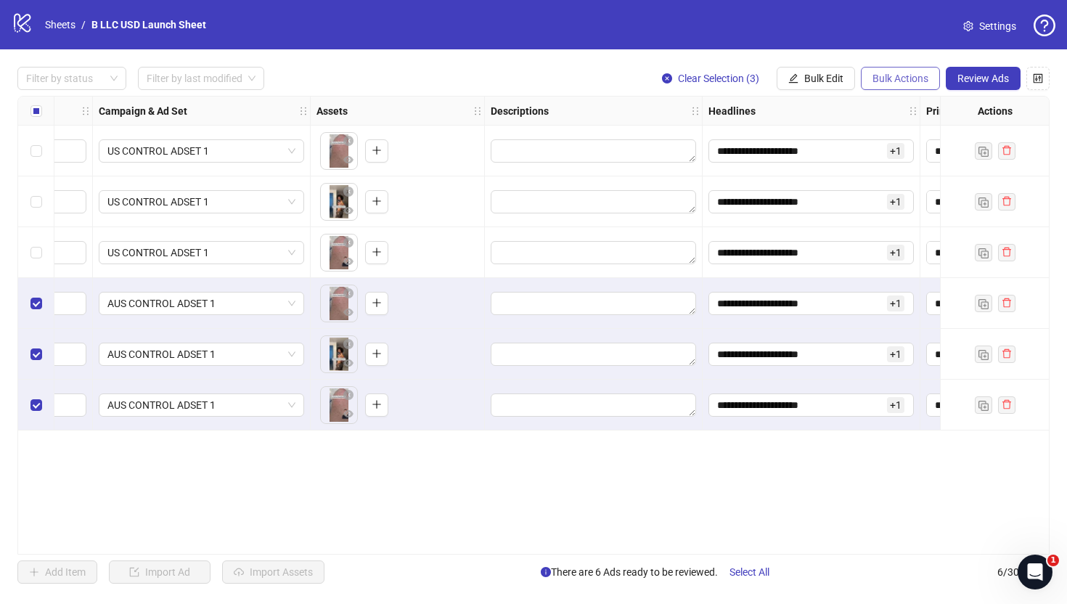
click at [905, 75] on span "Bulk Actions" at bounding box center [901, 79] width 56 height 12
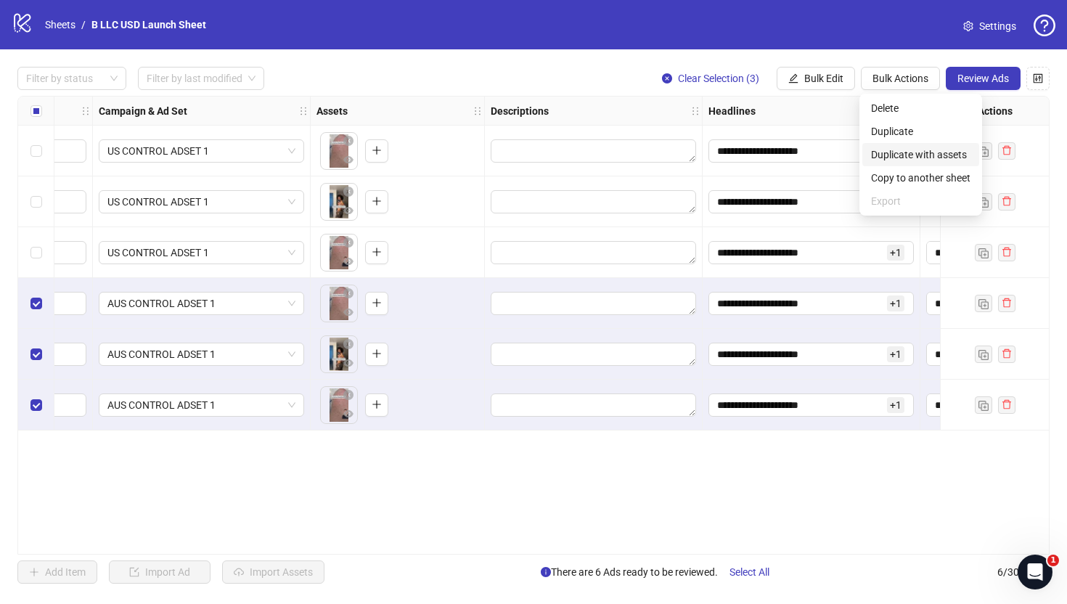
click at [897, 151] on span "Duplicate with assets" at bounding box center [920, 155] width 99 height 16
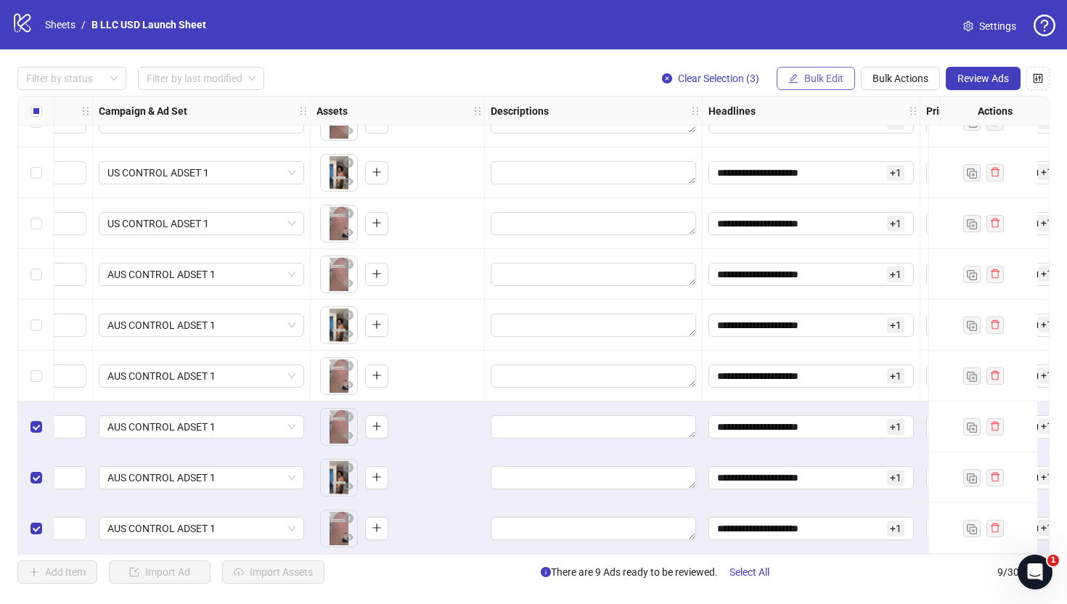
scroll to position [35, 375]
click at [824, 81] on span "Bulk Edit" at bounding box center [823, 79] width 39 height 12
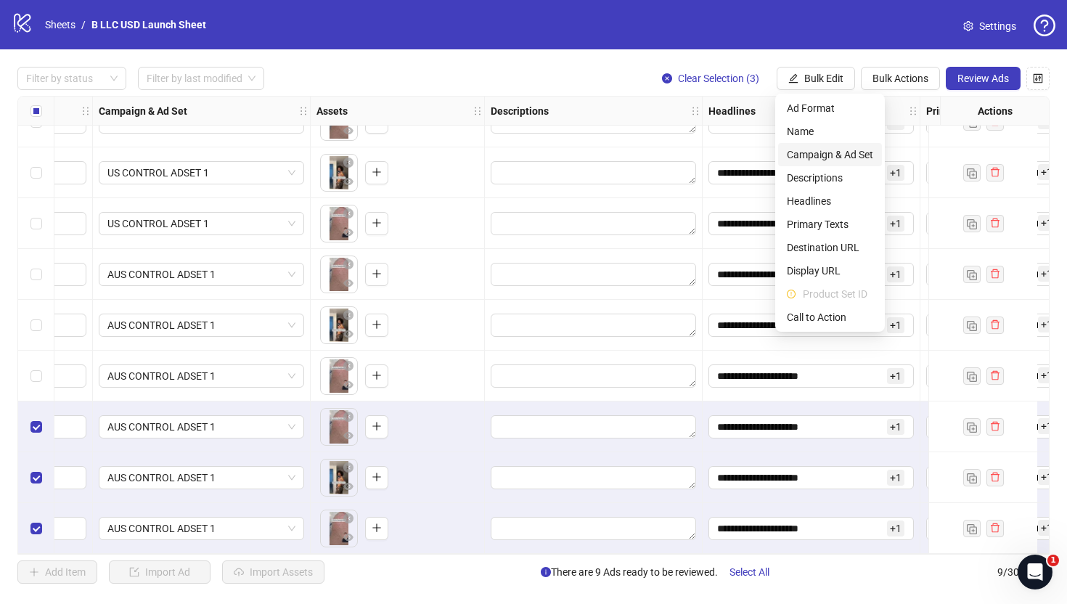
click at [851, 155] on span "Campaign & Ad Set" at bounding box center [830, 155] width 86 height 16
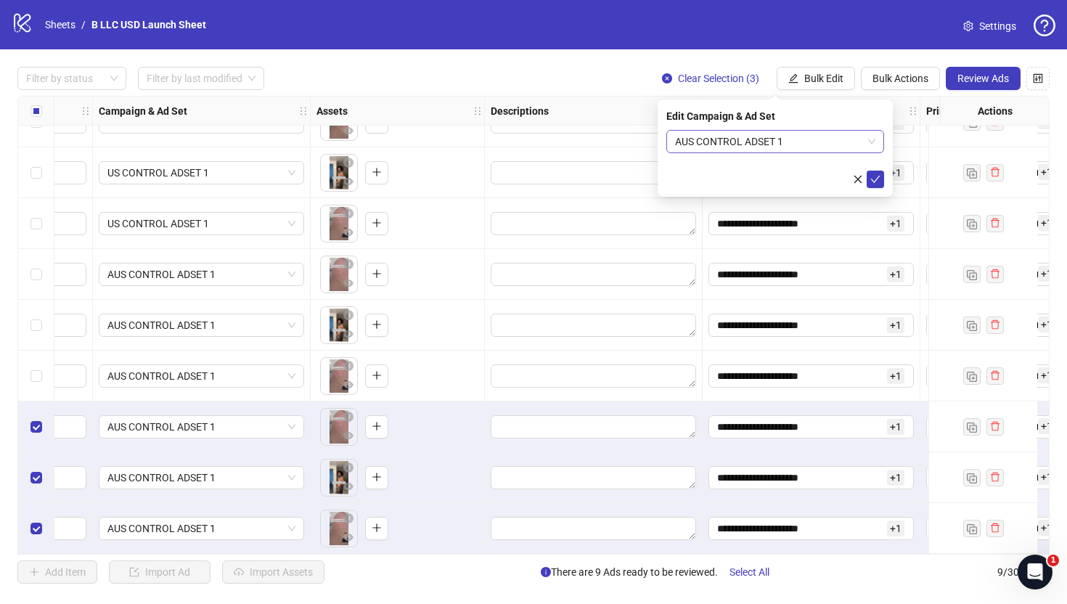
click at [821, 144] on span "AUS CONTROL ADSET 1" at bounding box center [775, 142] width 200 height 22
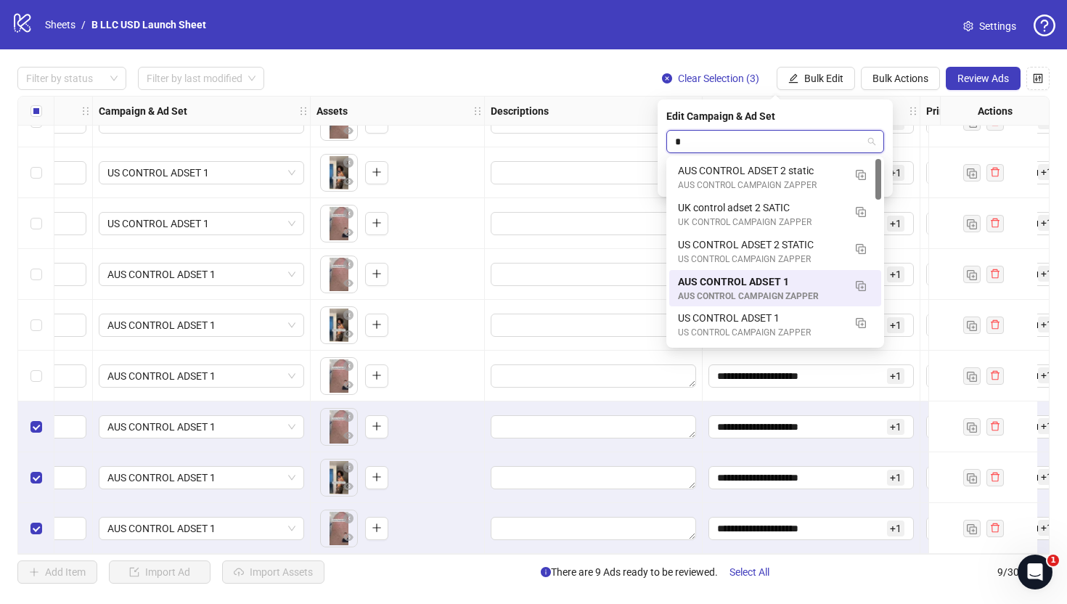
type input "**"
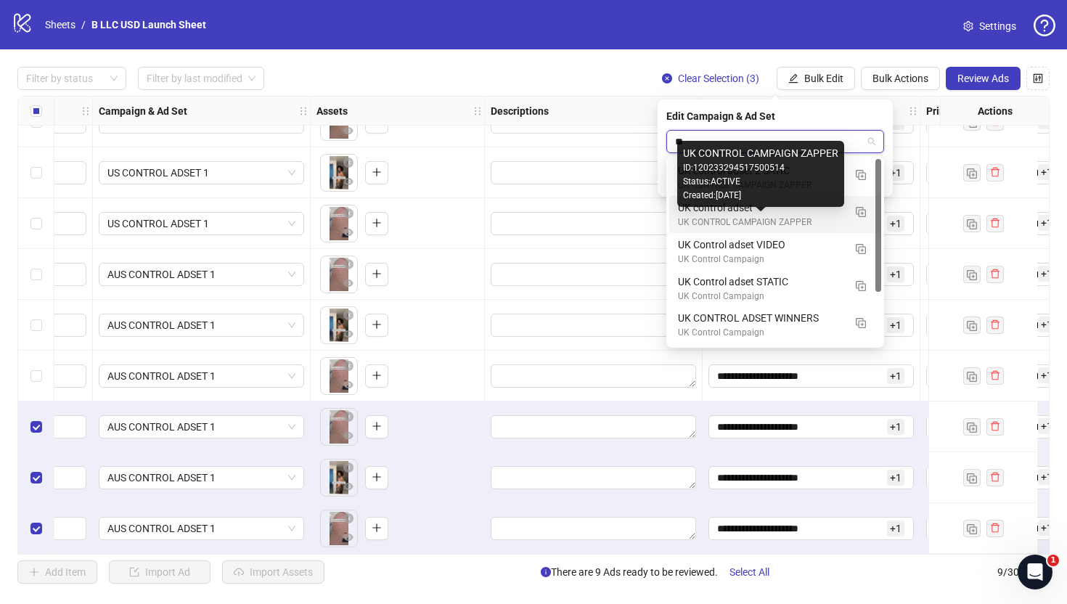
click at [786, 221] on div "UK CONTROL CAMPAIGN ZAPPER" at bounding box center [761, 223] width 166 height 14
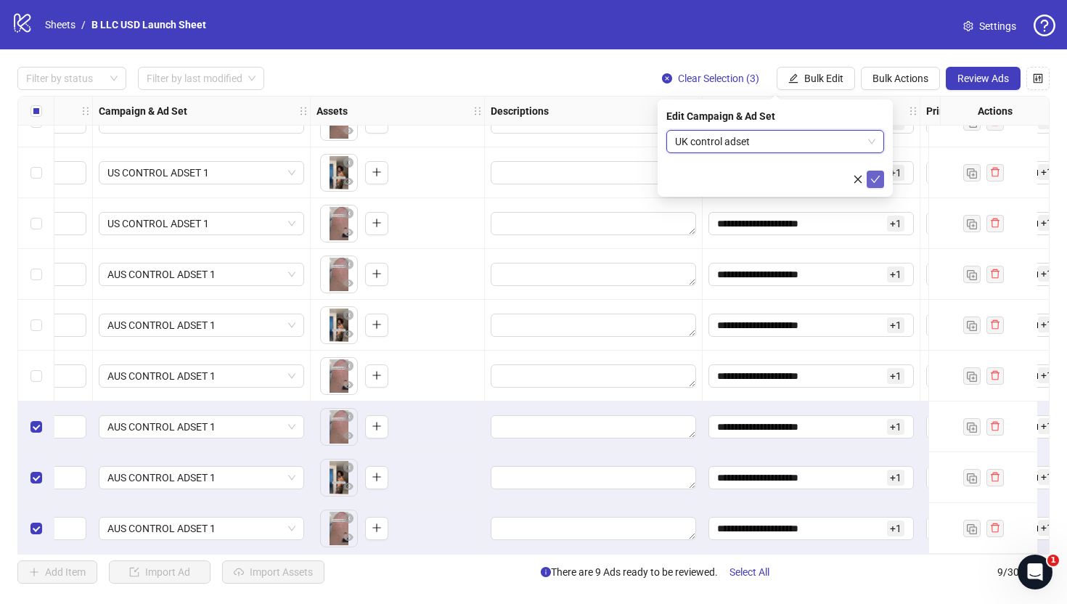
click at [878, 179] on icon "check" at bounding box center [875, 179] width 10 height 10
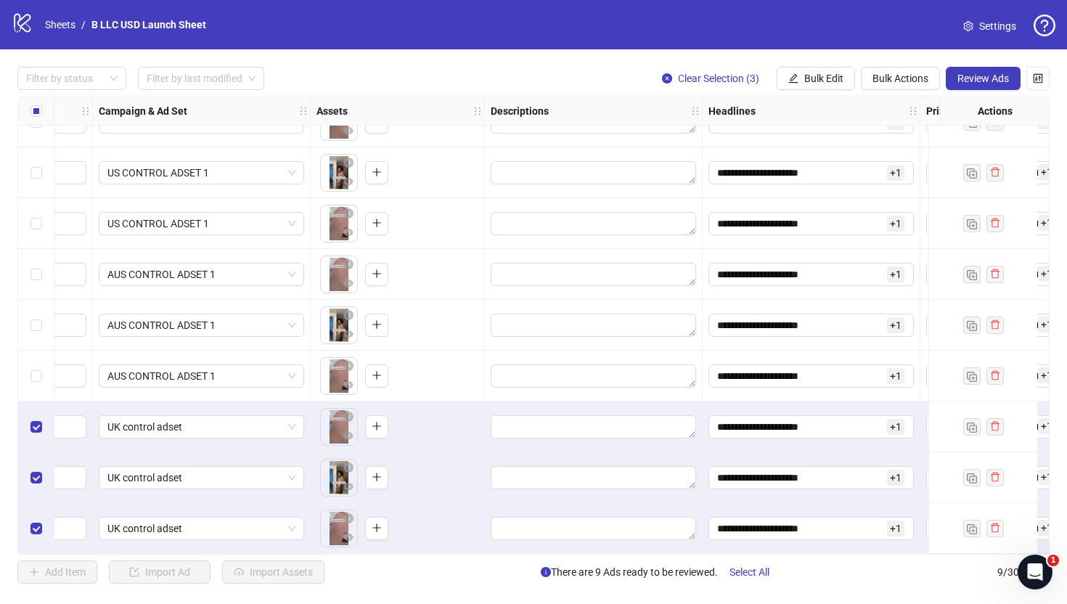
click at [49, 121] on div "Select all rows" at bounding box center [36, 111] width 36 height 29
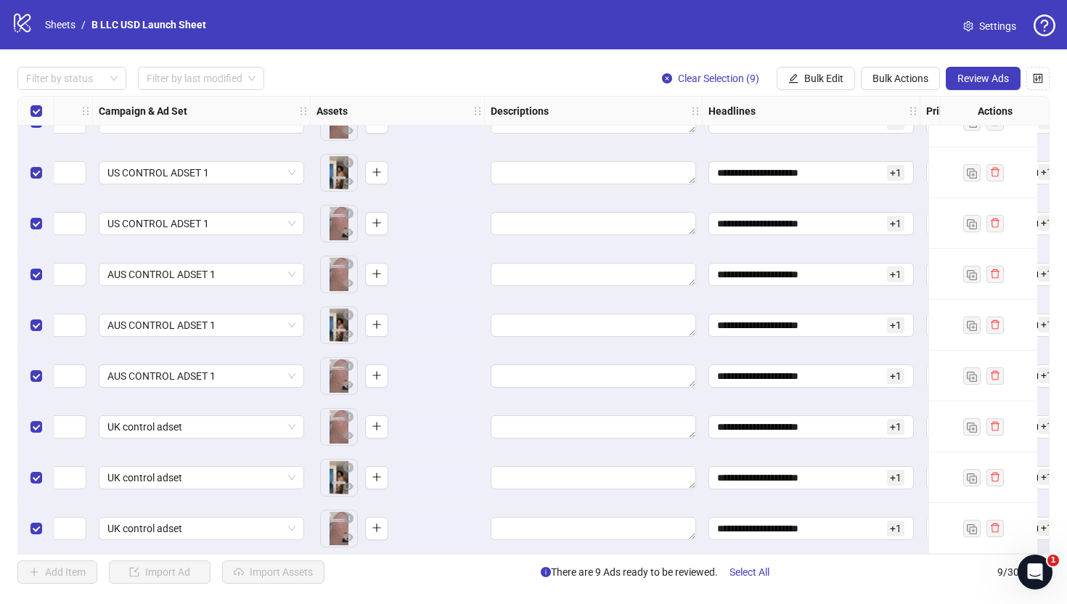
click at [44, 117] on div "Select all rows" at bounding box center [36, 111] width 36 height 29
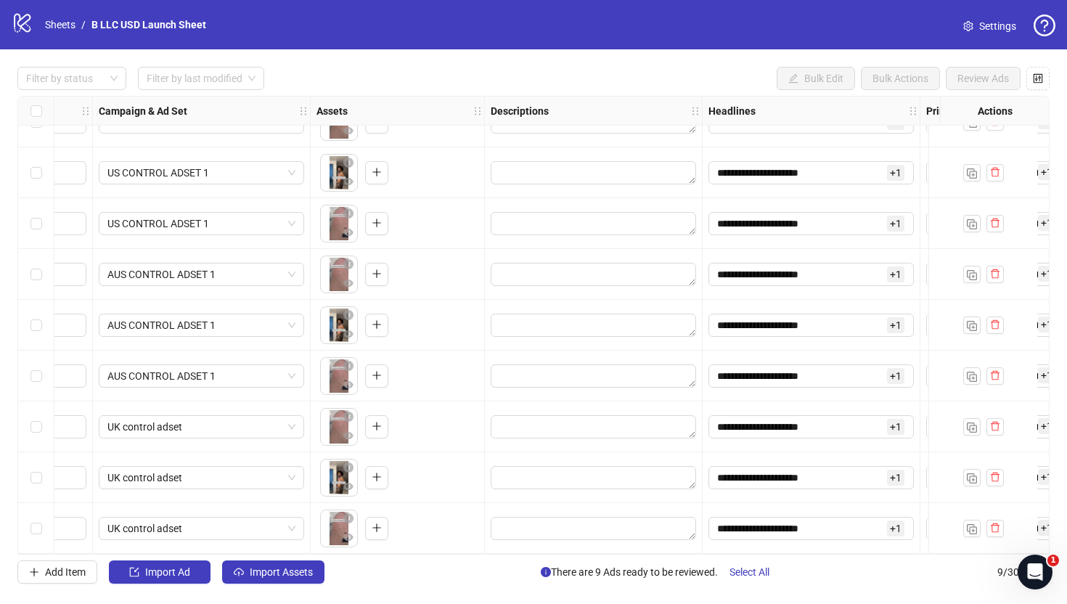
click at [43, 117] on div "Select all rows" at bounding box center [36, 111] width 36 height 29
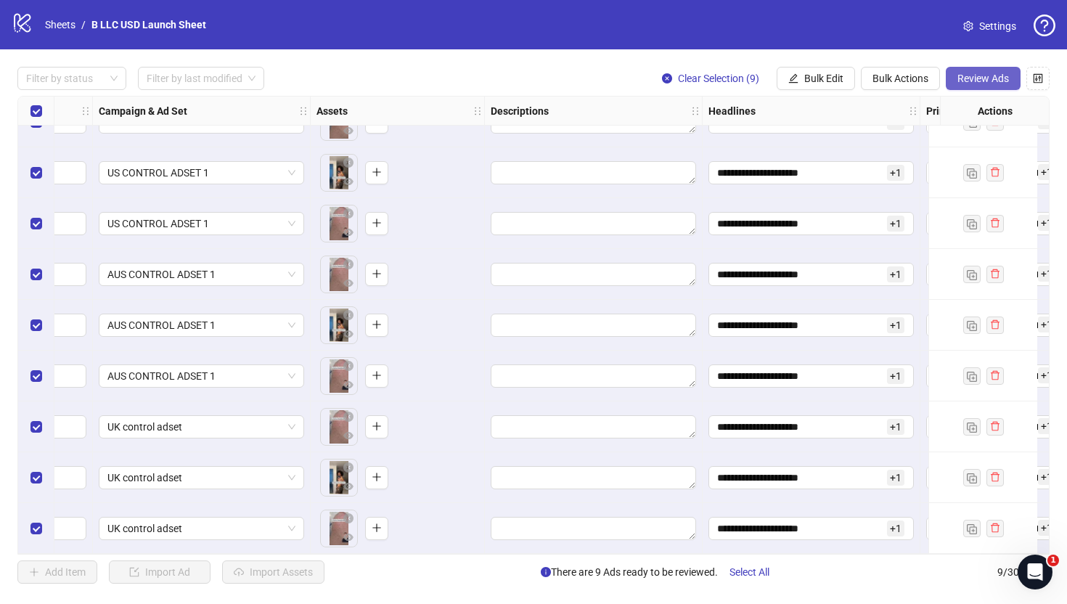
click at [979, 83] on span "Review Ads" at bounding box center [984, 79] width 52 height 12
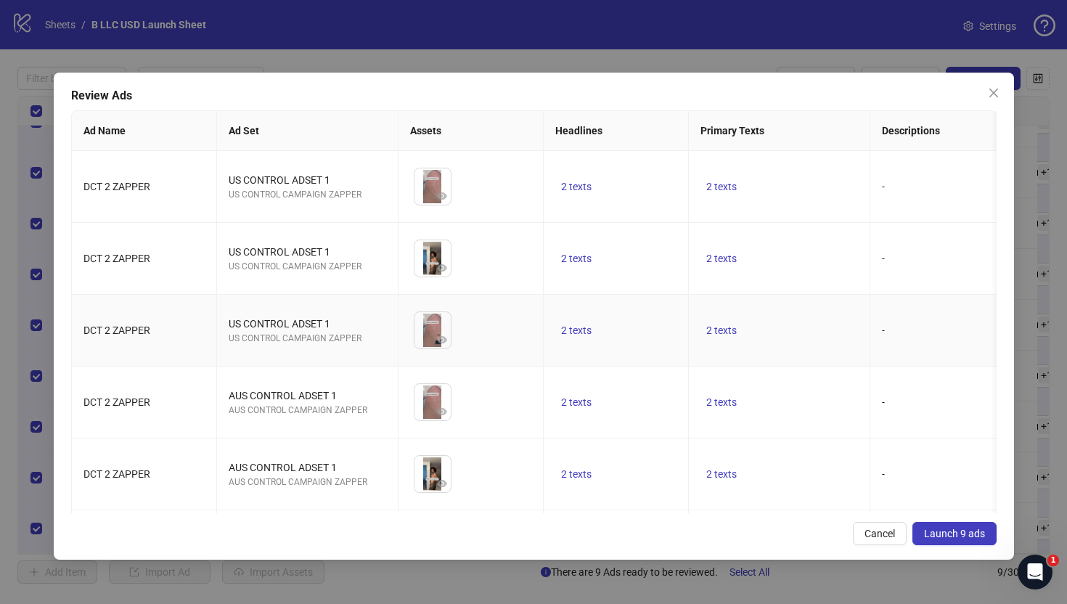
scroll to position [285, 0]
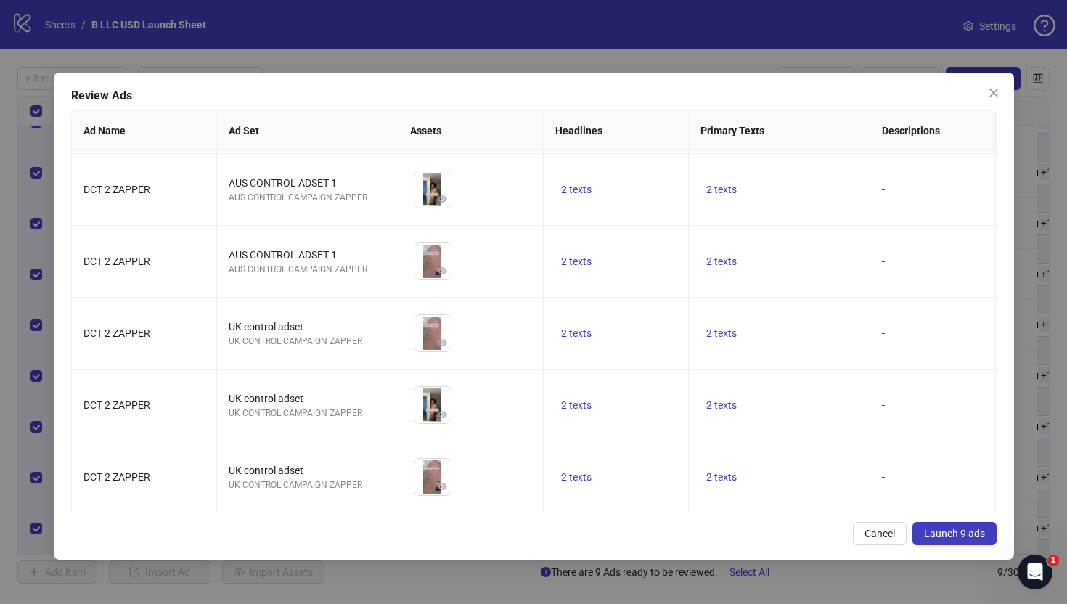
click at [966, 534] on span "Launch 9 ads" at bounding box center [954, 534] width 61 height 12
